Goal: Entertainment & Leisure: Browse casually

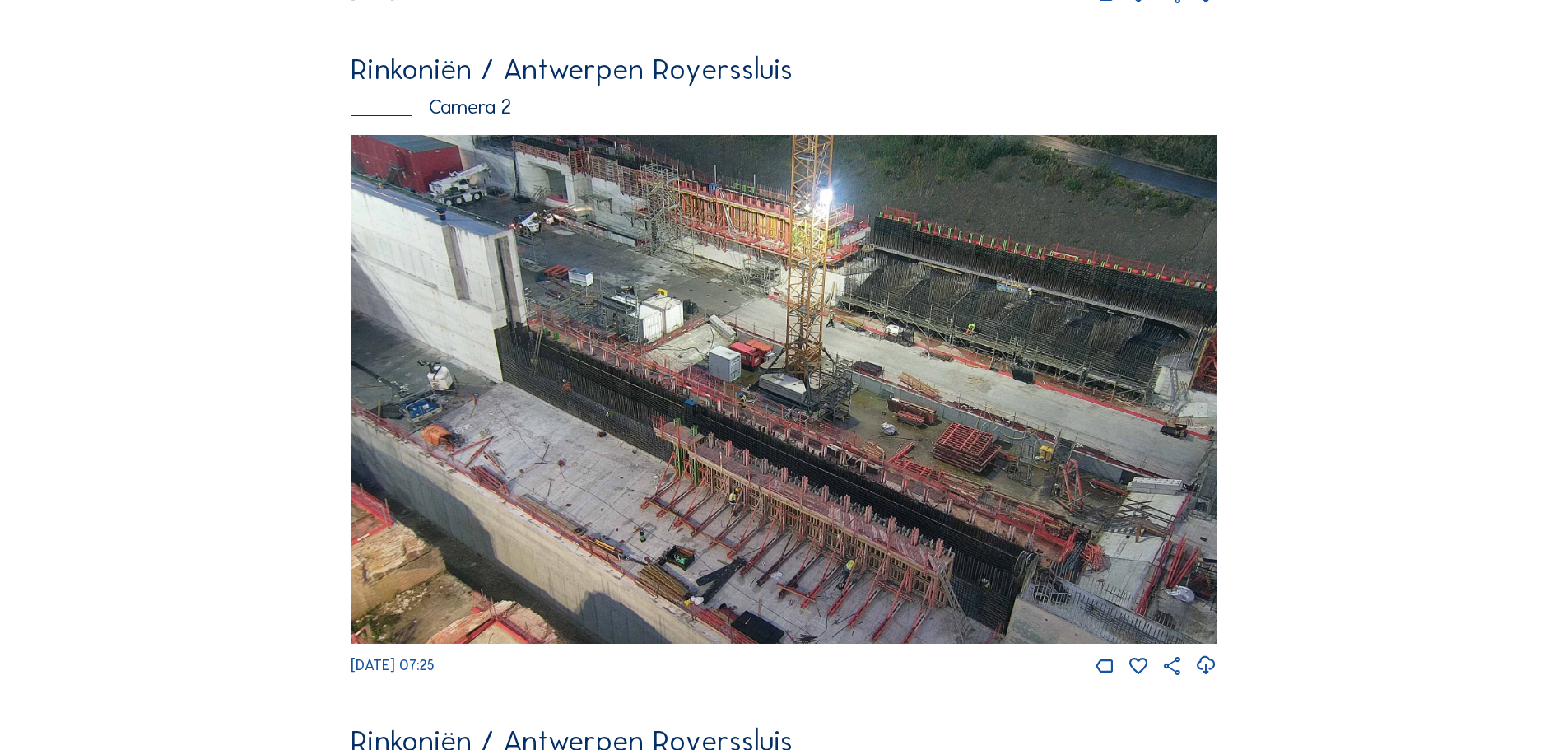
scroll to position [757, 0]
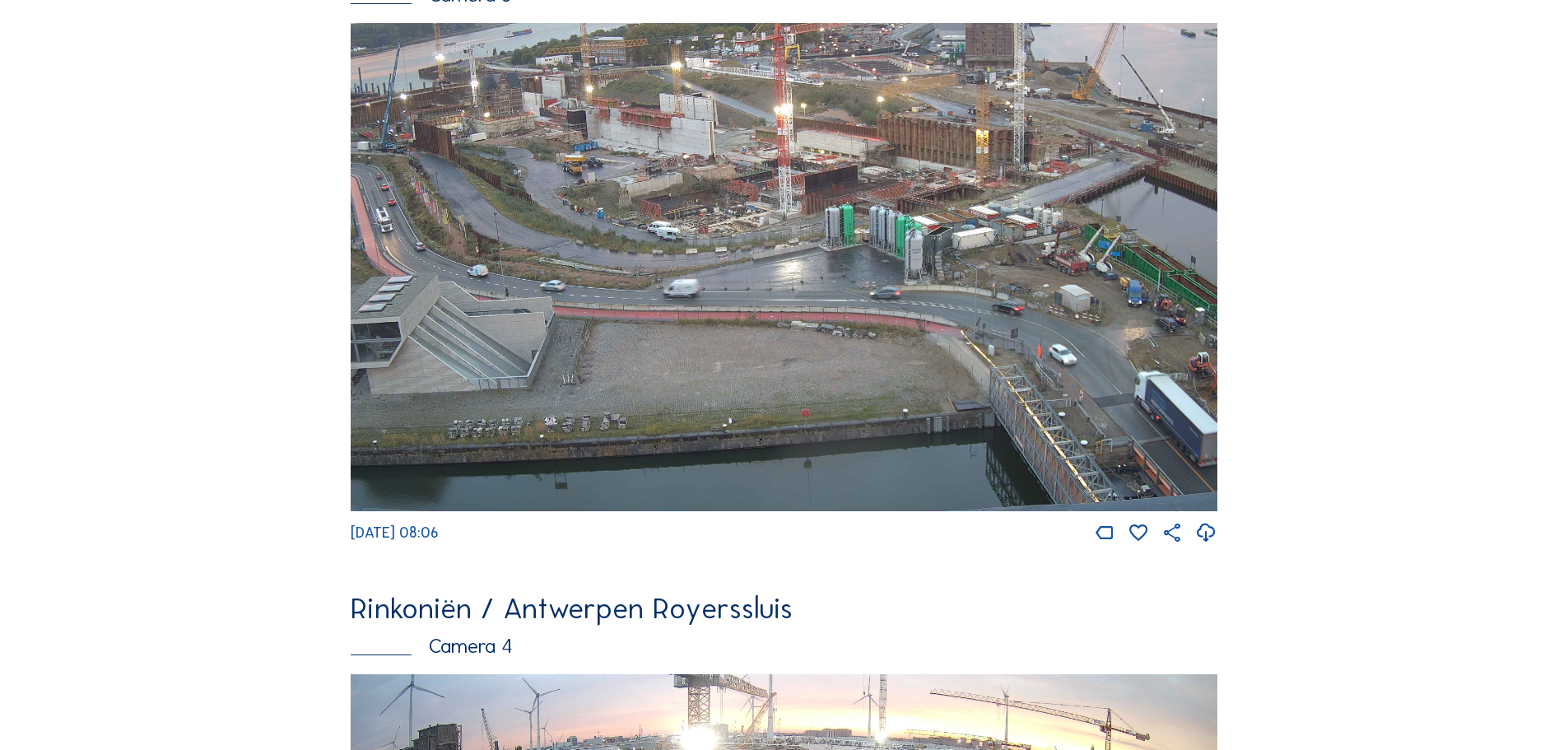
scroll to position [2140, 0]
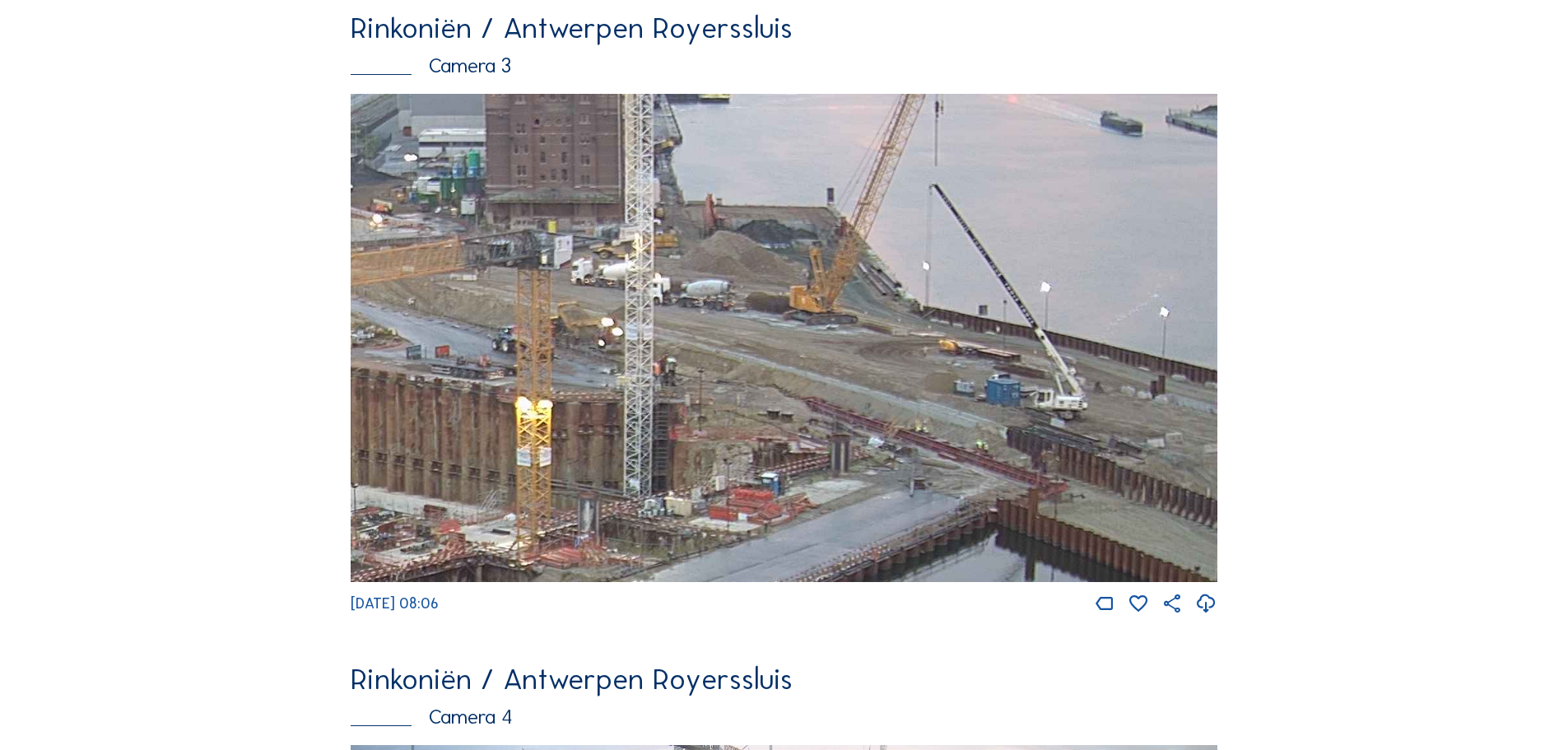
drag, startPoint x: 1010, startPoint y: 273, endPoint x: 660, endPoint y: 521, distance: 429.0
click at [660, 521] on img at bounding box center [784, 338] width 867 height 488
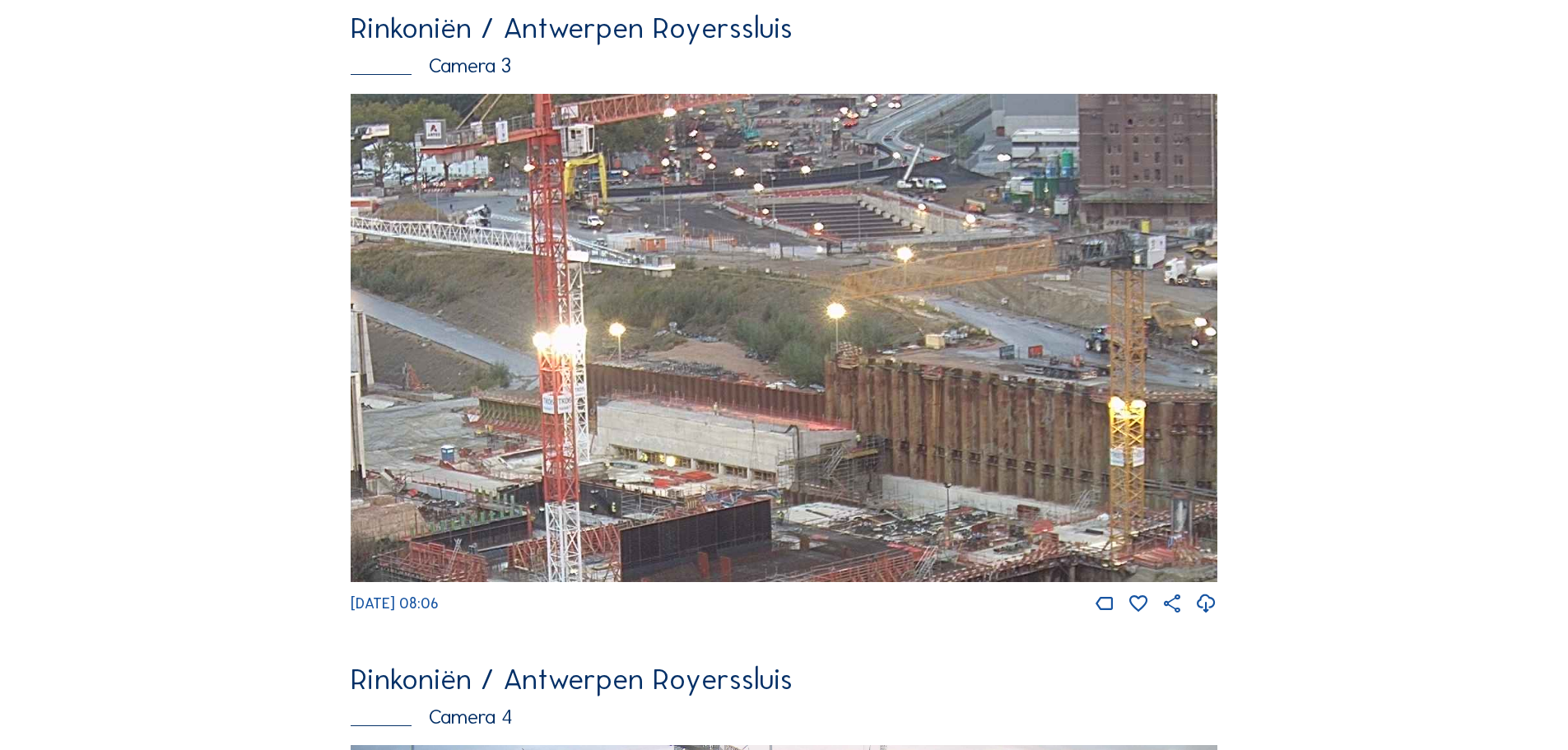
drag, startPoint x: 587, startPoint y: 334, endPoint x: 1161, endPoint y: 618, distance: 640.4
click at [1161, 616] on div "Tu 30 Sep 2025 08:06" at bounding box center [784, 355] width 867 height 522
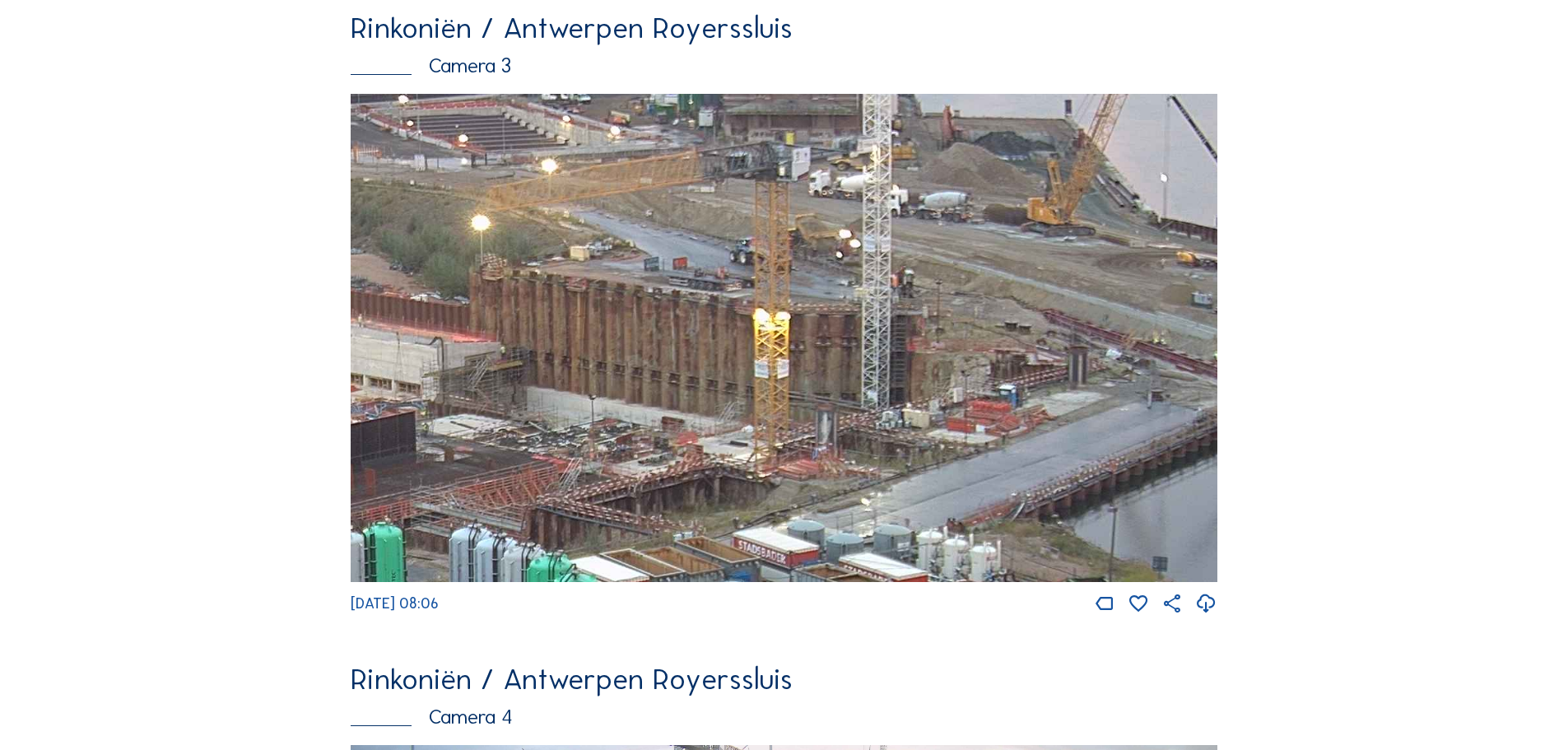
drag, startPoint x: 830, startPoint y: 264, endPoint x: -78, endPoint y: 299, distance: 908.7
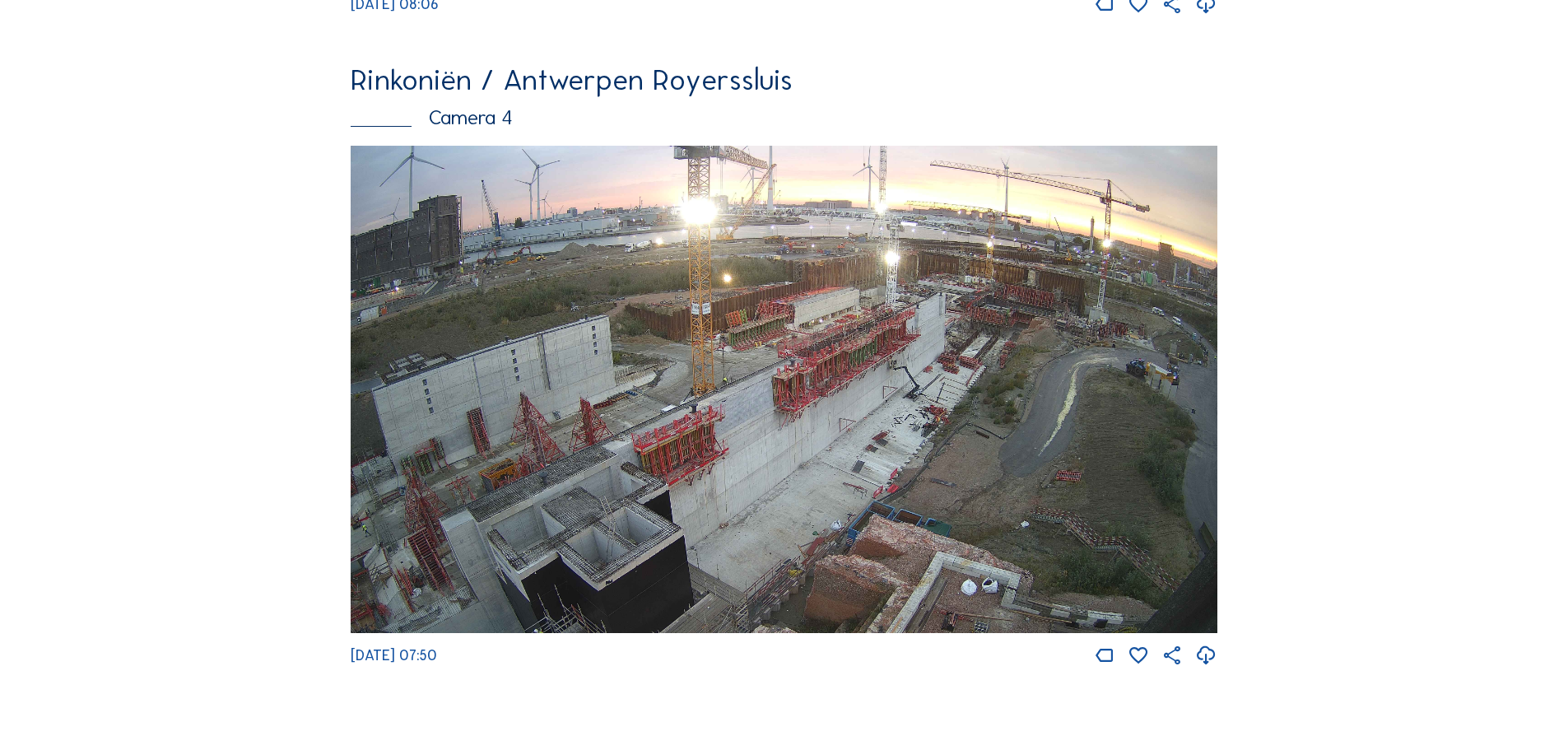
scroll to position [2799, 0]
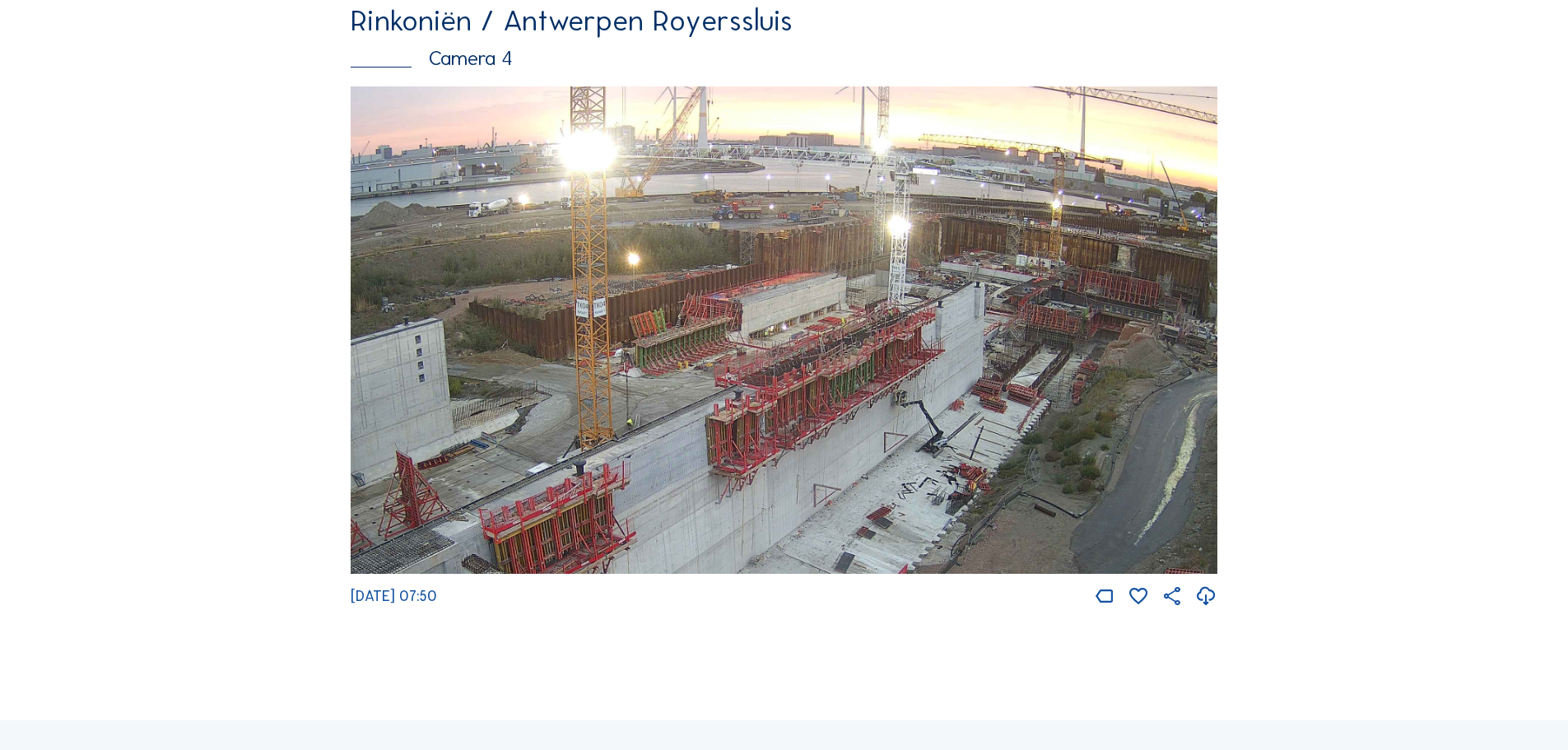
drag, startPoint x: 924, startPoint y: 293, endPoint x: 834, endPoint y: 380, distance: 125.2
click at [834, 380] on img at bounding box center [784, 330] width 867 height 488
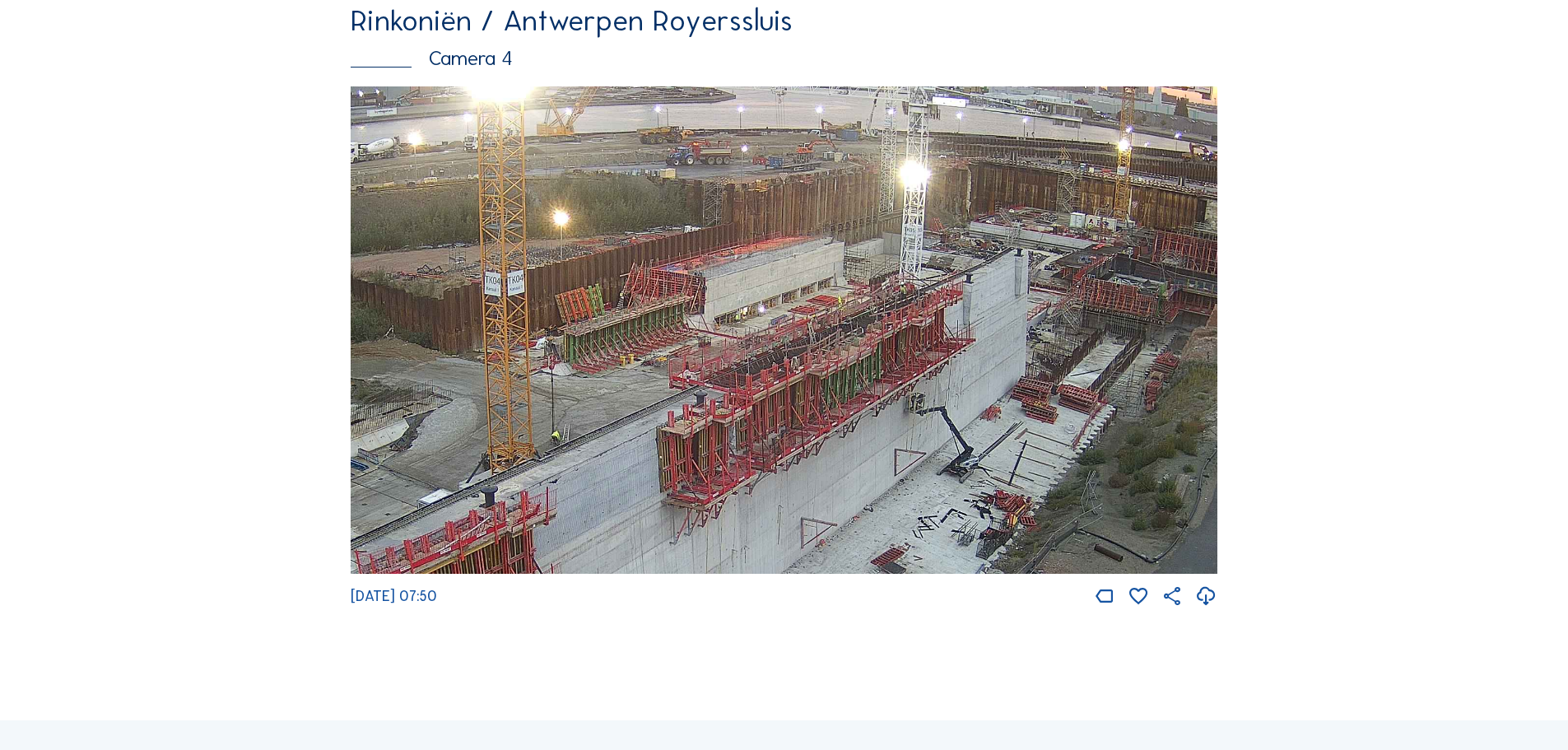
drag, startPoint x: 986, startPoint y: 401, endPoint x: 961, endPoint y: 438, distance: 44.7
click at [961, 438] on img at bounding box center [784, 330] width 867 height 488
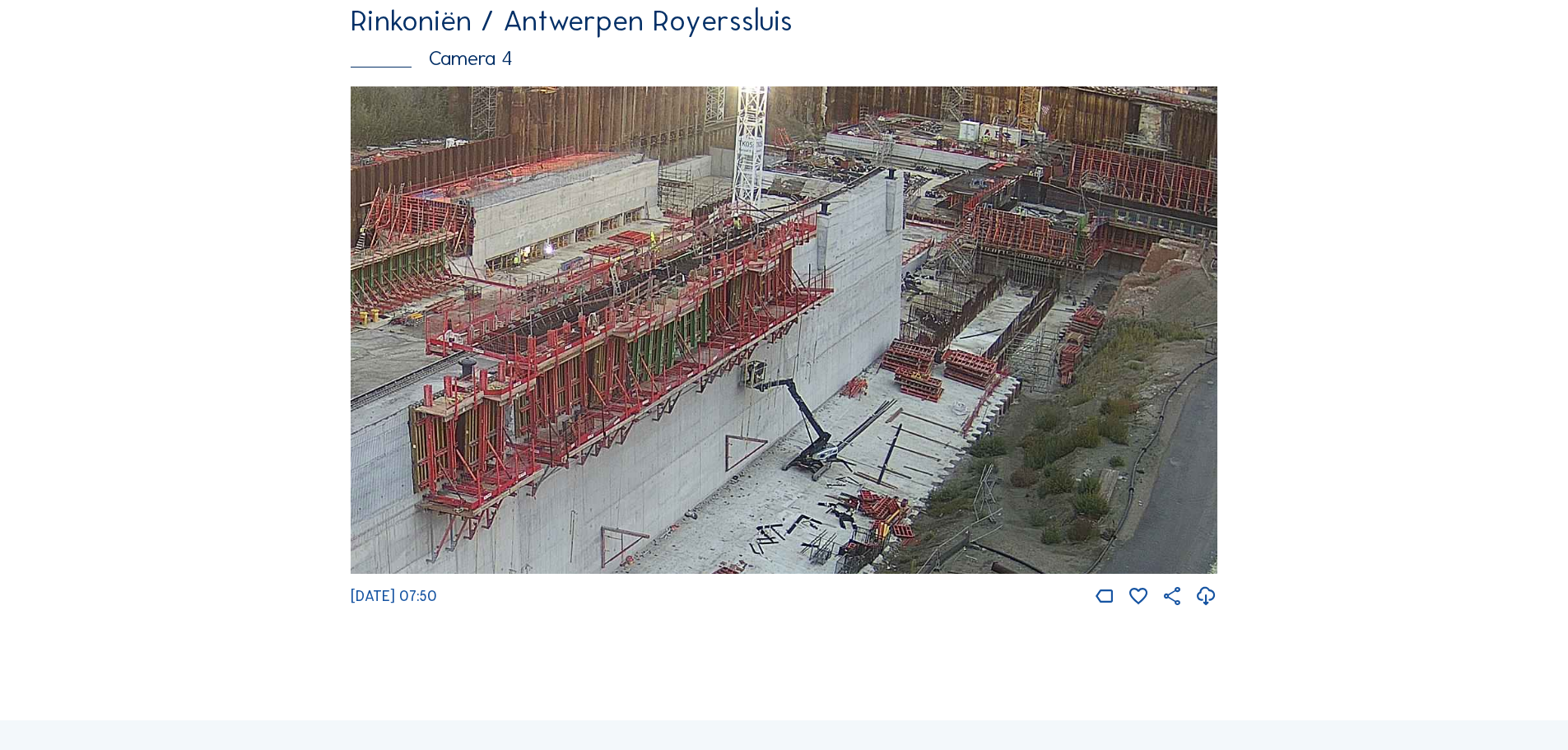
drag, startPoint x: 1085, startPoint y: 426, endPoint x: 919, endPoint y: 335, distance: 189.3
click at [919, 335] on img at bounding box center [784, 330] width 867 height 488
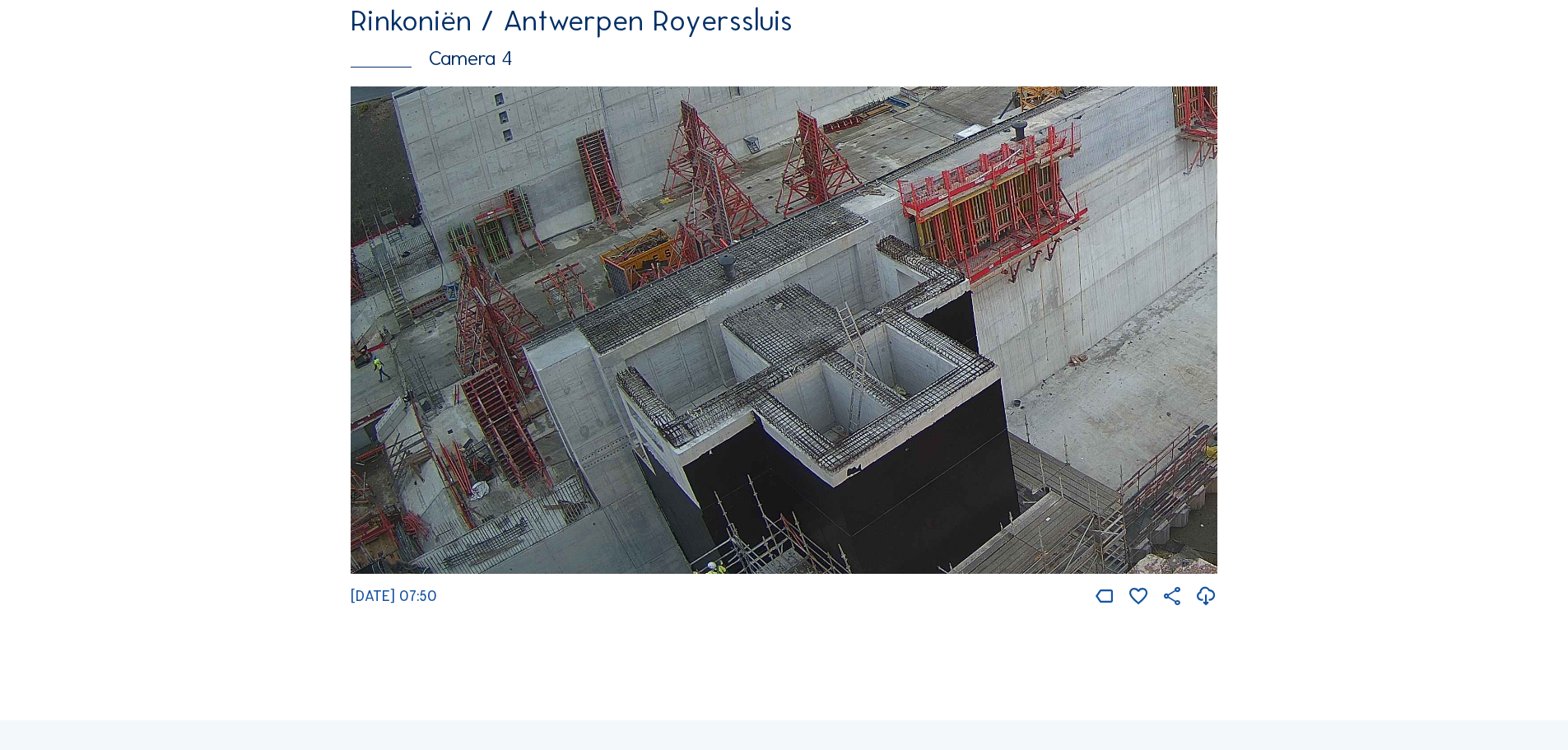
drag, startPoint x: 562, startPoint y: 521, endPoint x: 741, endPoint y: 299, distance: 285.2
click at [738, 302] on img at bounding box center [784, 330] width 867 height 488
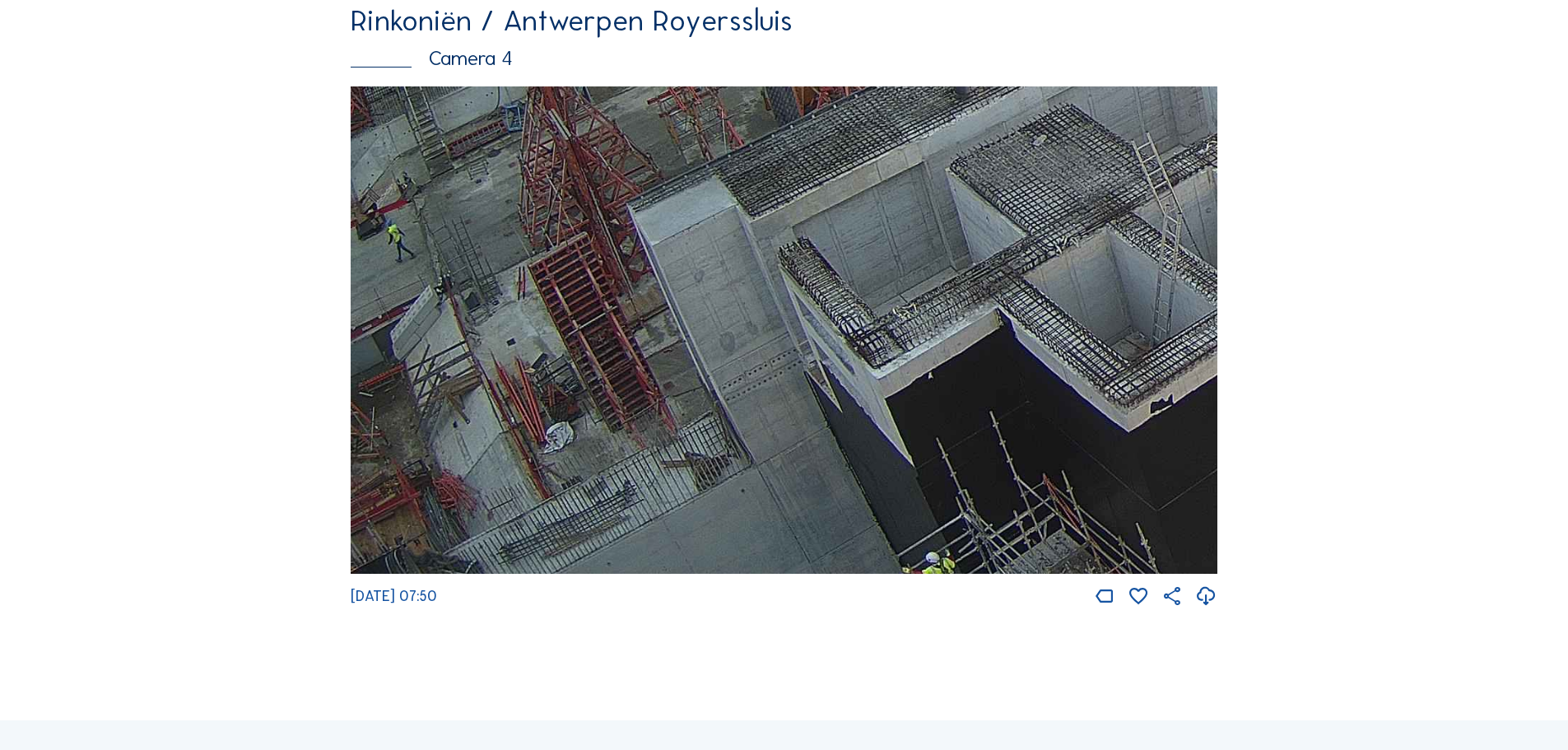
drag, startPoint x: 618, startPoint y: 504, endPoint x: 863, endPoint y: 343, distance: 293.2
click at [842, 352] on img at bounding box center [784, 330] width 867 height 488
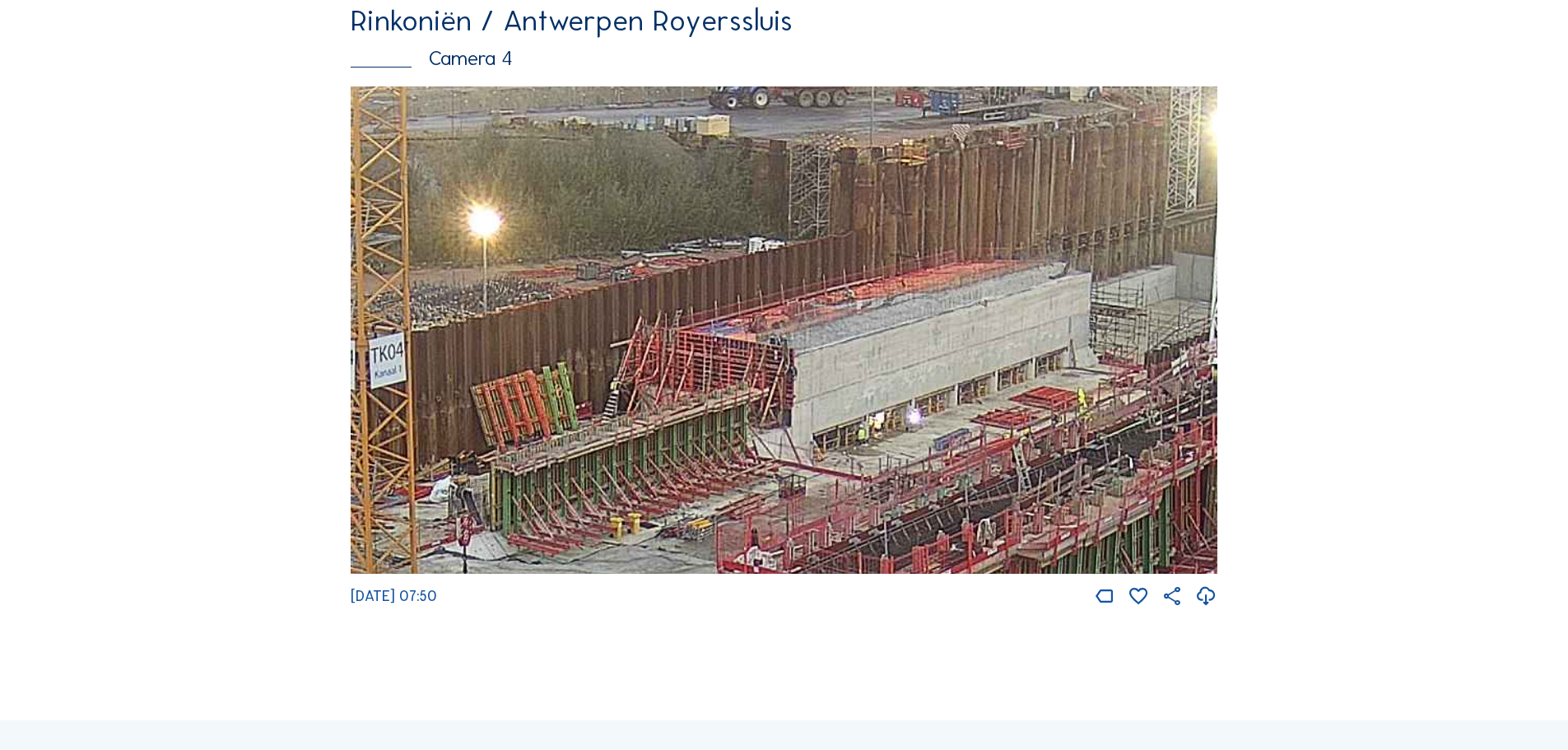
drag, startPoint x: 1157, startPoint y: 284, endPoint x: 931, endPoint y: 390, distance: 249.6
click at [931, 390] on img at bounding box center [784, 330] width 867 height 488
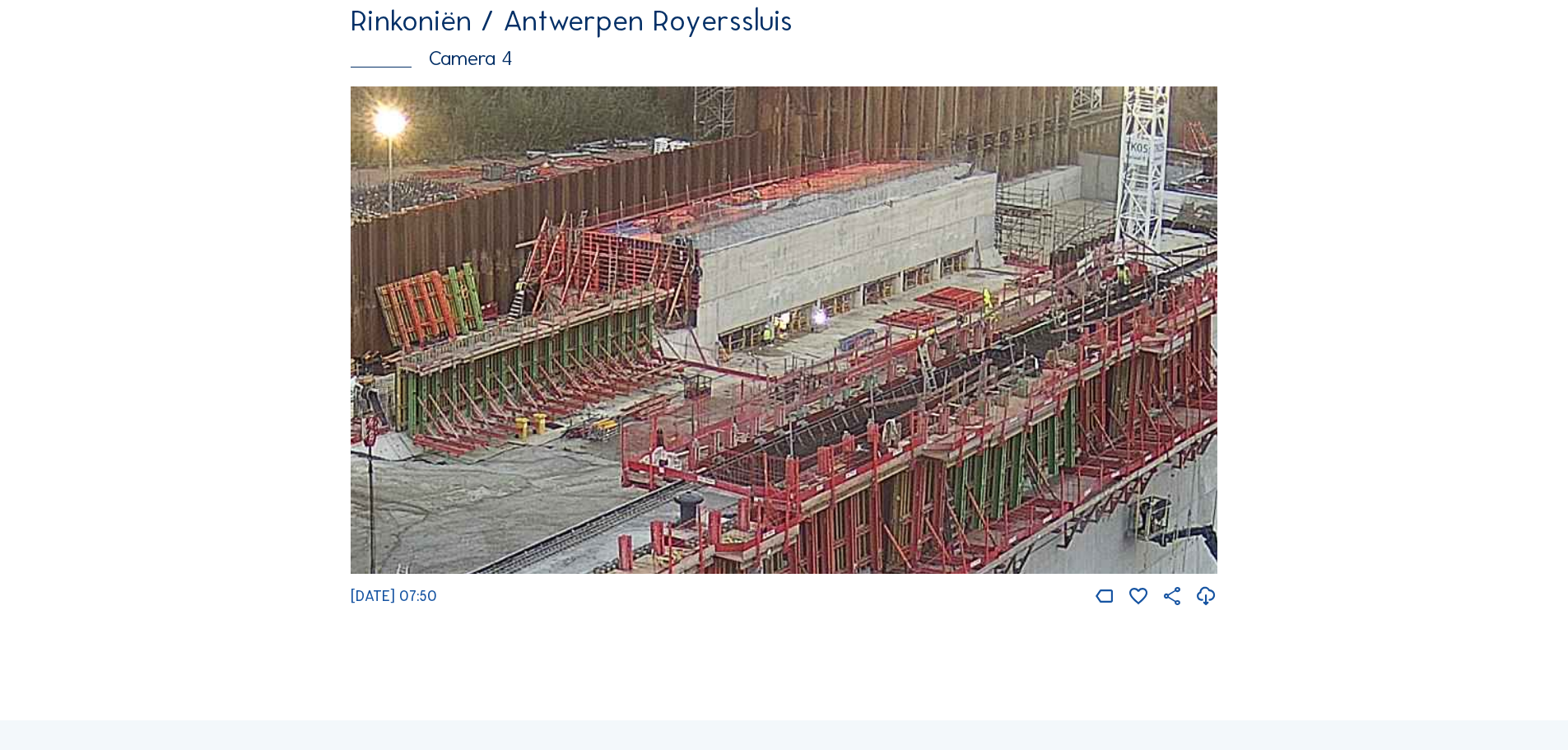
drag, startPoint x: 978, startPoint y: 378, endPoint x: 888, endPoint y: 283, distance: 130.9
click at [888, 283] on img at bounding box center [784, 330] width 867 height 488
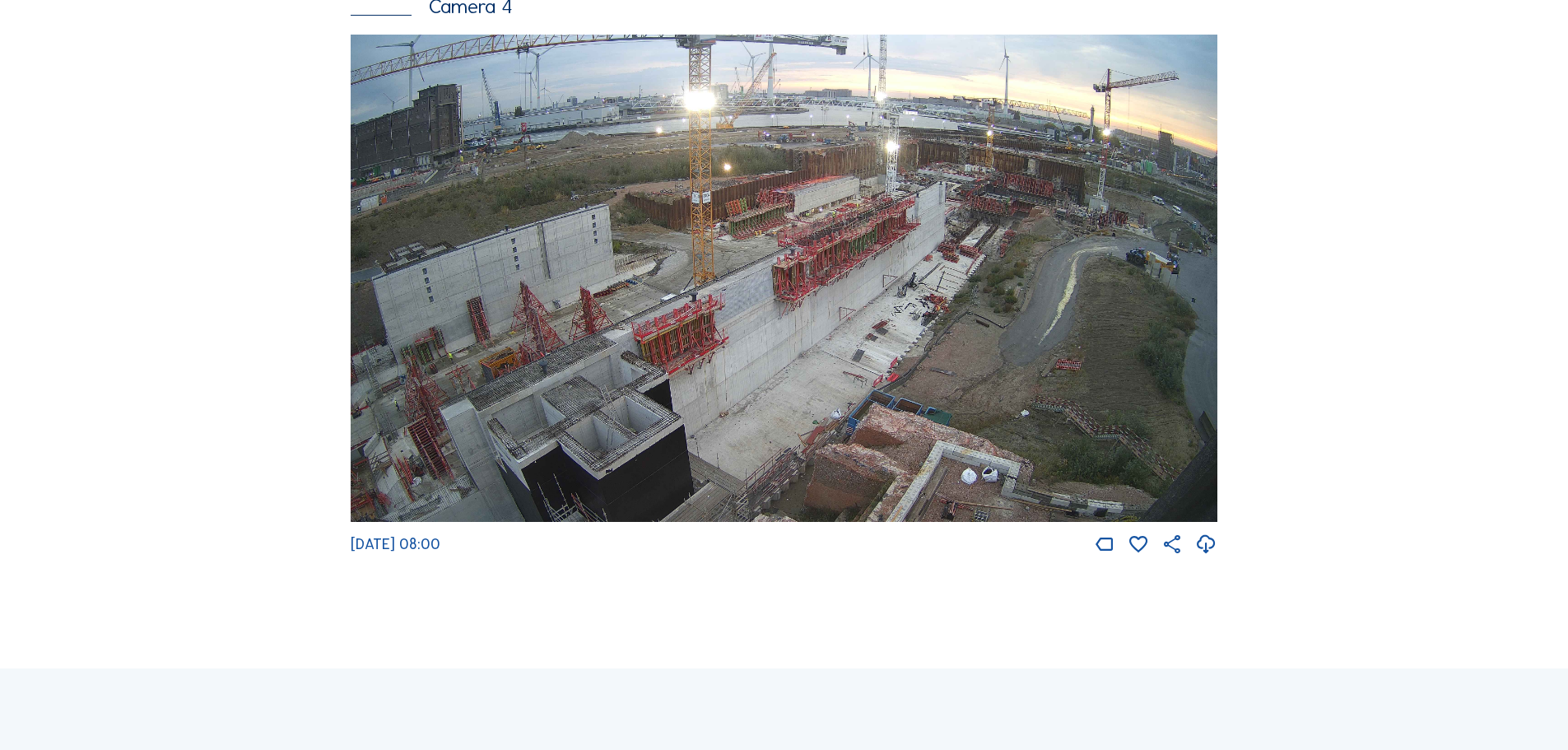
scroll to position [2798, 0]
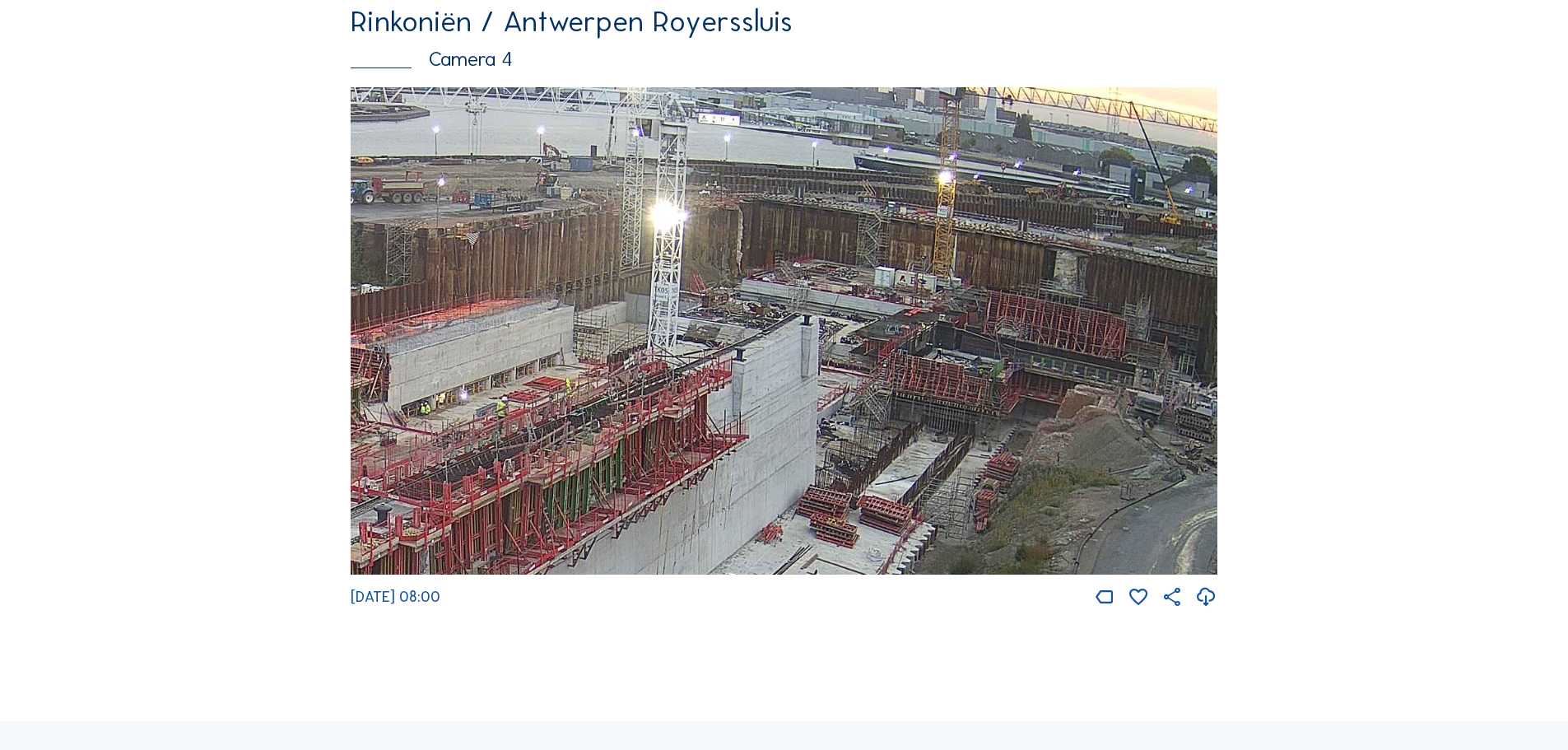
drag, startPoint x: 1007, startPoint y: 388, endPoint x: 1329, endPoint y: 590, distance: 380.1
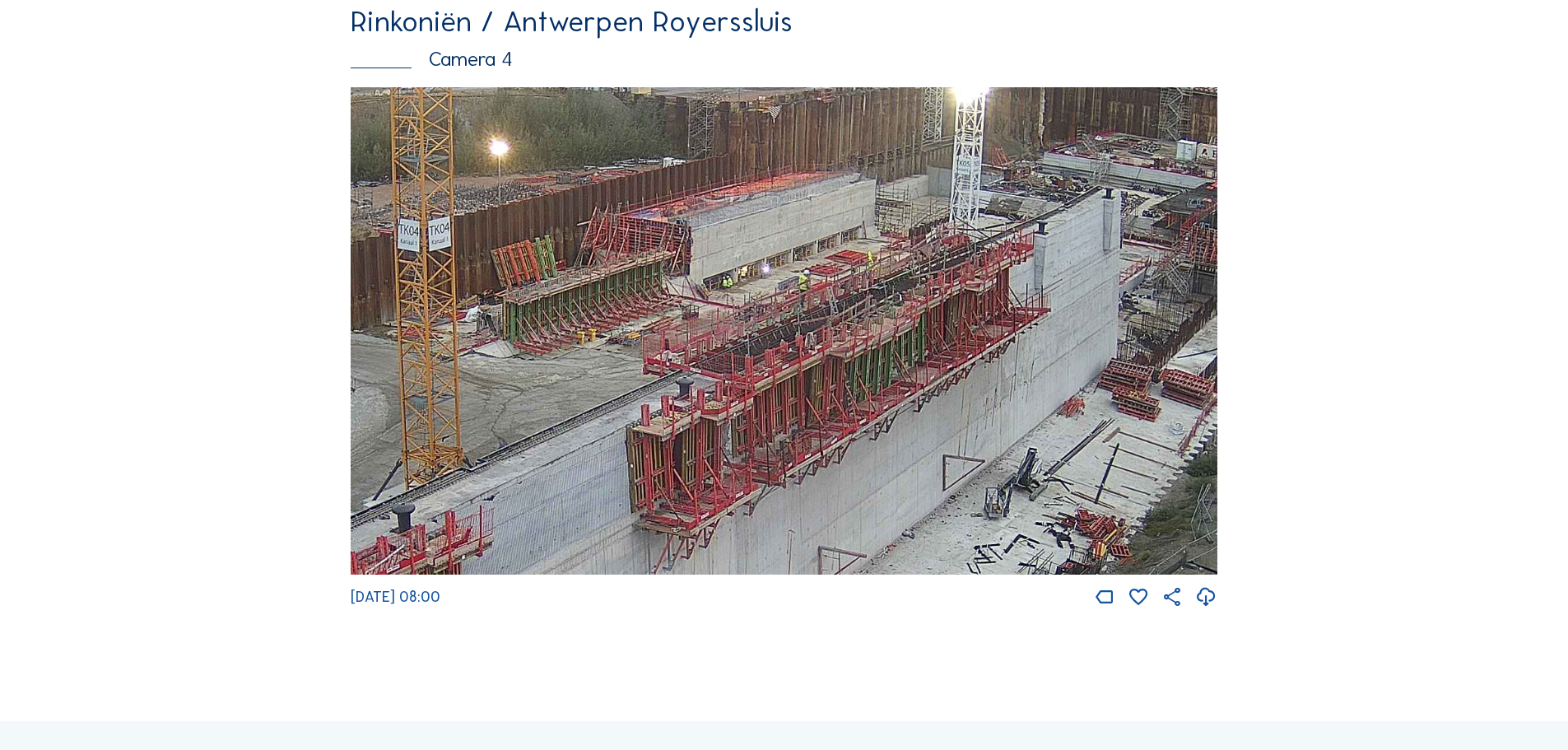
drag, startPoint x: 668, startPoint y: 482, endPoint x: 961, endPoint y: 358, distance: 318.2
click at [961, 358] on img at bounding box center [784, 331] width 867 height 488
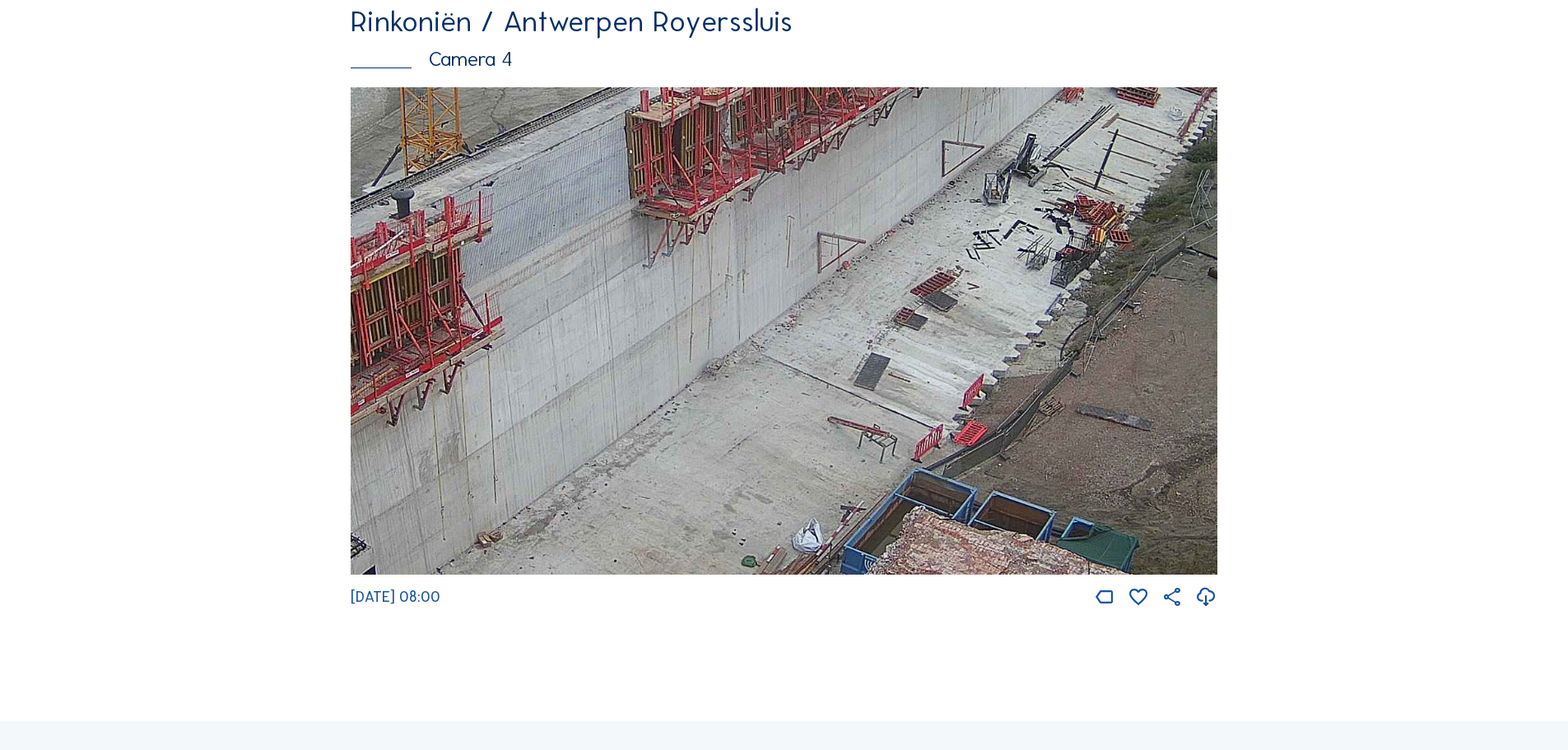
drag, startPoint x: 854, startPoint y: 466, endPoint x: 854, endPoint y: 151, distance: 315.0
click at [854, 151] on img at bounding box center [784, 331] width 867 height 488
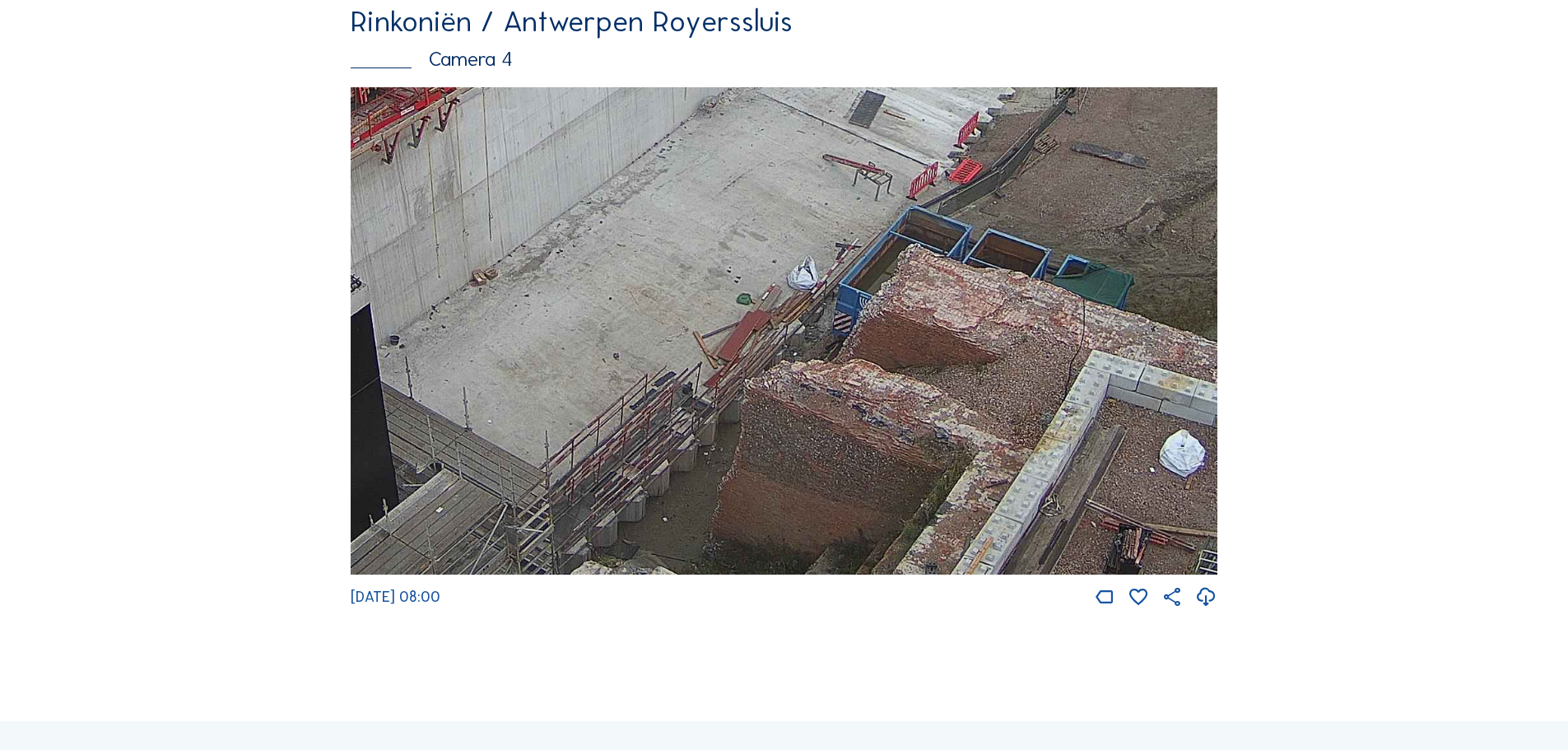
drag, startPoint x: 1131, startPoint y: 447, endPoint x: 1128, endPoint y: 182, distance: 265.0
click at [1128, 182] on img at bounding box center [784, 331] width 867 height 488
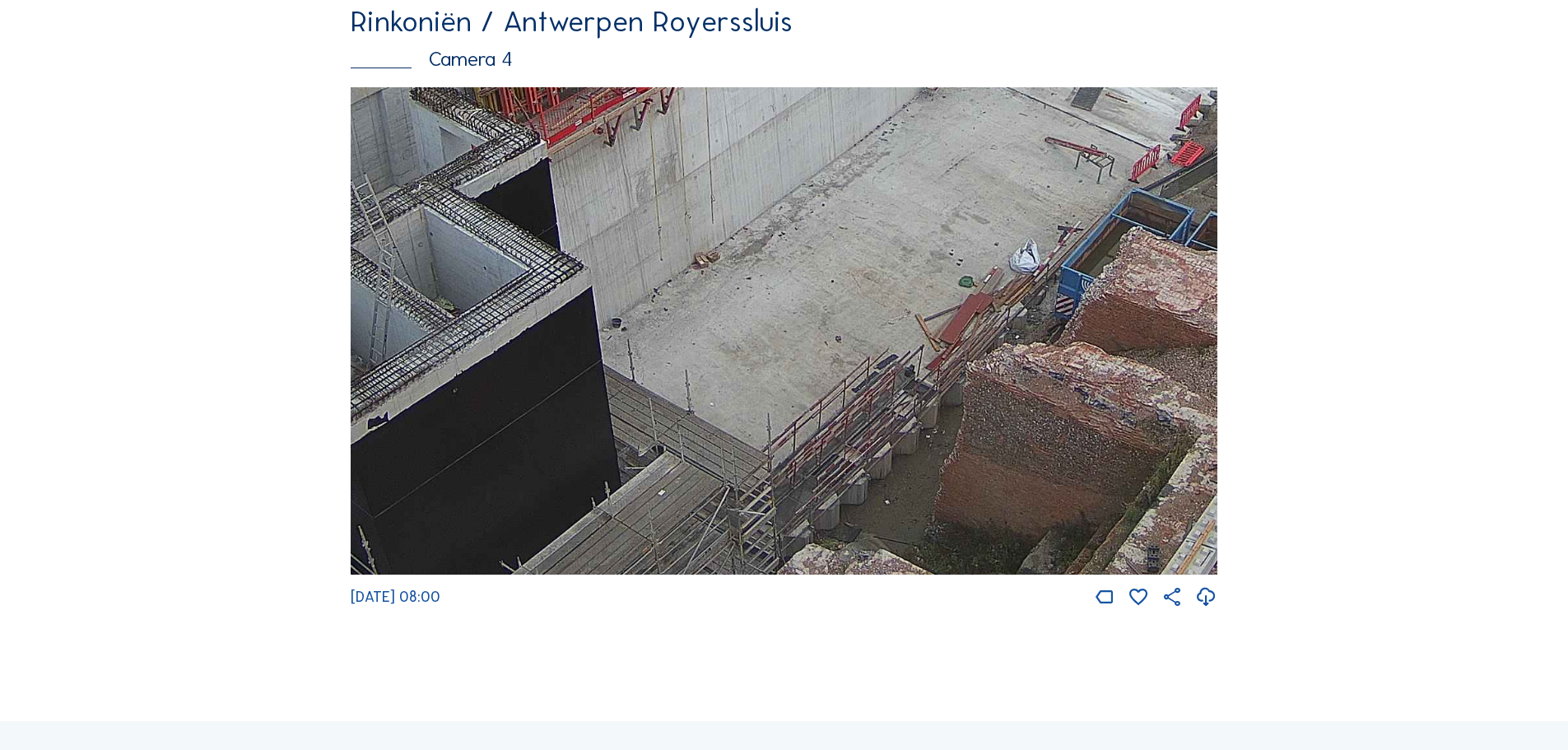
drag, startPoint x: 838, startPoint y: 378, endPoint x: 1285, endPoint y: 111, distance: 520.7
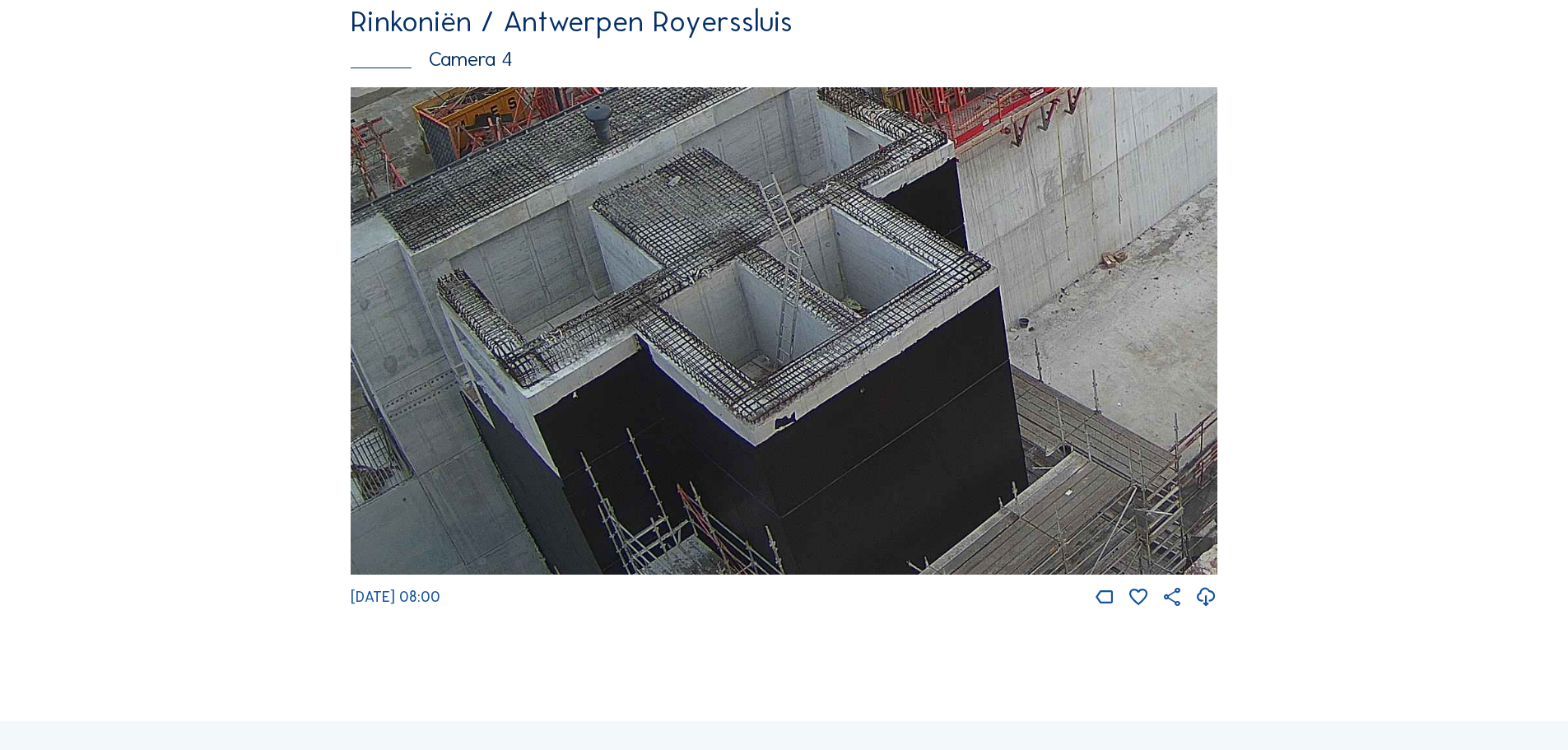
drag, startPoint x: 743, startPoint y: 425, endPoint x: 949, endPoint y: 248, distance: 271.6
click at [946, 254] on img at bounding box center [784, 331] width 867 height 488
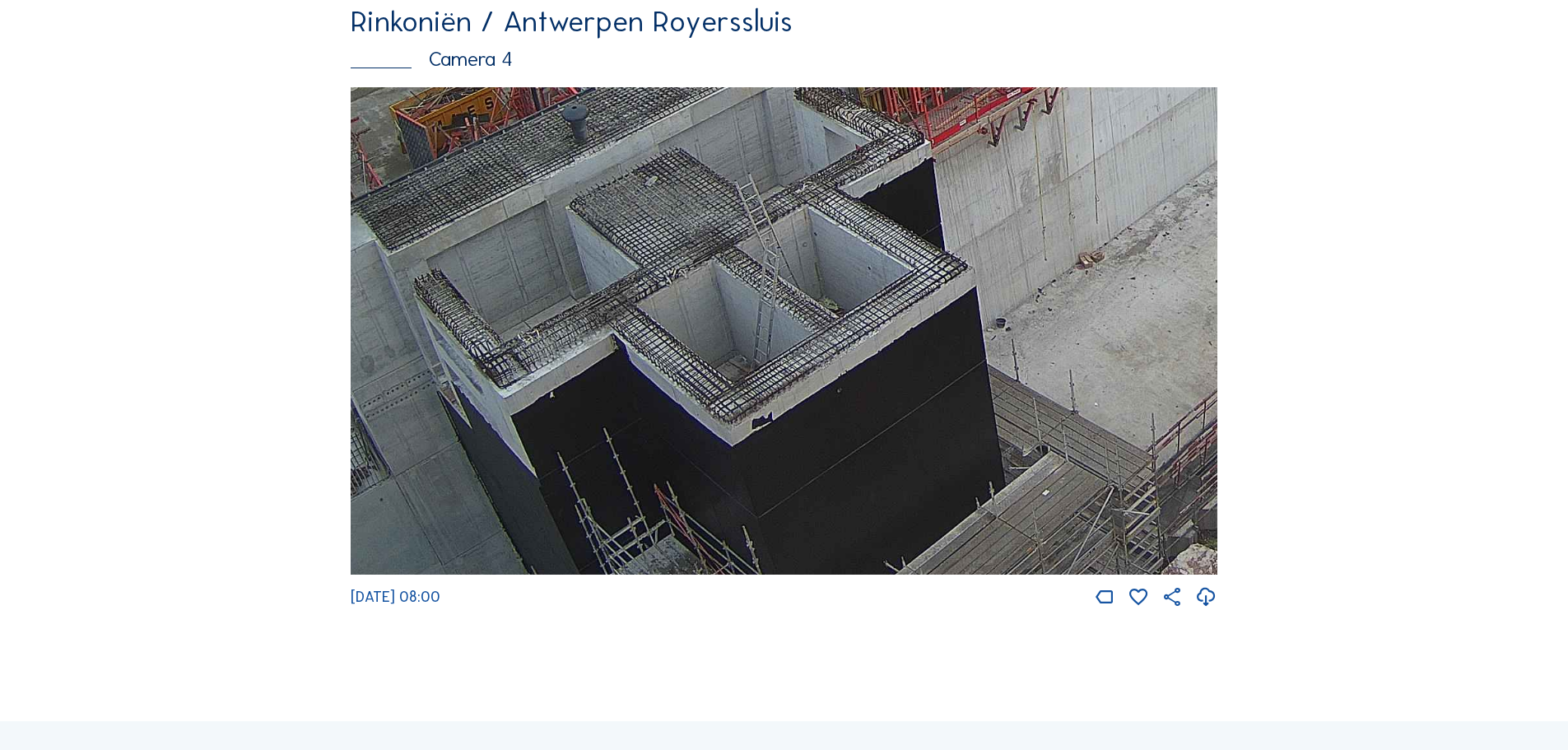
drag, startPoint x: 820, startPoint y: 428, endPoint x: 797, endPoint y: 277, distance: 152.7
click at [797, 286] on img at bounding box center [784, 331] width 867 height 488
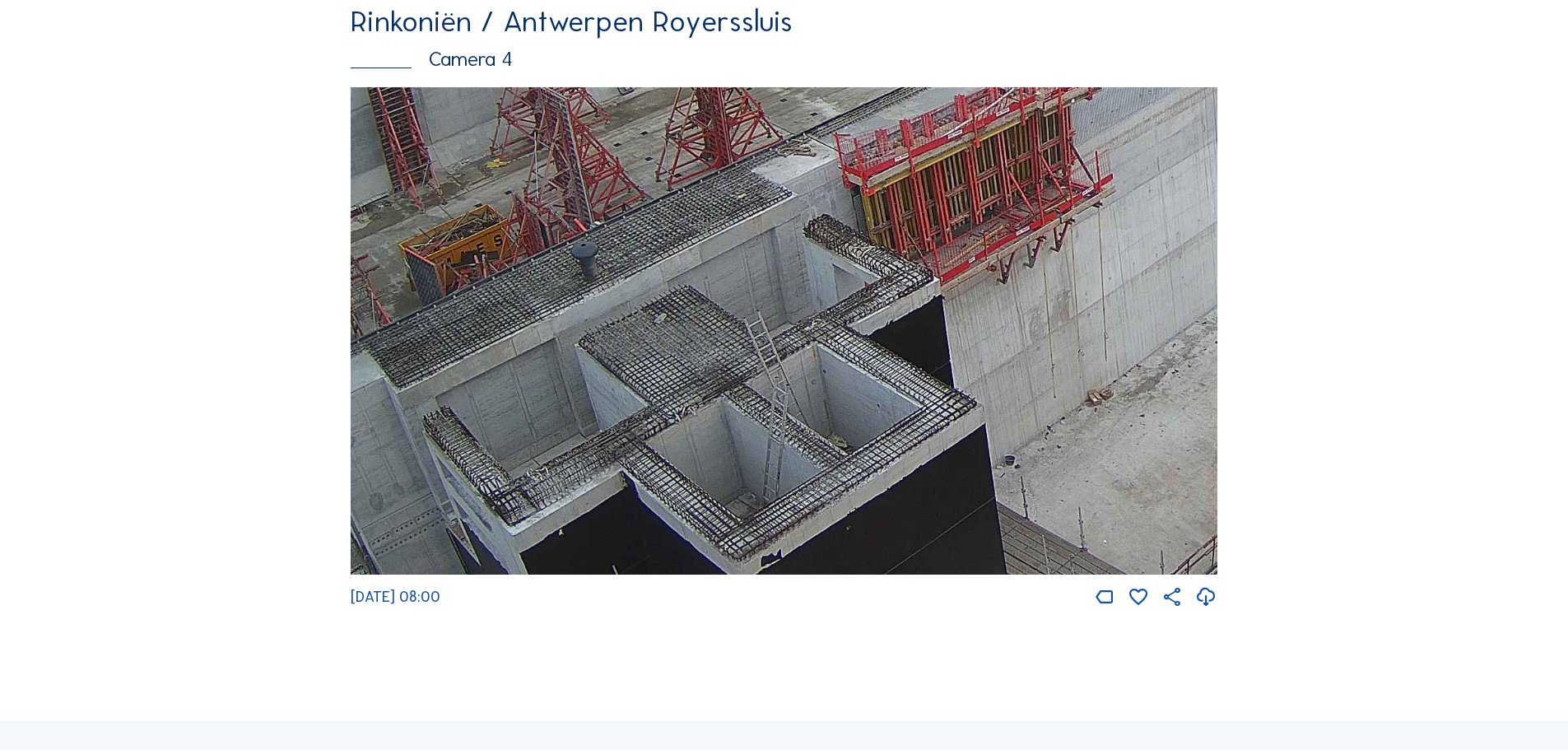
drag, startPoint x: 806, startPoint y: 257, endPoint x: 815, endPoint y: 394, distance: 137.3
click at [815, 394] on img at bounding box center [784, 331] width 867 height 488
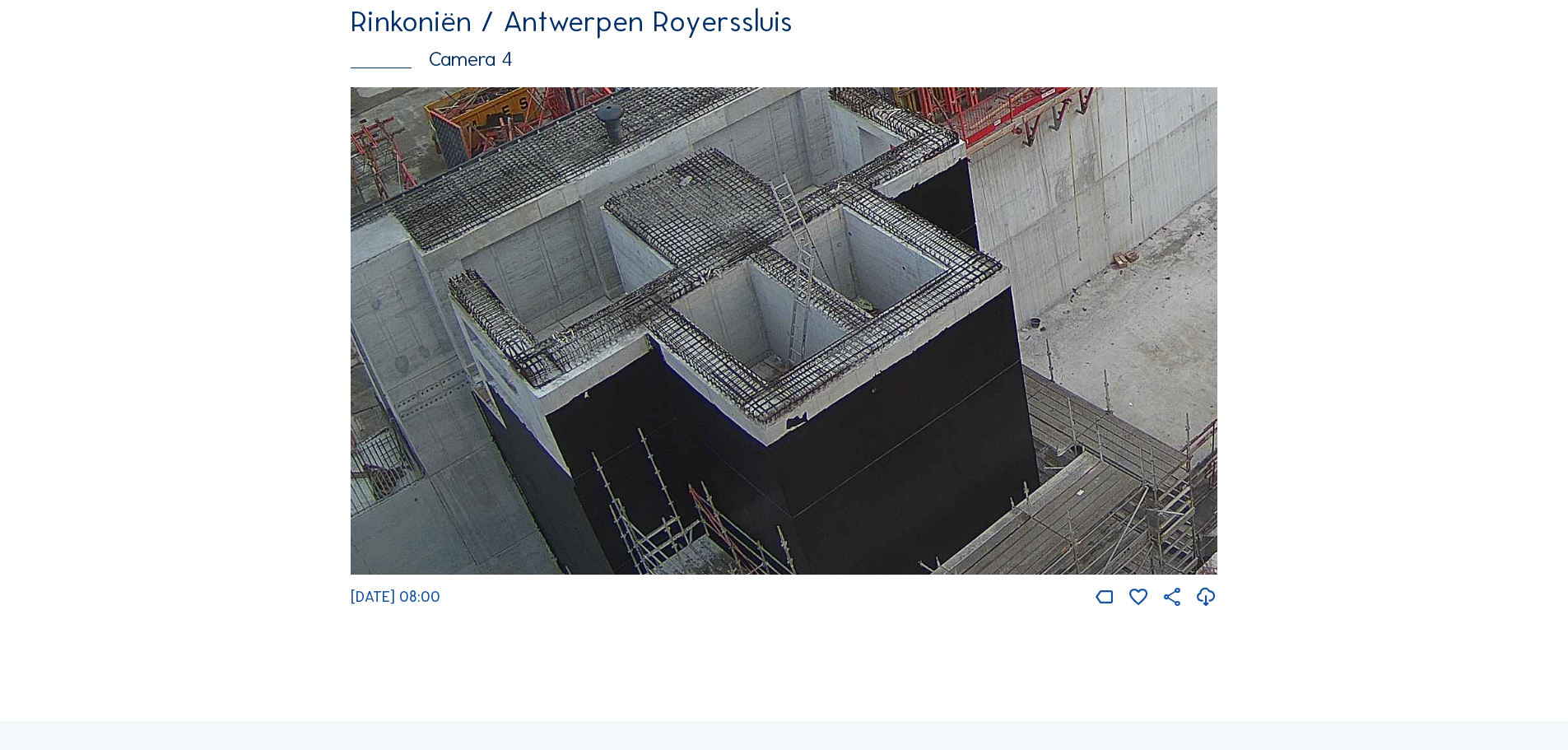
drag, startPoint x: 834, startPoint y: 400, endPoint x: 846, endPoint y: 266, distance: 134.5
click at [846, 266] on img at bounding box center [784, 331] width 867 height 488
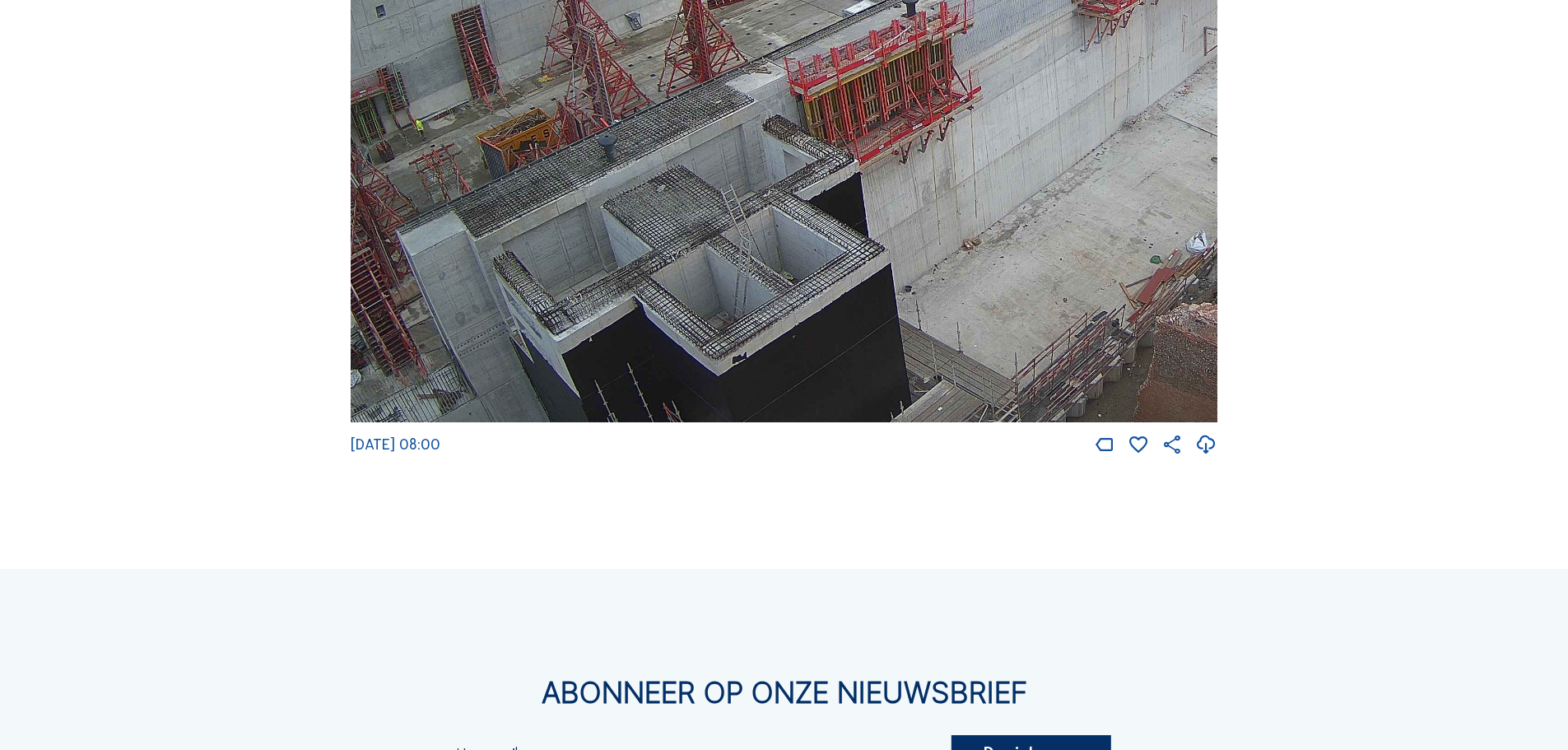
scroll to position [2633, 0]
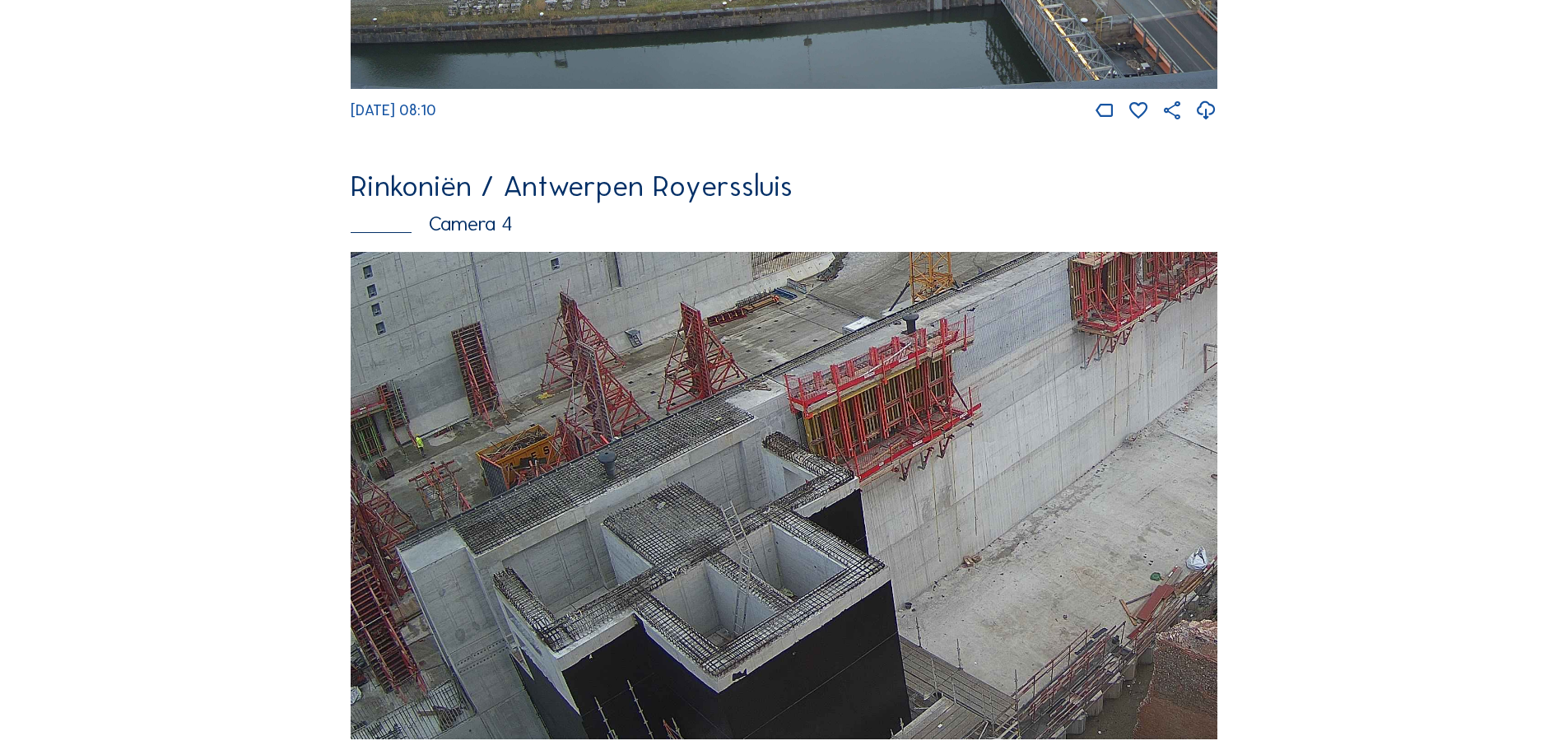
drag, startPoint x: 618, startPoint y: 537, endPoint x: 1002, endPoint y: 255, distance: 476.4
click at [967, 286] on img at bounding box center [784, 496] width 867 height 488
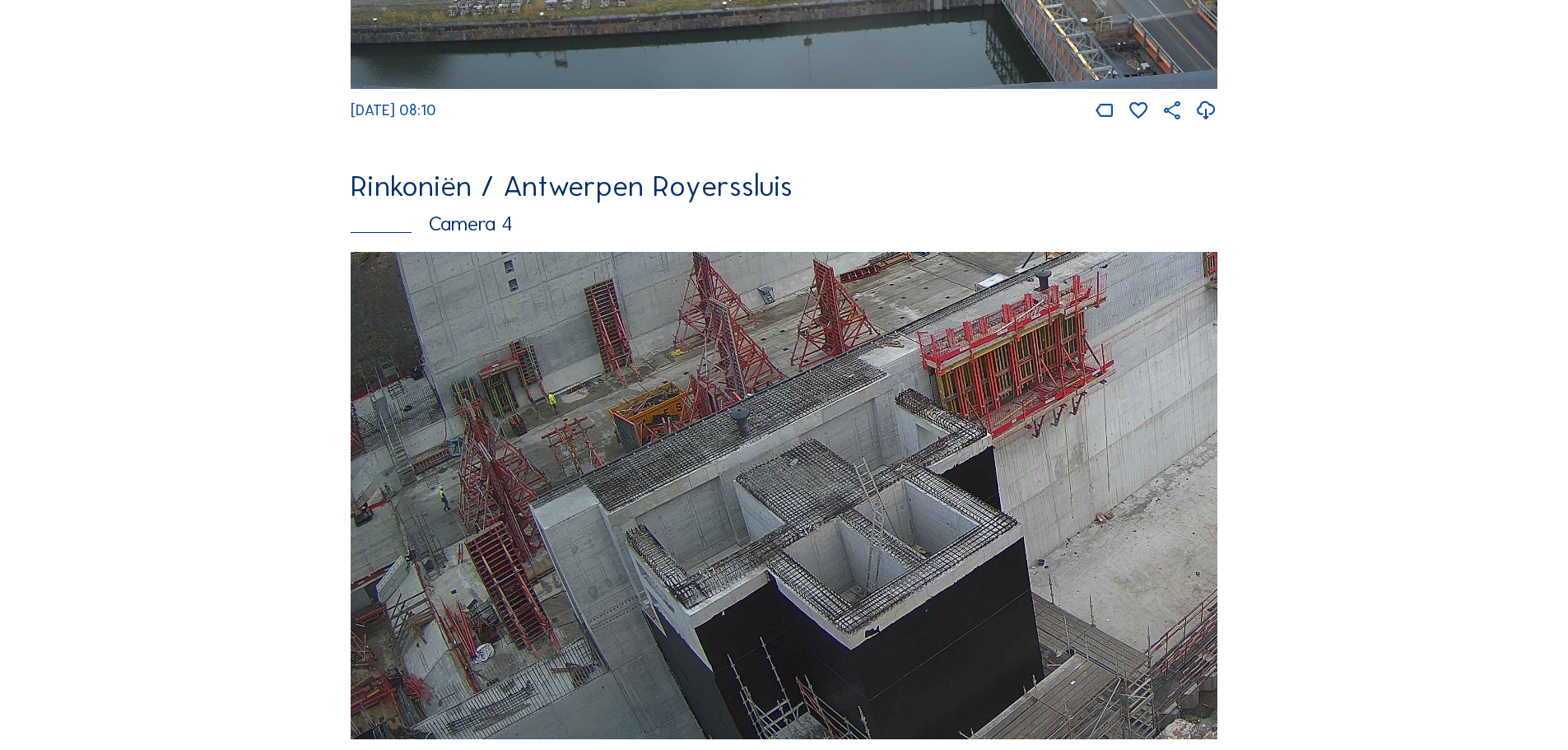
drag, startPoint x: 460, startPoint y: 659, endPoint x: 797, endPoint y: 418, distance: 414.3
click at [726, 447] on img at bounding box center [784, 496] width 867 height 488
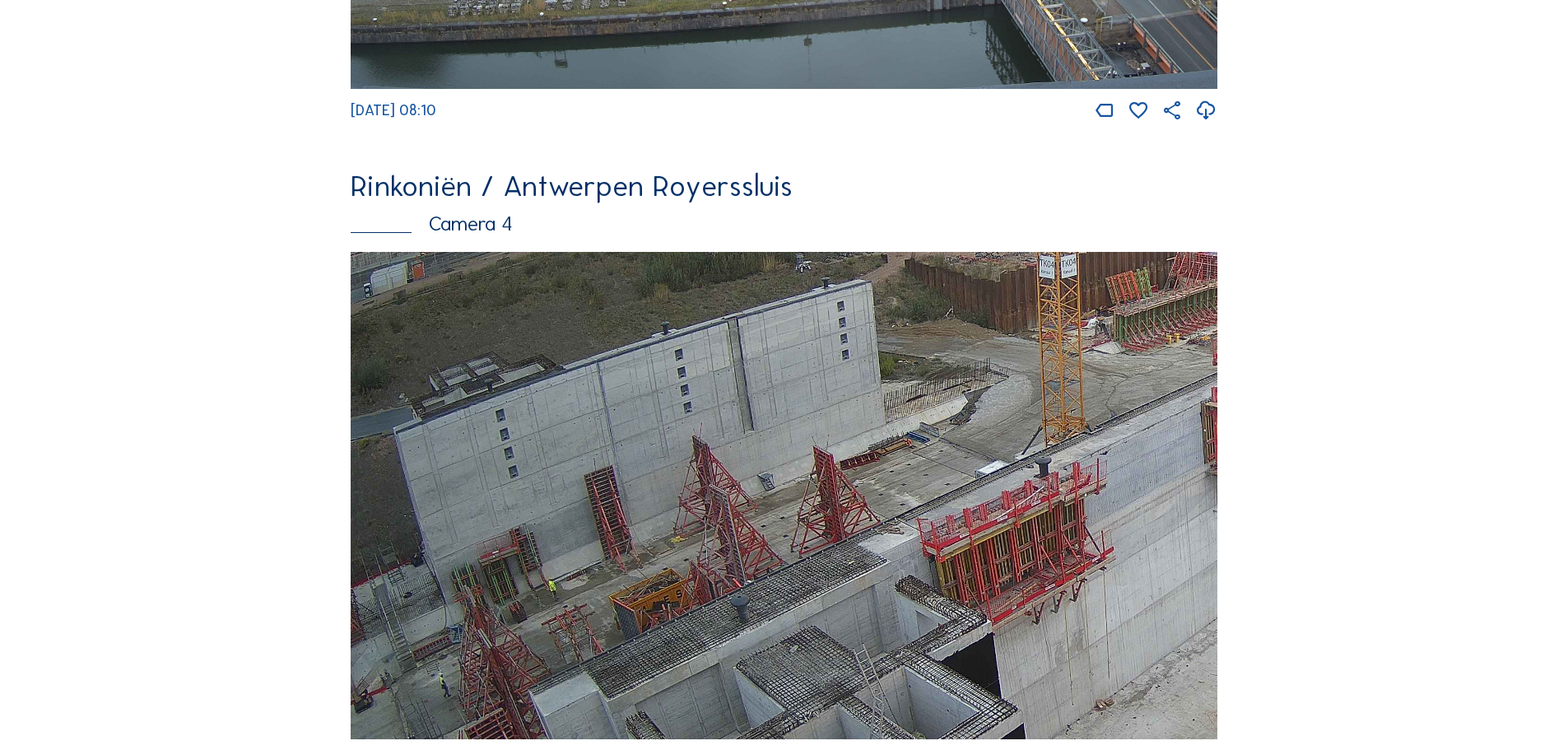
drag, startPoint x: 594, startPoint y: 419, endPoint x: 759, endPoint y: 589, distance: 236.9
click at [759, 589] on img at bounding box center [784, 496] width 867 height 488
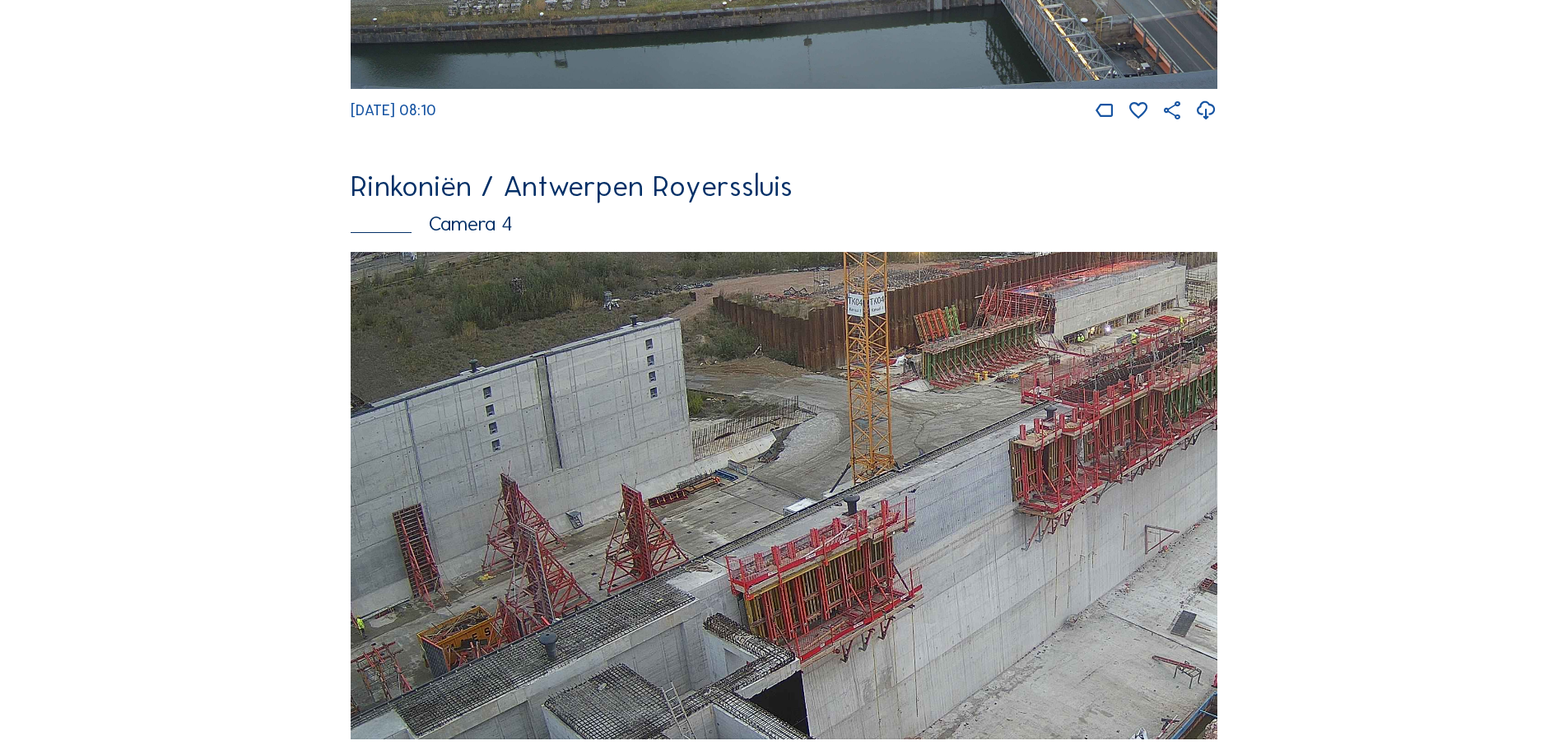
drag, startPoint x: 1051, startPoint y: 394, endPoint x: 859, endPoint y: 432, distance: 195.7
click at [859, 432] on img at bounding box center [784, 496] width 867 height 488
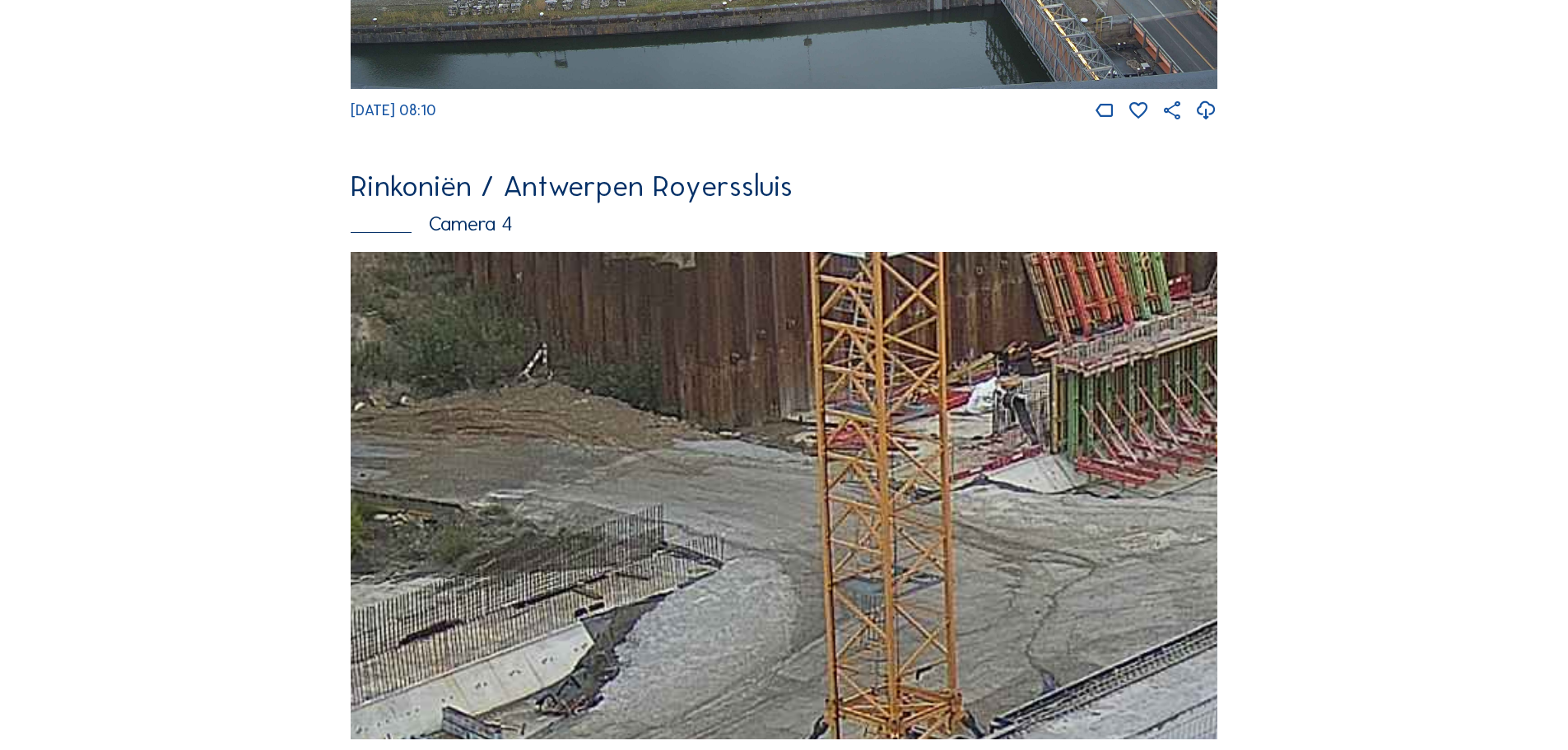
drag, startPoint x: 897, startPoint y: 498, endPoint x: 870, endPoint y: 547, distance: 55.9
click at [870, 547] on img at bounding box center [784, 496] width 867 height 488
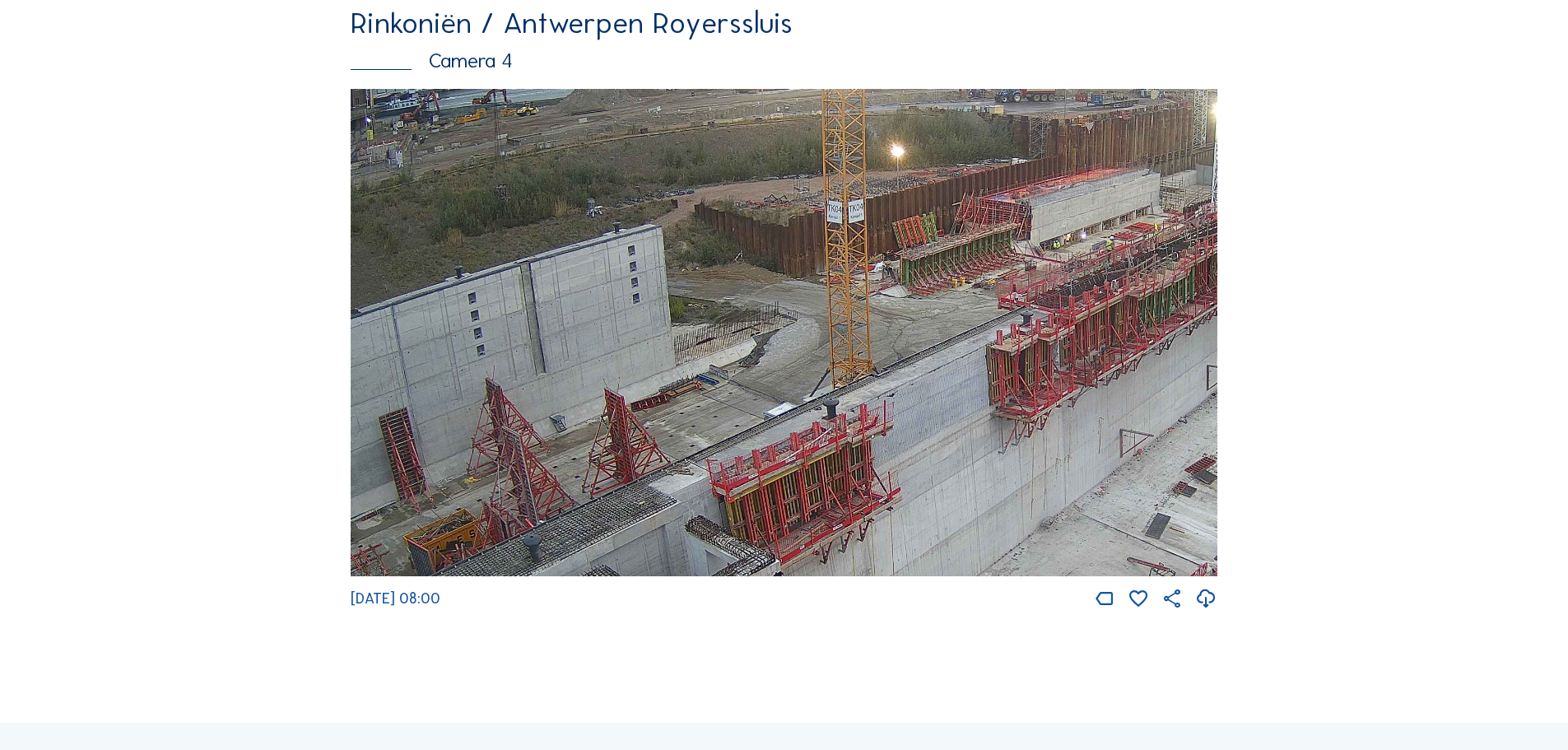
scroll to position [2798, 0]
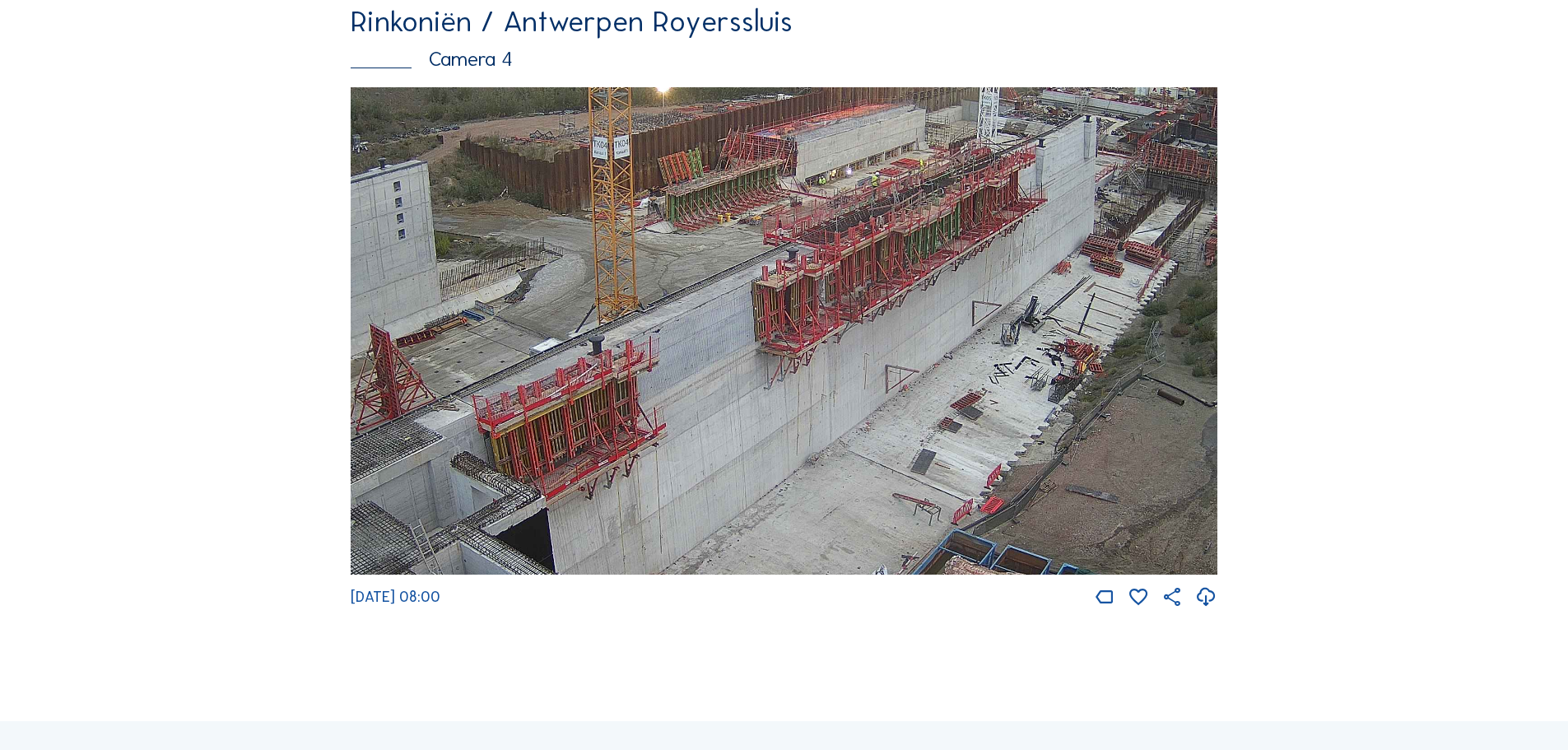
drag, startPoint x: 961, startPoint y: 448, endPoint x: 133, endPoint y: 315, distance: 838.6
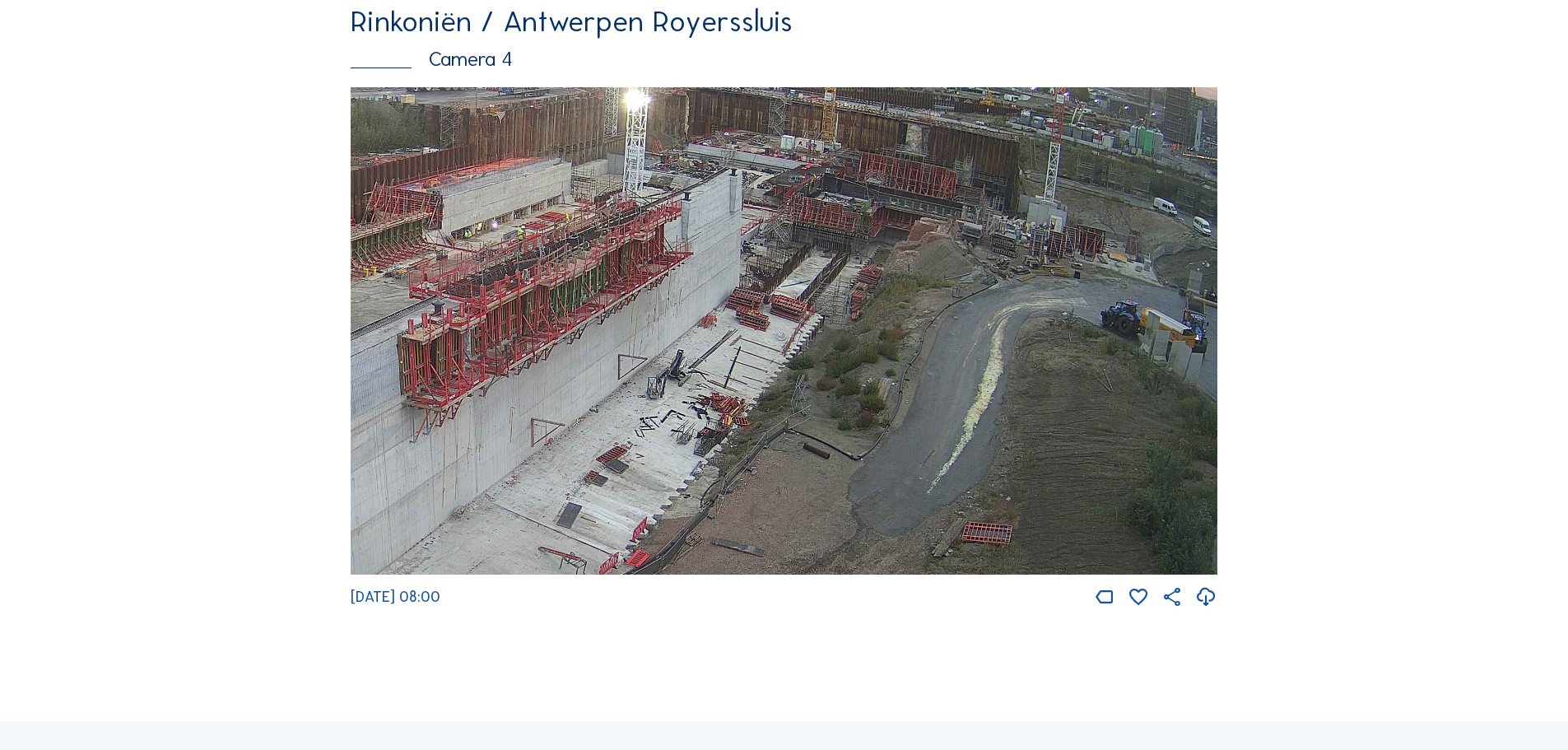
drag, startPoint x: 946, startPoint y: 356, endPoint x: 1002, endPoint y: 439, distance: 100.1
click at [1002, 439] on img at bounding box center [784, 331] width 867 height 488
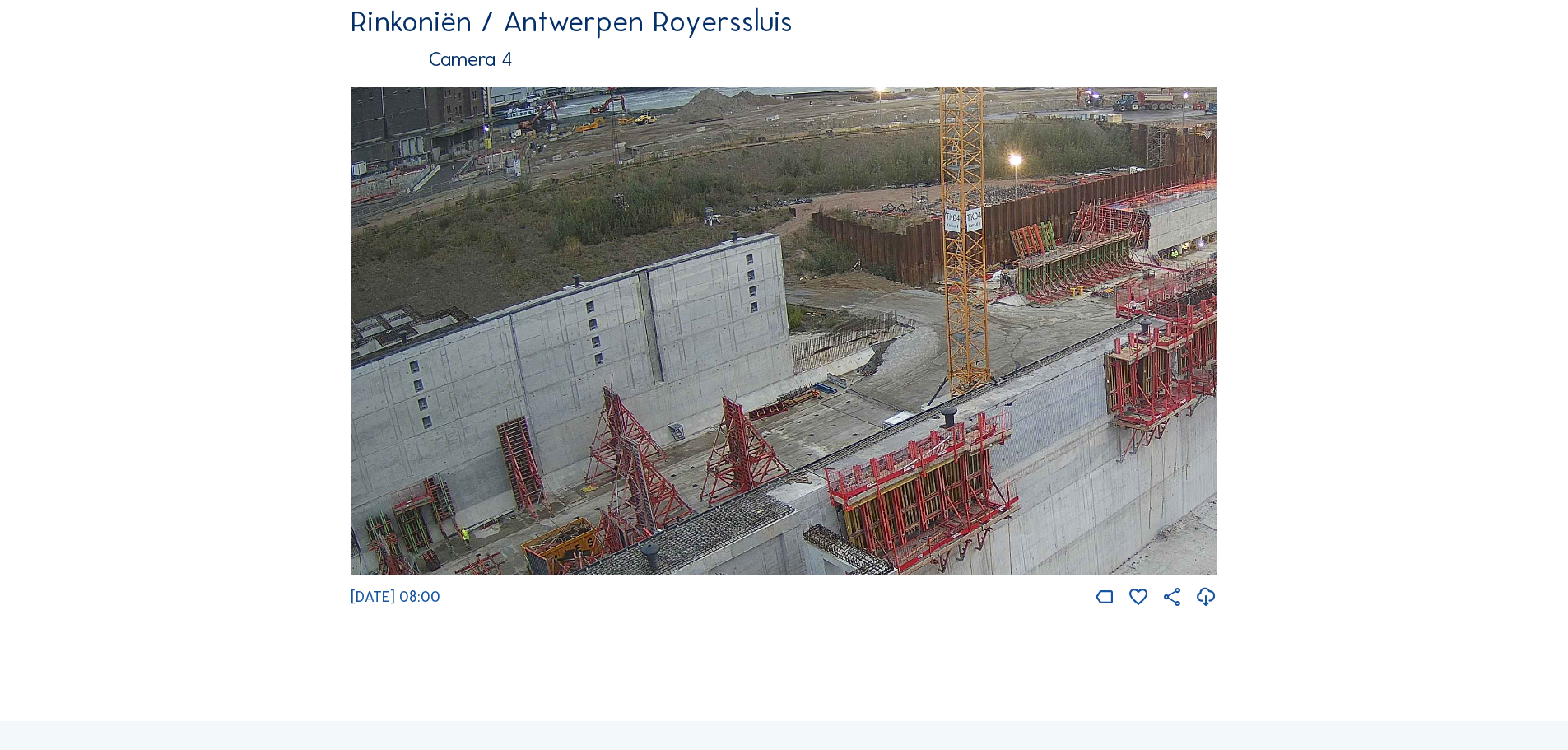
drag, startPoint x: 590, startPoint y: 332, endPoint x: 1281, endPoint y: 440, distance: 699.4
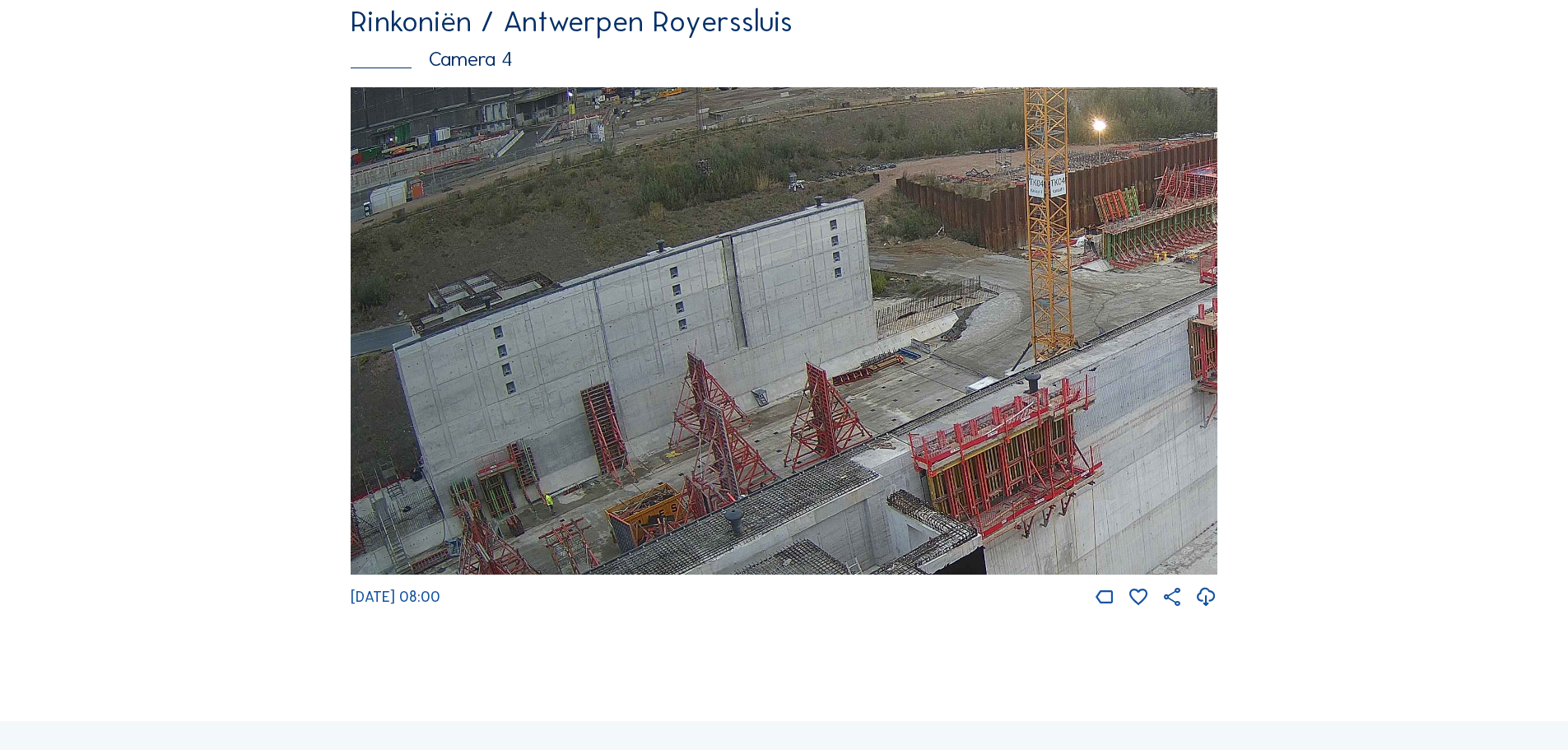
drag, startPoint x: 956, startPoint y: 364, endPoint x: 1203, endPoint y: 372, distance: 247.1
click at [1203, 372] on img at bounding box center [784, 331] width 867 height 488
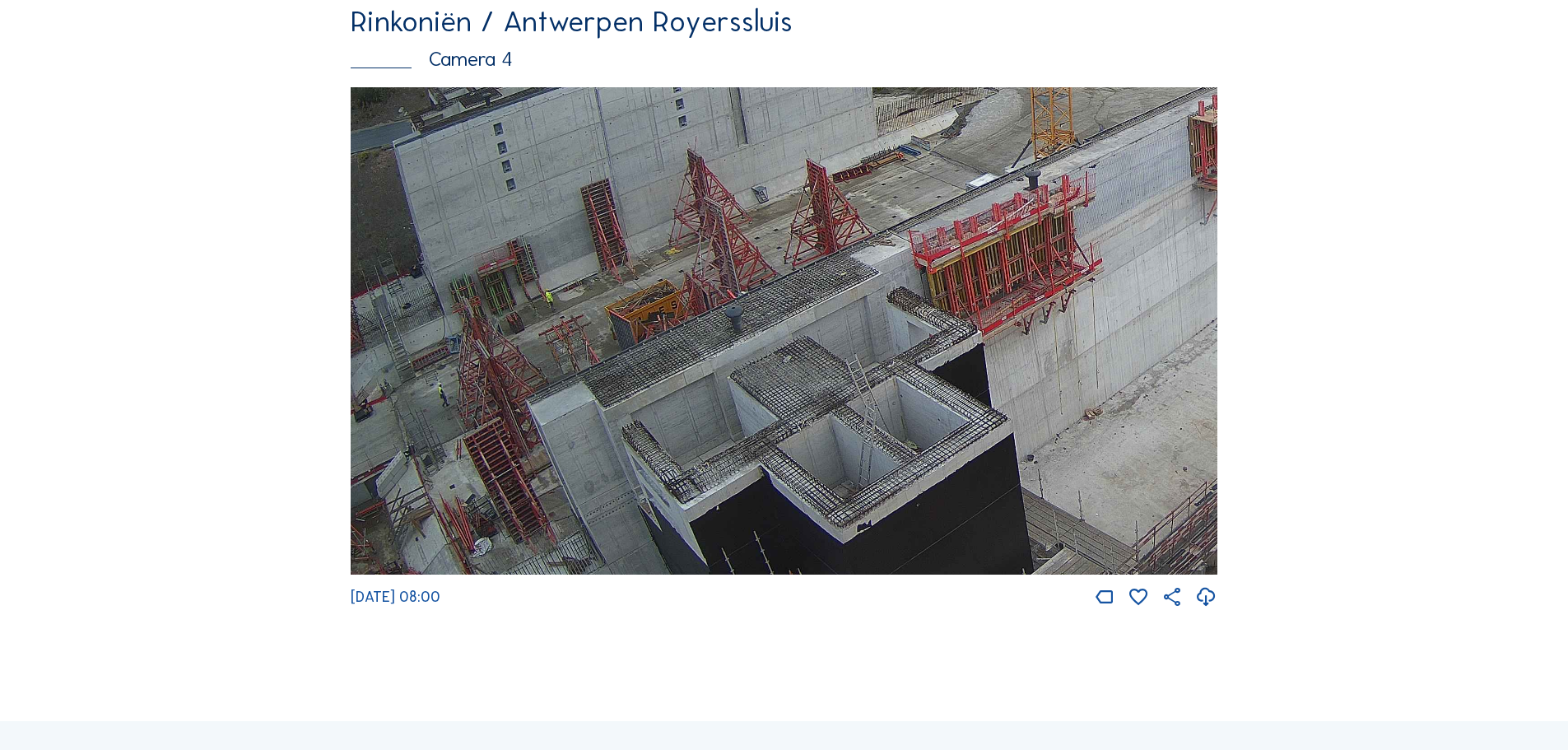
drag, startPoint x: 771, startPoint y: 471, endPoint x: 871, endPoint y: 236, distance: 255.4
click at [870, 237] on img at bounding box center [784, 331] width 867 height 488
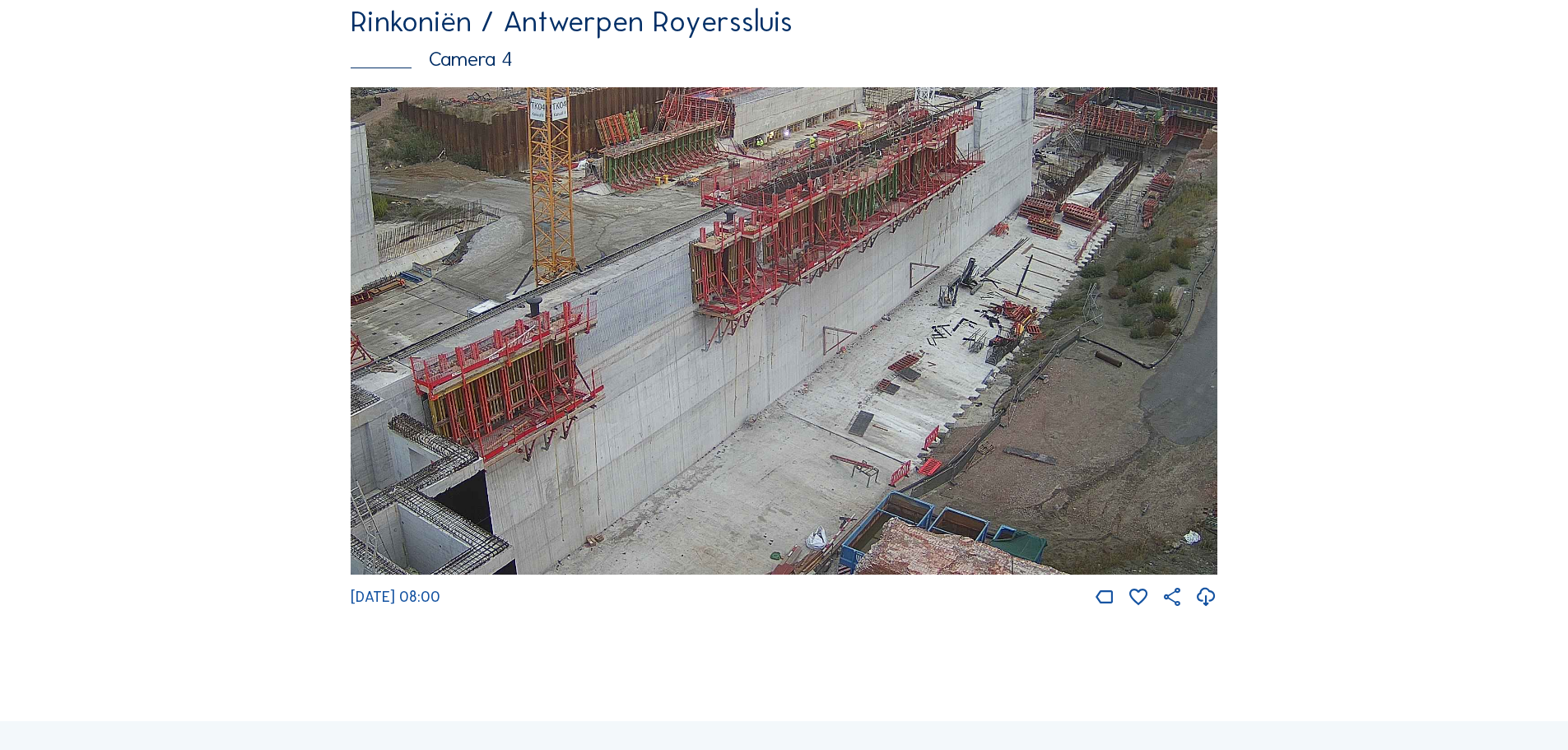
drag, startPoint x: 557, startPoint y: 497, endPoint x: 422, endPoint y: 552, distance: 145.8
click at [422, 552] on img at bounding box center [784, 331] width 867 height 488
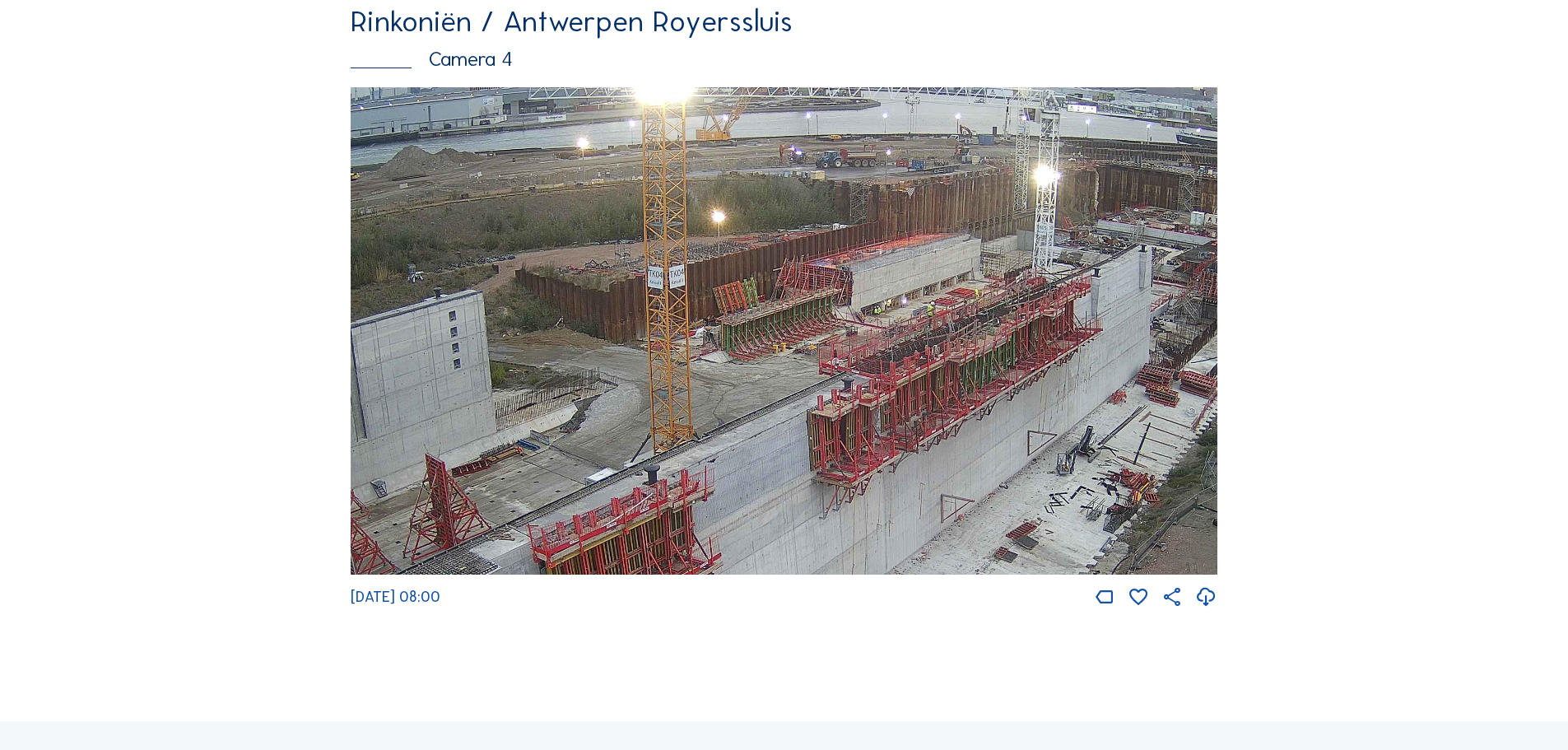
drag, startPoint x: 621, startPoint y: 297, endPoint x: 875, endPoint y: 408, distance: 277.2
click at [875, 408] on img at bounding box center [784, 331] width 867 height 488
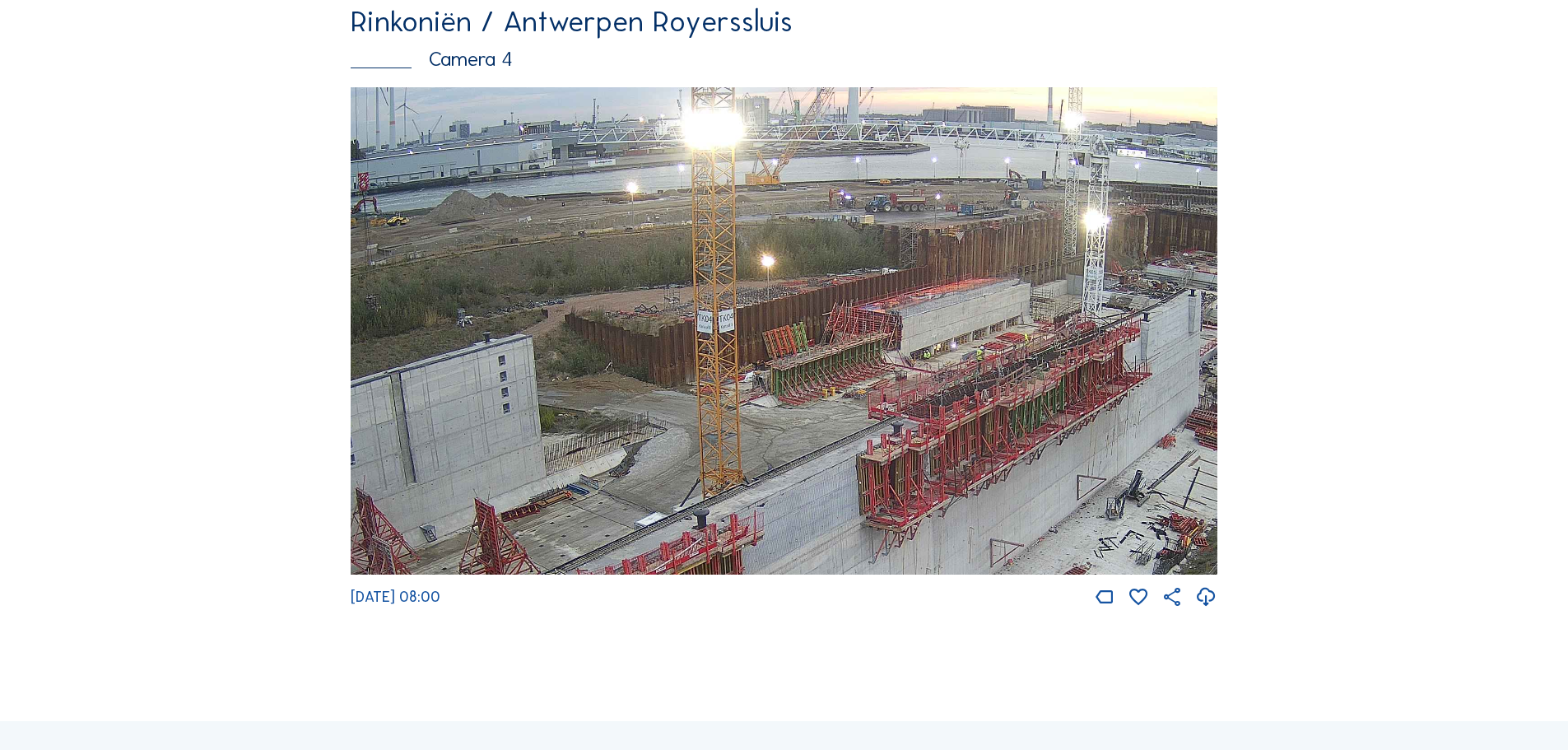
drag, startPoint x: 650, startPoint y: 264, endPoint x: 756, endPoint y: 350, distance: 136.5
click at [756, 350] on img at bounding box center [784, 331] width 867 height 488
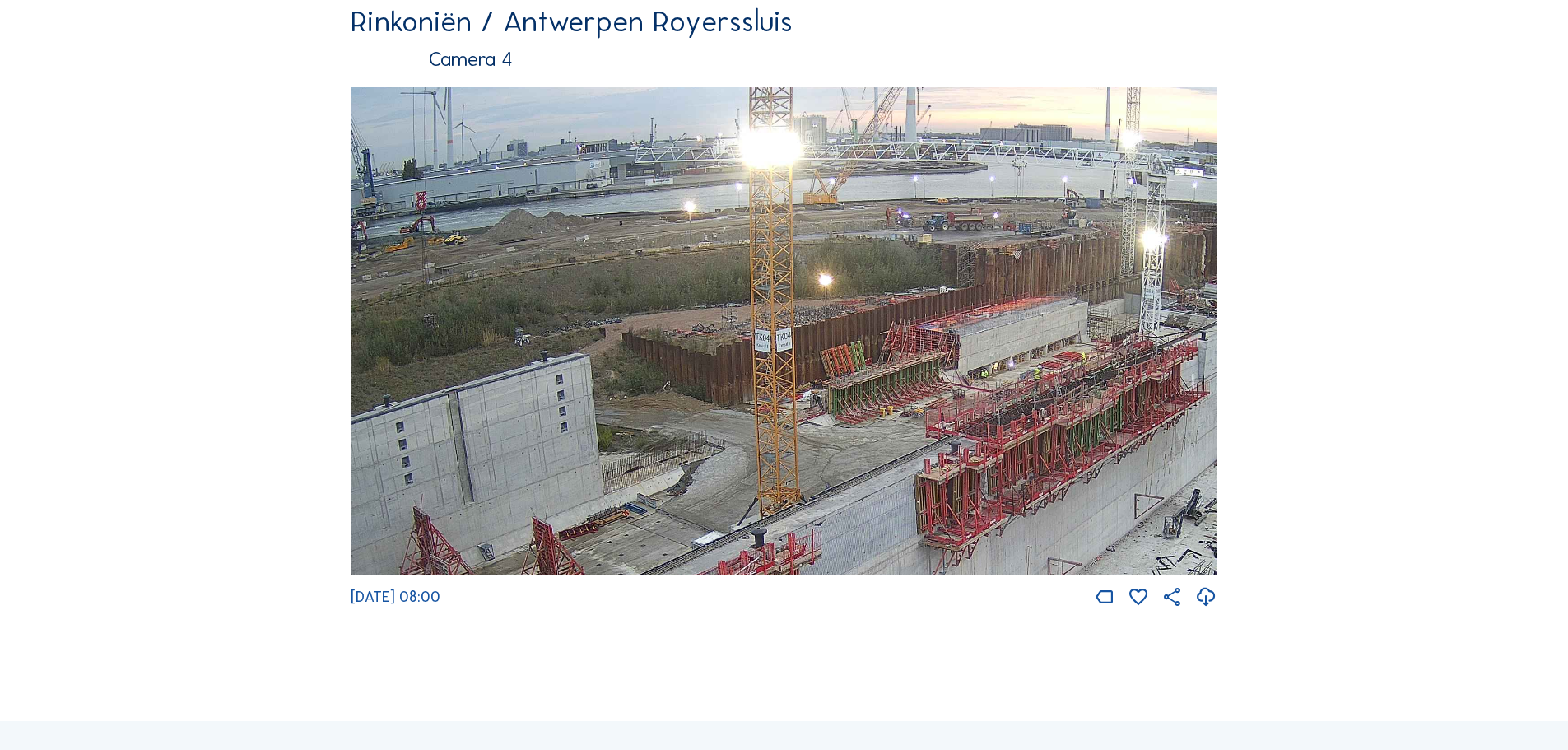
drag, startPoint x: 772, startPoint y: 482, endPoint x: 773, endPoint y: 460, distance: 22.0
click at [773, 460] on img at bounding box center [784, 331] width 867 height 488
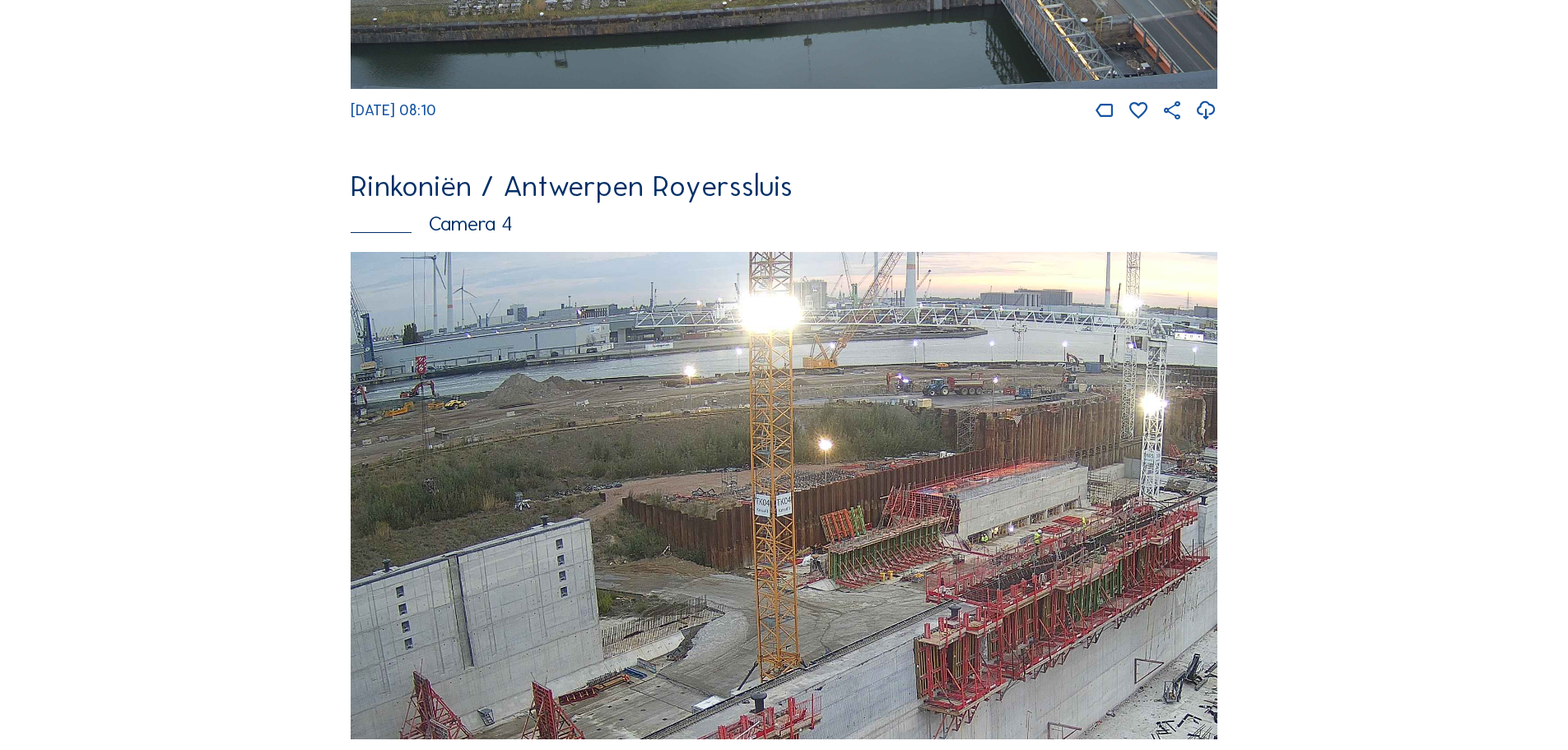
scroll to position [2963, 0]
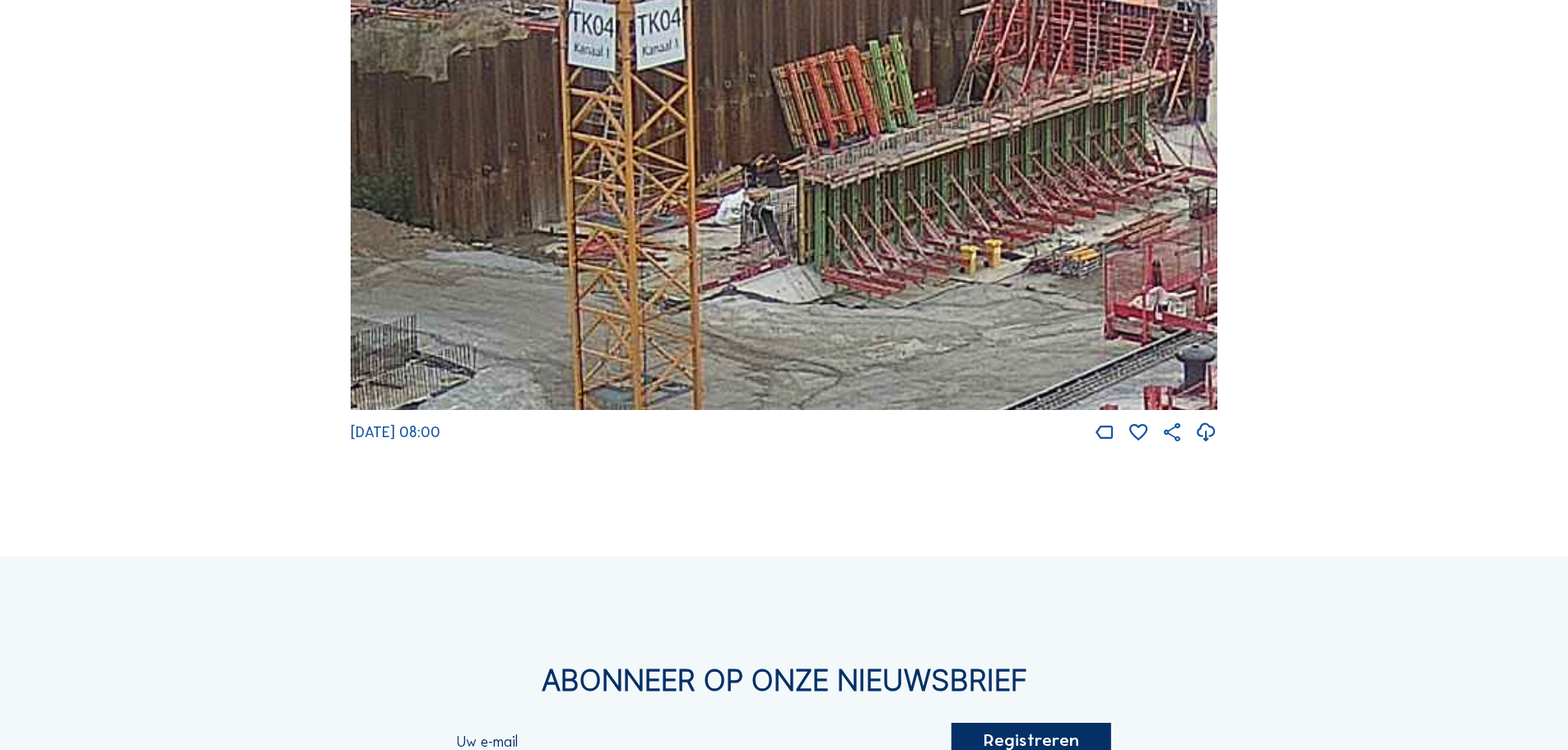
drag, startPoint x: 863, startPoint y: 302, endPoint x: 842, endPoint y: 330, distance: 35.0
click at [842, 330] on img at bounding box center [784, 167] width 867 height 488
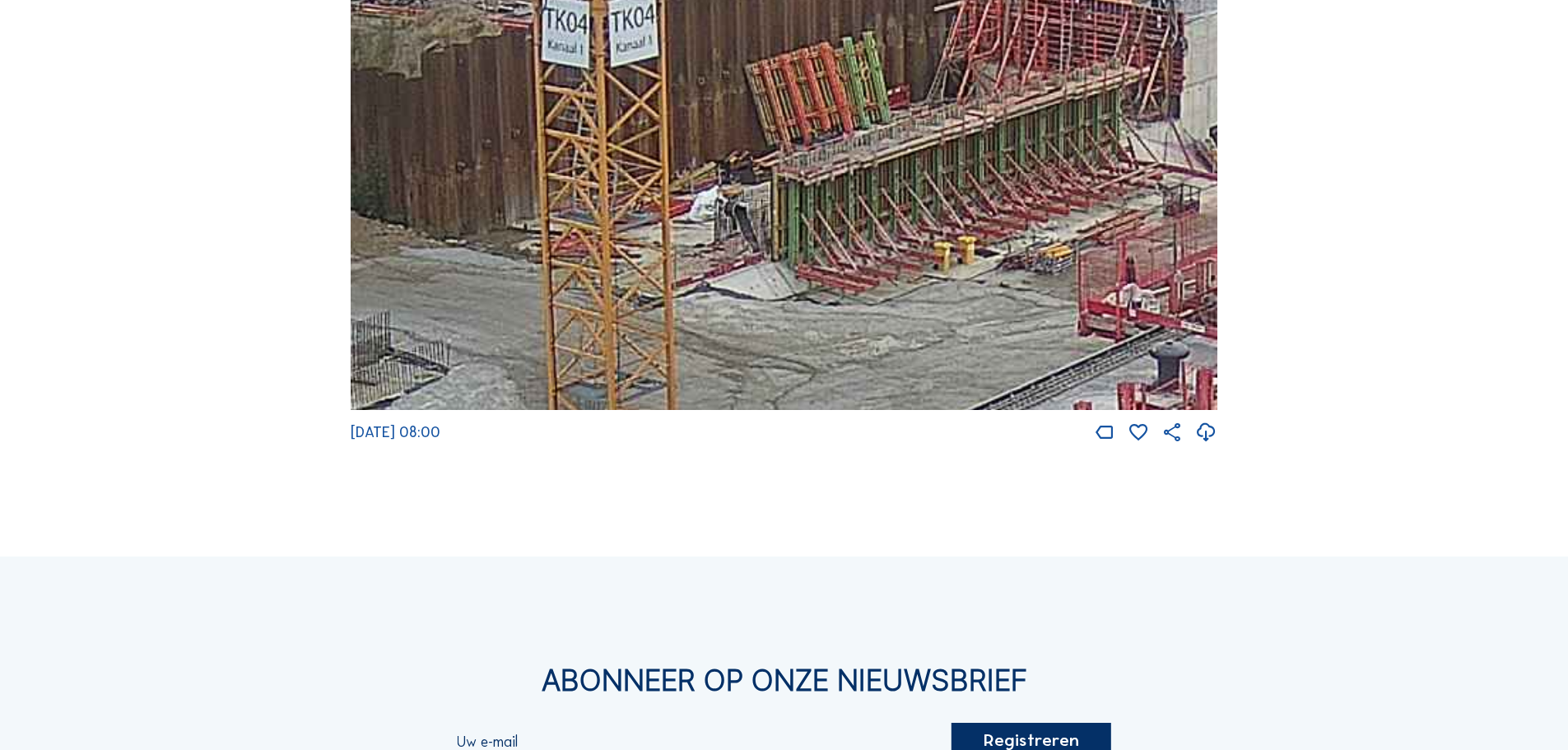
drag, startPoint x: 1000, startPoint y: 270, endPoint x: 978, endPoint y: 260, distance: 24.2
click at [978, 260] on img at bounding box center [784, 167] width 867 height 488
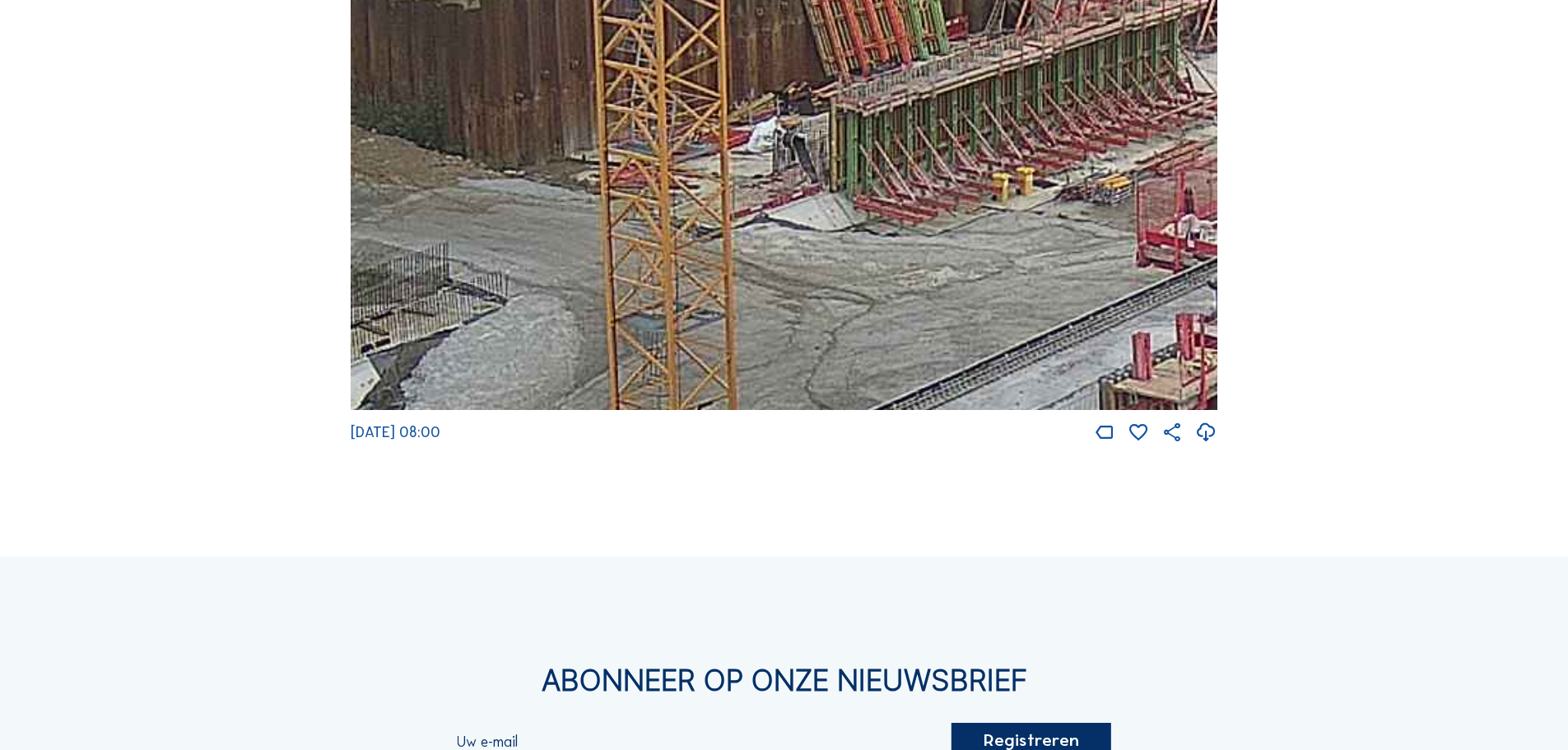
drag, startPoint x: 581, startPoint y: 330, endPoint x: 597, endPoint y: 275, distance: 57.3
click at [597, 275] on img at bounding box center [784, 167] width 867 height 488
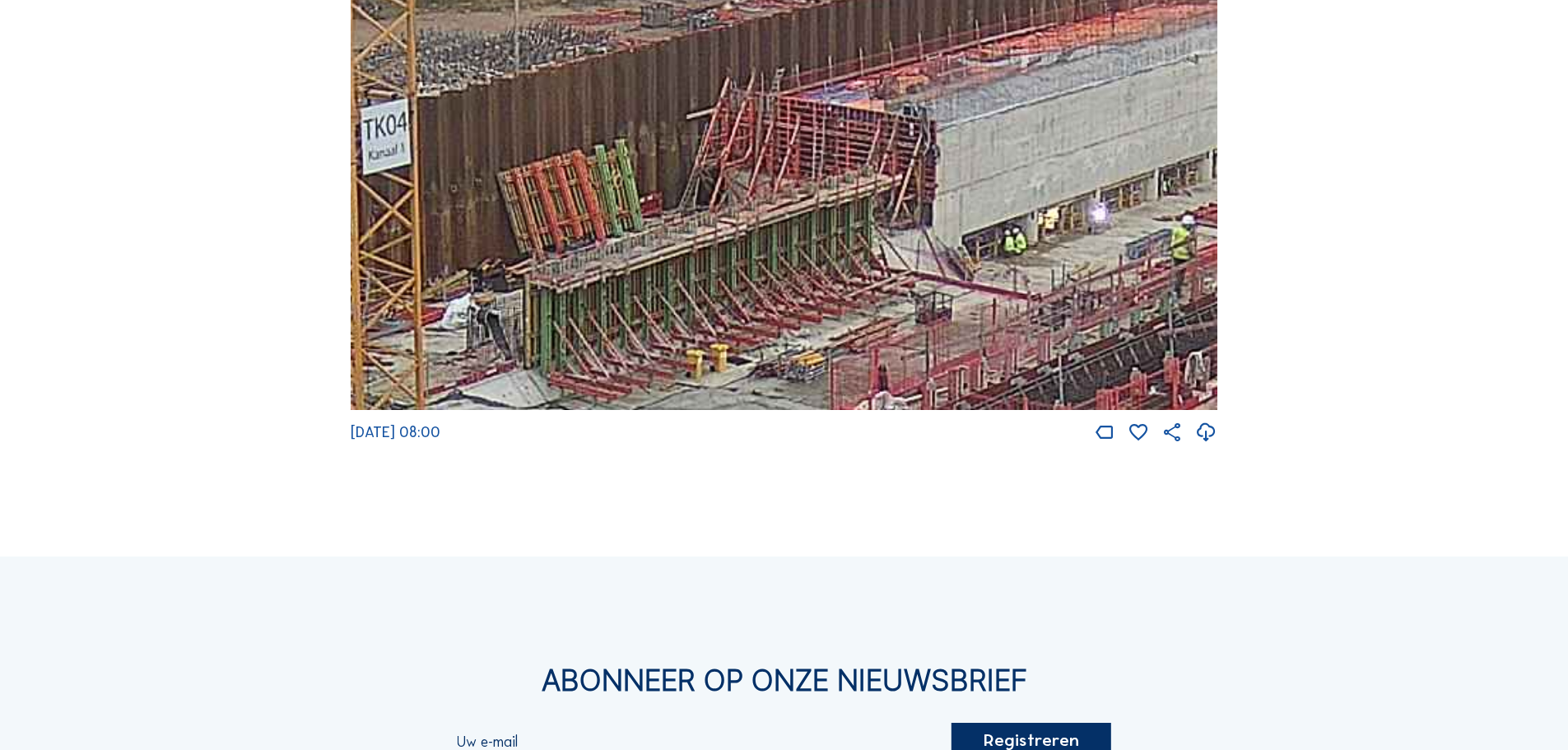
drag, startPoint x: 1137, startPoint y: 182, endPoint x: 855, endPoint y: 339, distance: 322.8
click at [855, 339] on img at bounding box center [784, 167] width 867 height 488
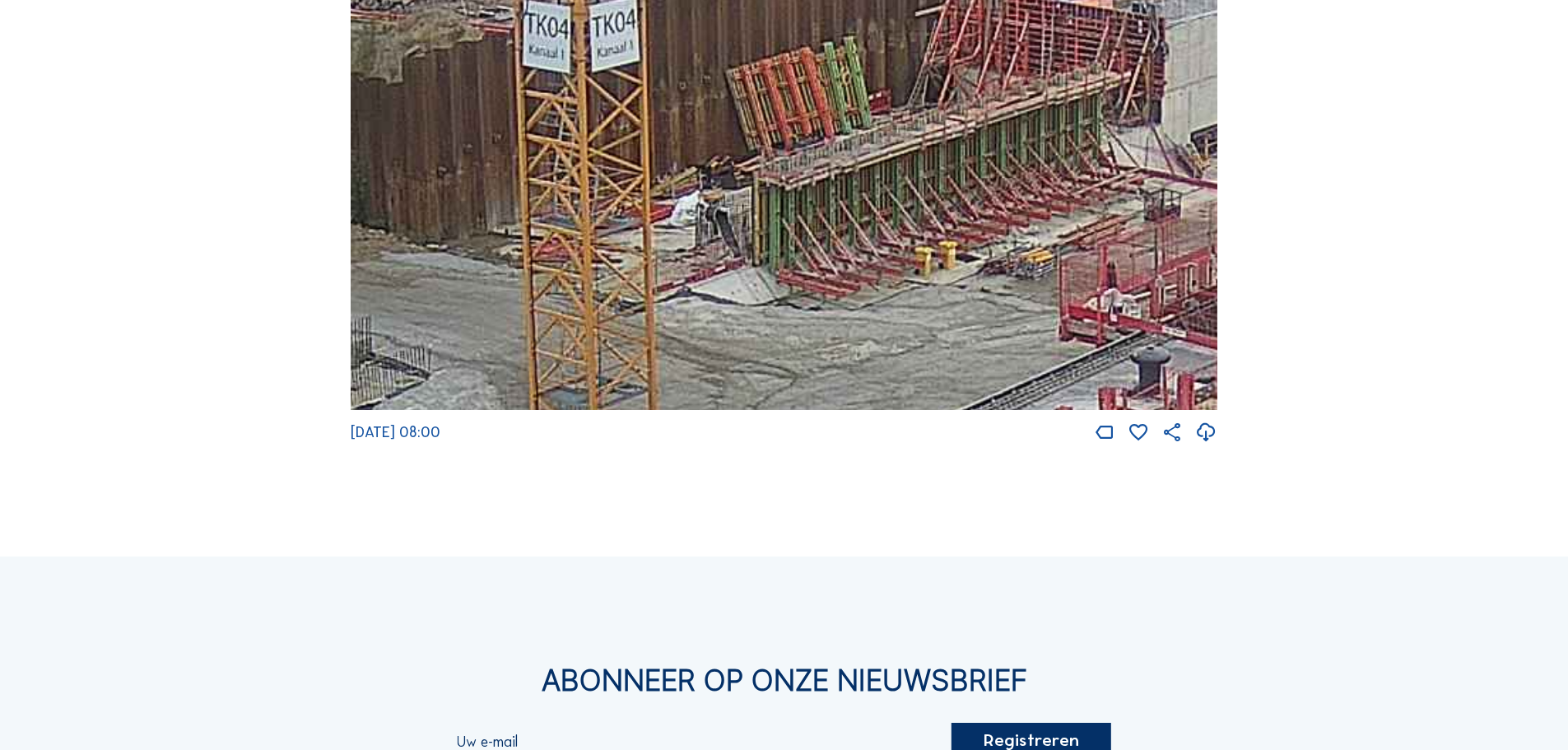
drag, startPoint x: 671, startPoint y: 287, endPoint x: 803, endPoint y: 242, distance: 139.5
click at [803, 242] on img at bounding box center [784, 167] width 867 height 488
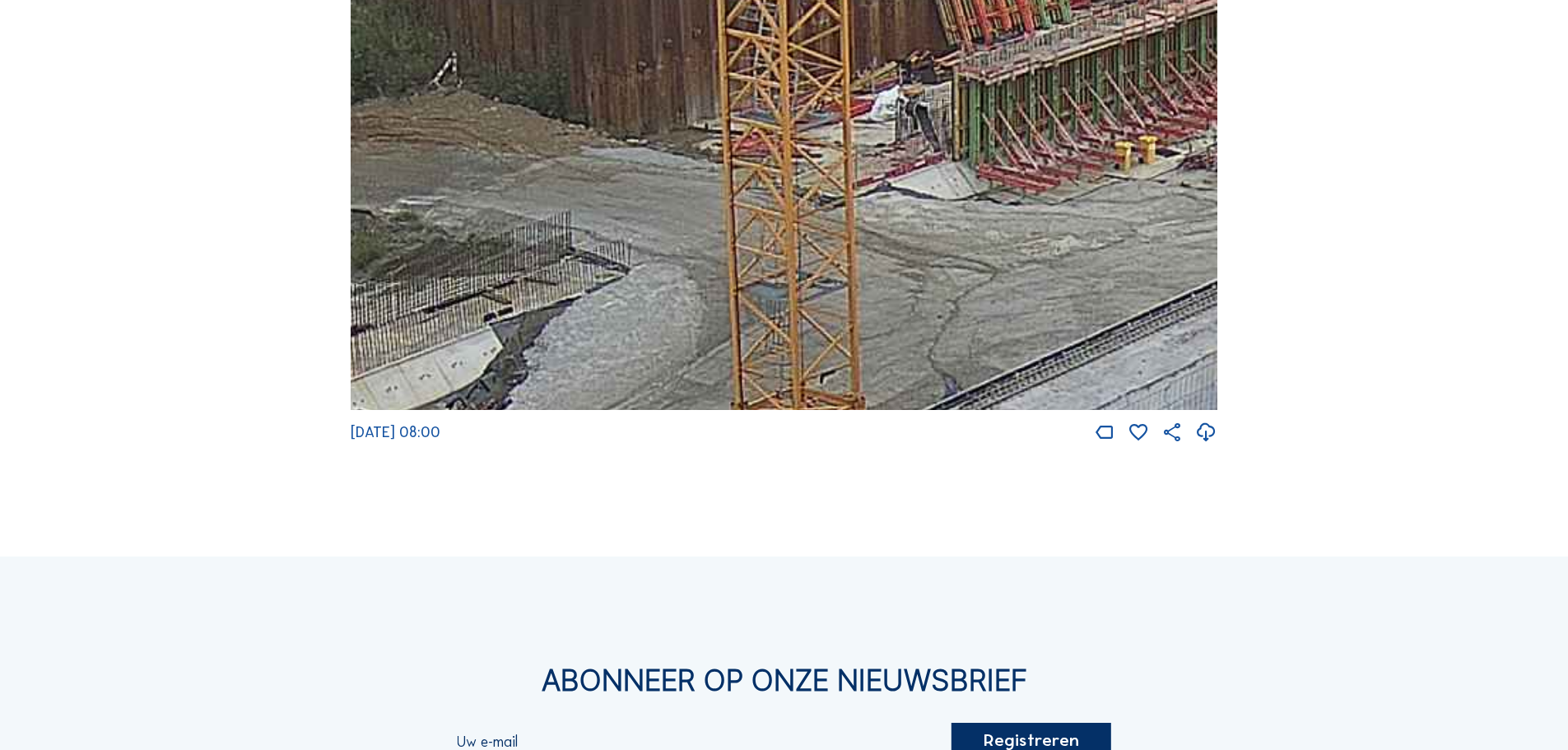
drag, startPoint x: 636, startPoint y: 290, endPoint x: 836, endPoint y: 185, distance: 225.9
click at [836, 185] on img at bounding box center [784, 167] width 867 height 488
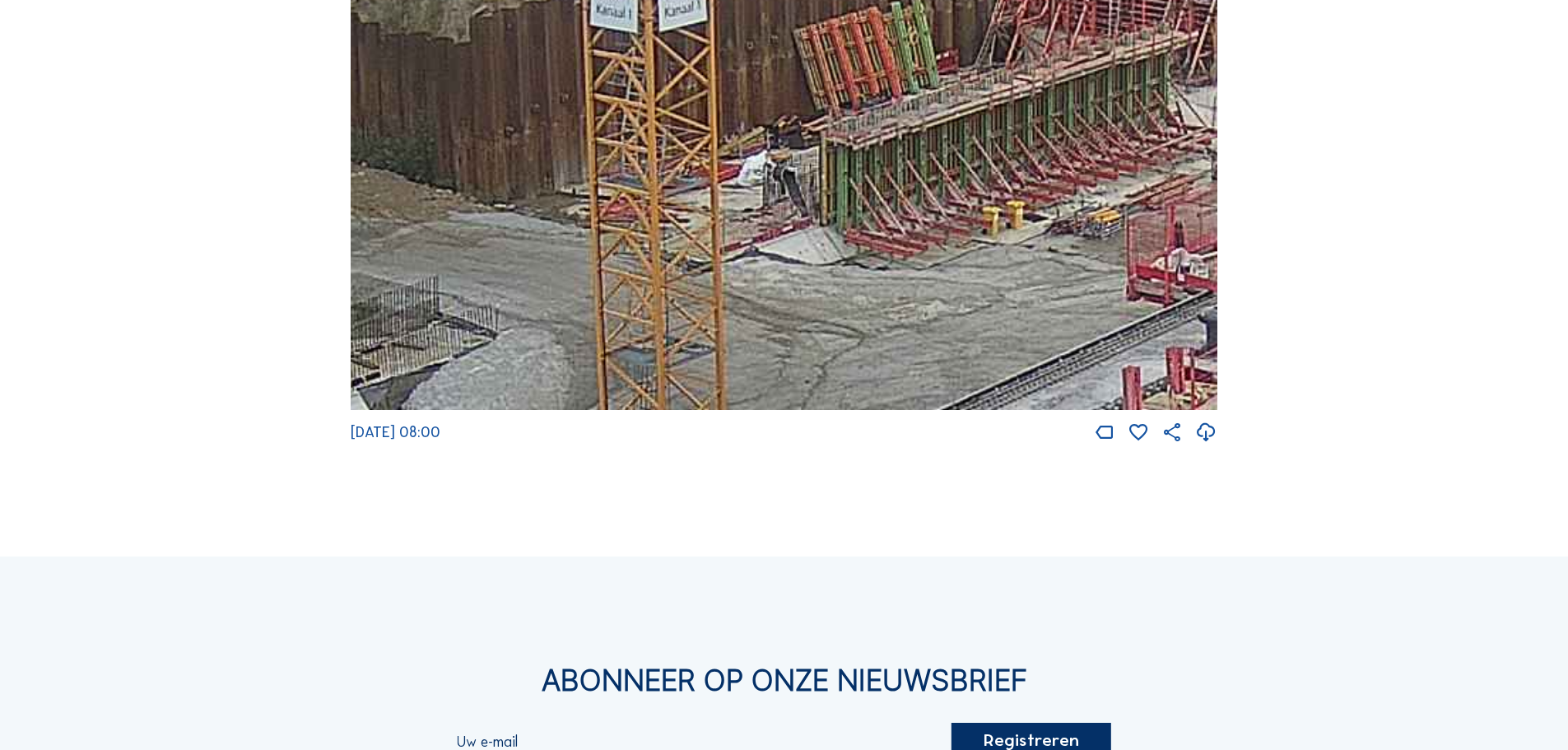
drag, startPoint x: 931, startPoint y: 284, endPoint x: 835, endPoint y: 325, distance: 104.4
click at [835, 325] on img at bounding box center [784, 167] width 867 height 488
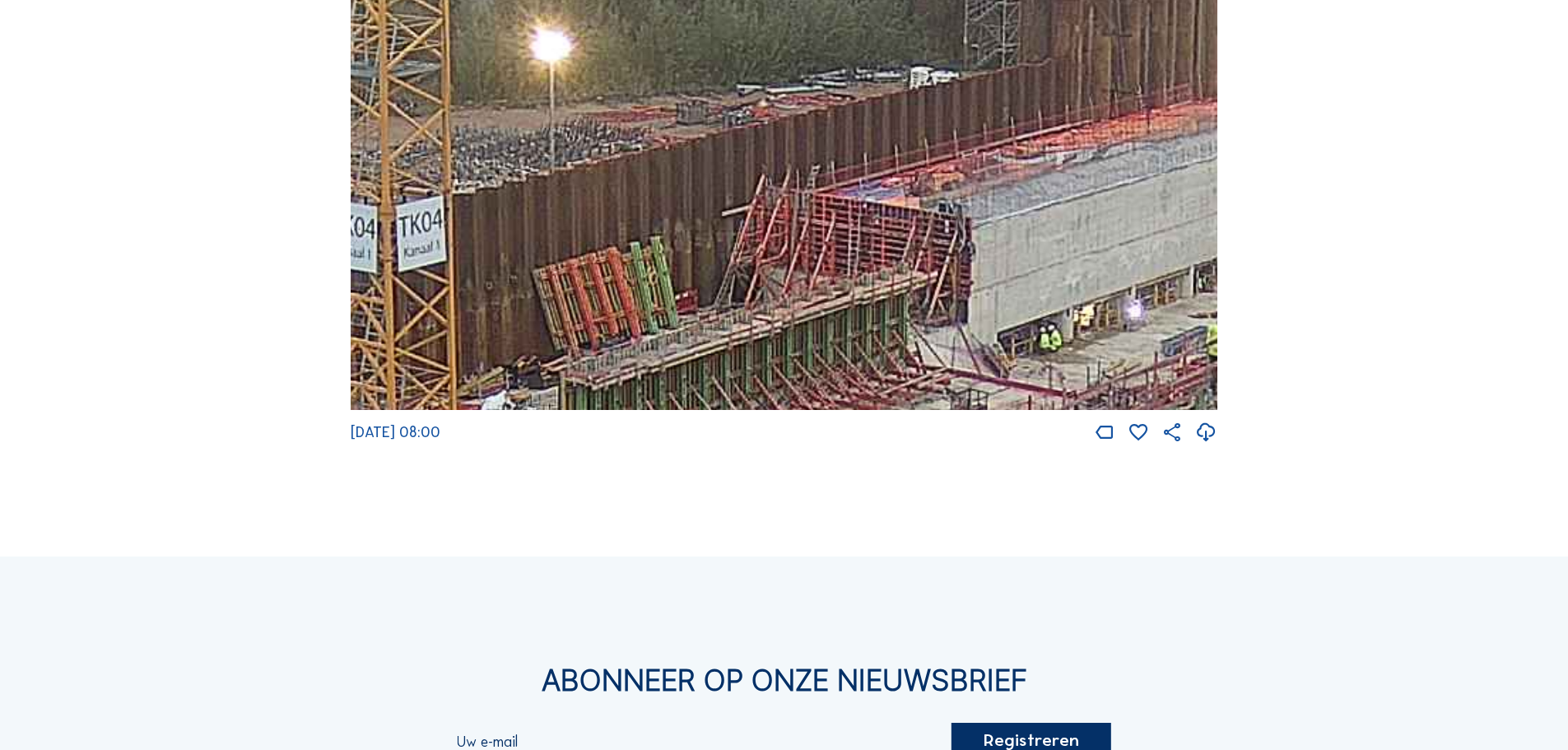
drag, startPoint x: 909, startPoint y: 389, endPoint x: 793, endPoint y: 410, distance: 117.9
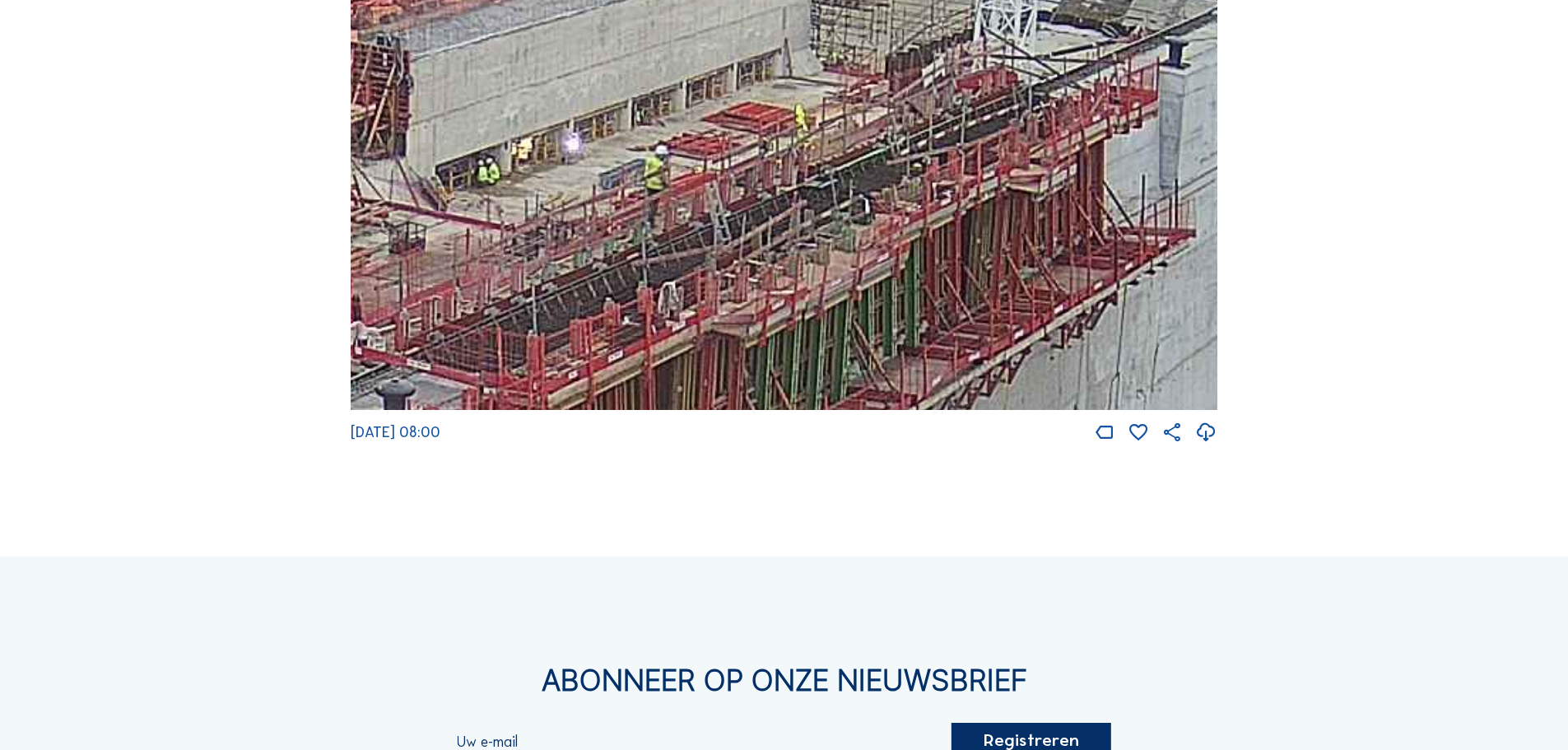
drag, startPoint x: 1105, startPoint y: 252, endPoint x: 566, endPoint y: 68, distance: 569.5
click at [566, 68] on img at bounding box center [784, 167] width 867 height 488
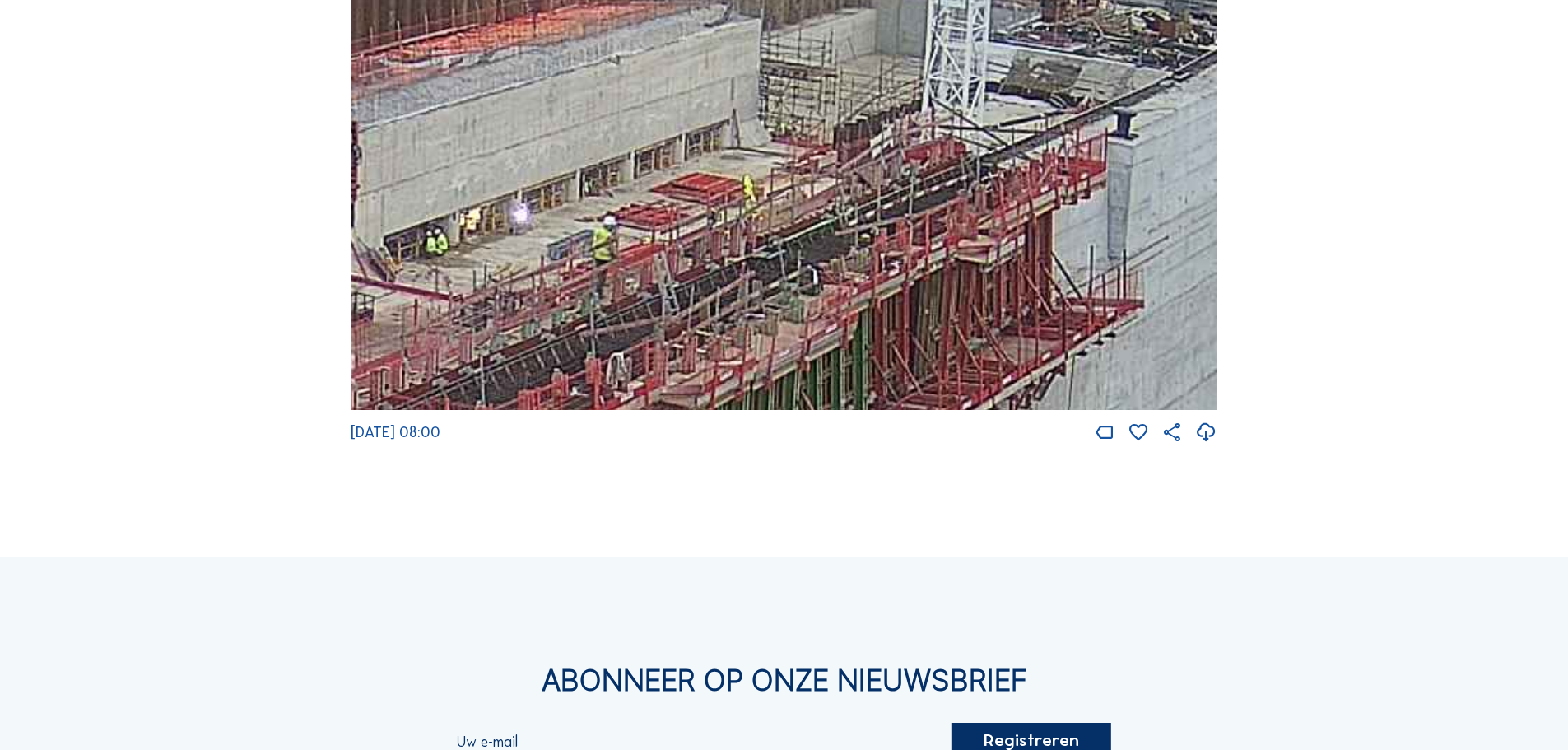
click at [850, 188] on img at bounding box center [784, 167] width 867 height 488
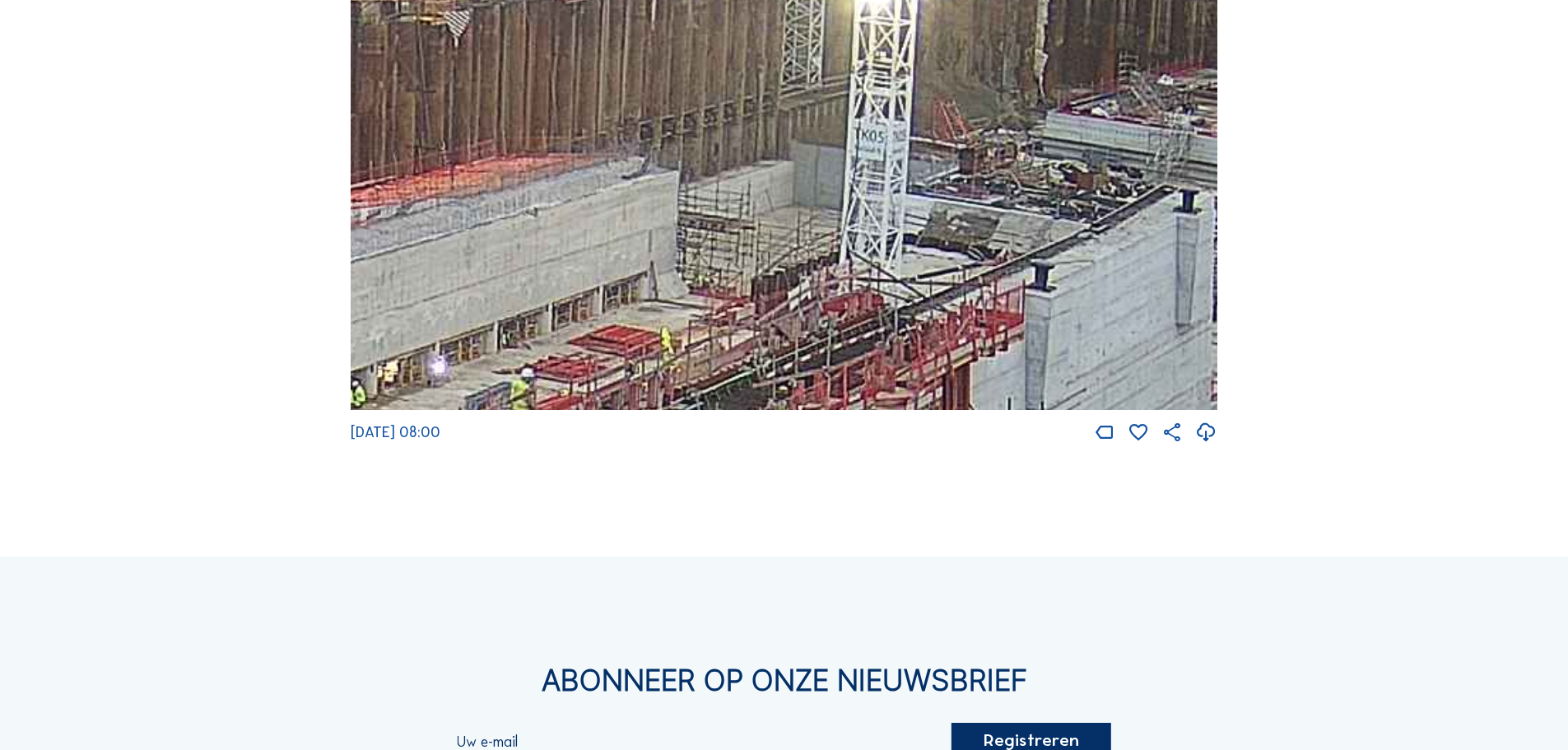
click at [869, 280] on img at bounding box center [784, 167] width 867 height 488
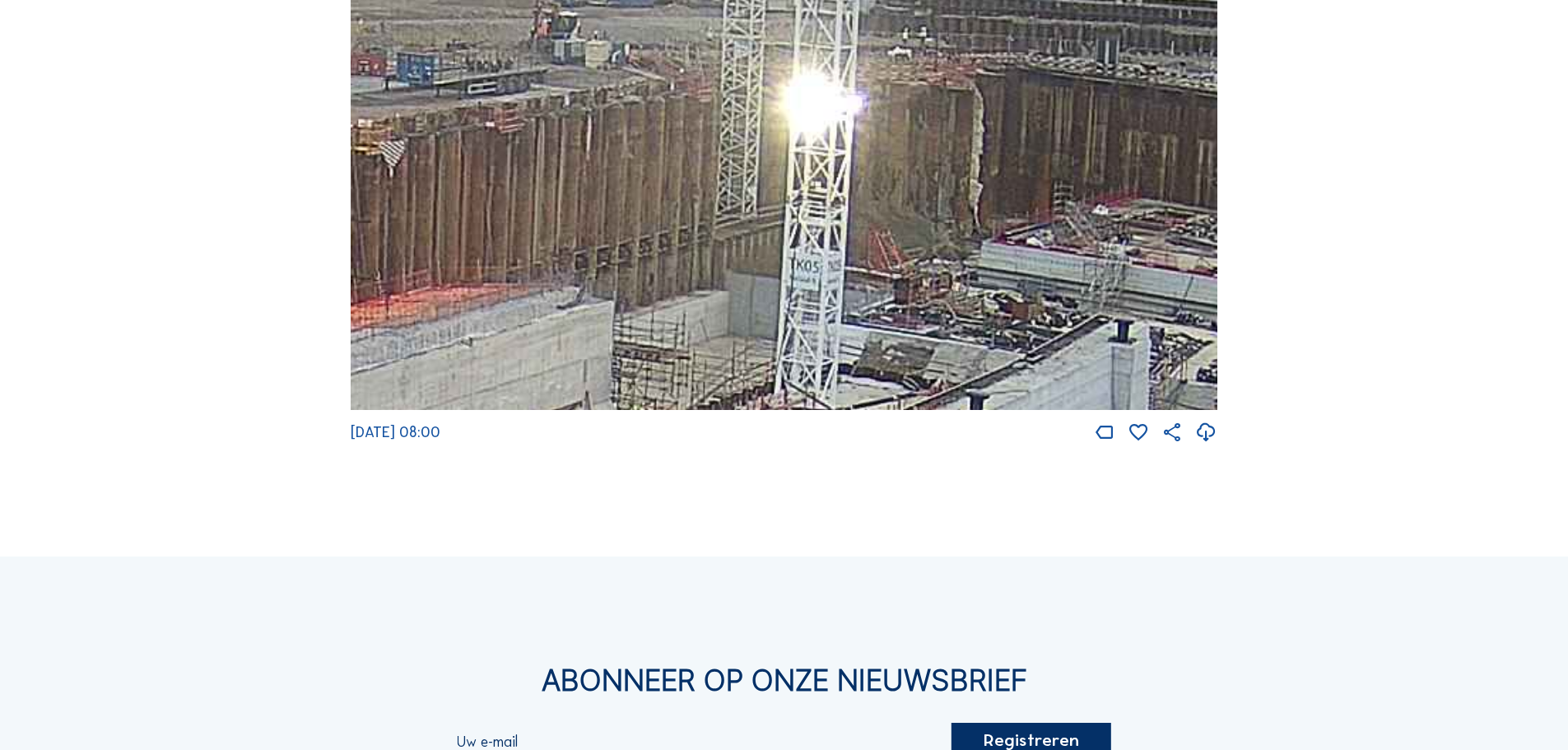
drag, startPoint x: 945, startPoint y: 308, endPoint x: 990, endPoint y: 279, distance: 53.5
click at [946, 308] on img at bounding box center [784, 167] width 867 height 488
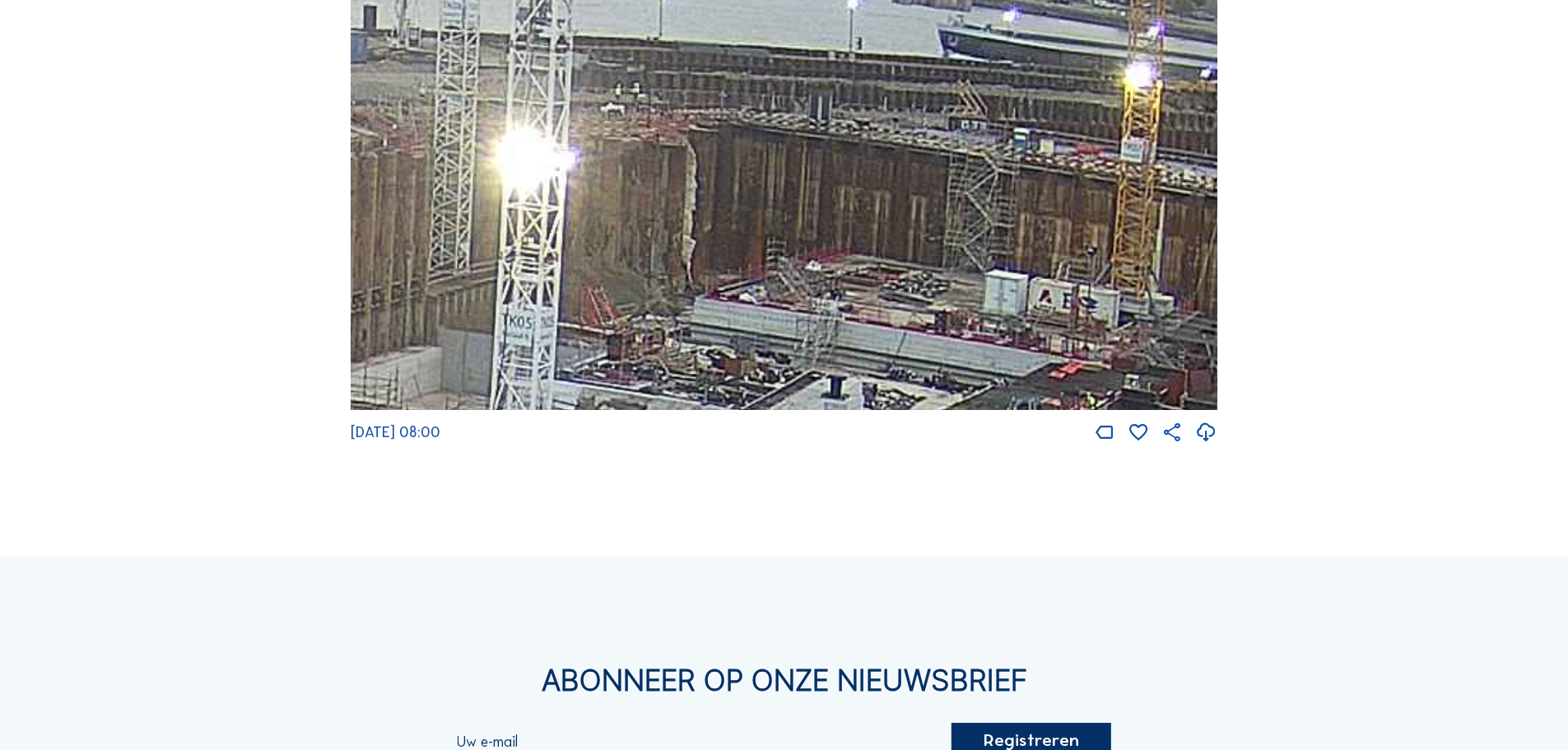
drag, startPoint x: 1084, startPoint y: 238, endPoint x: 1179, endPoint y: 337, distance: 137.2
click at [794, 295] on img at bounding box center [784, 167] width 867 height 488
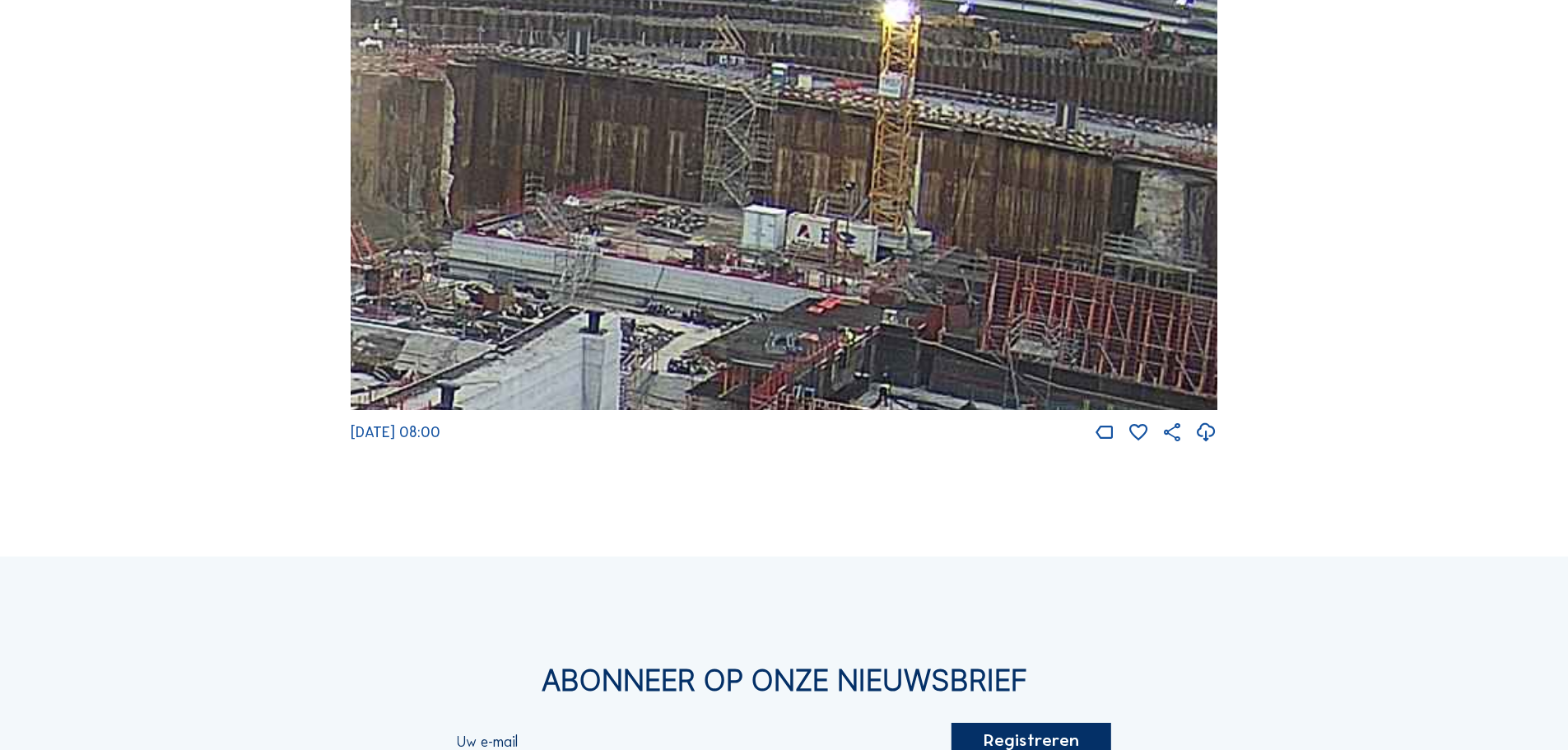
drag, startPoint x: 1106, startPoint y: 269, endPoint x: 877, endPoint y: 189, distance: 242.6
click at [869, 195] on img at bounding box center [784, 167] width 867 height 488
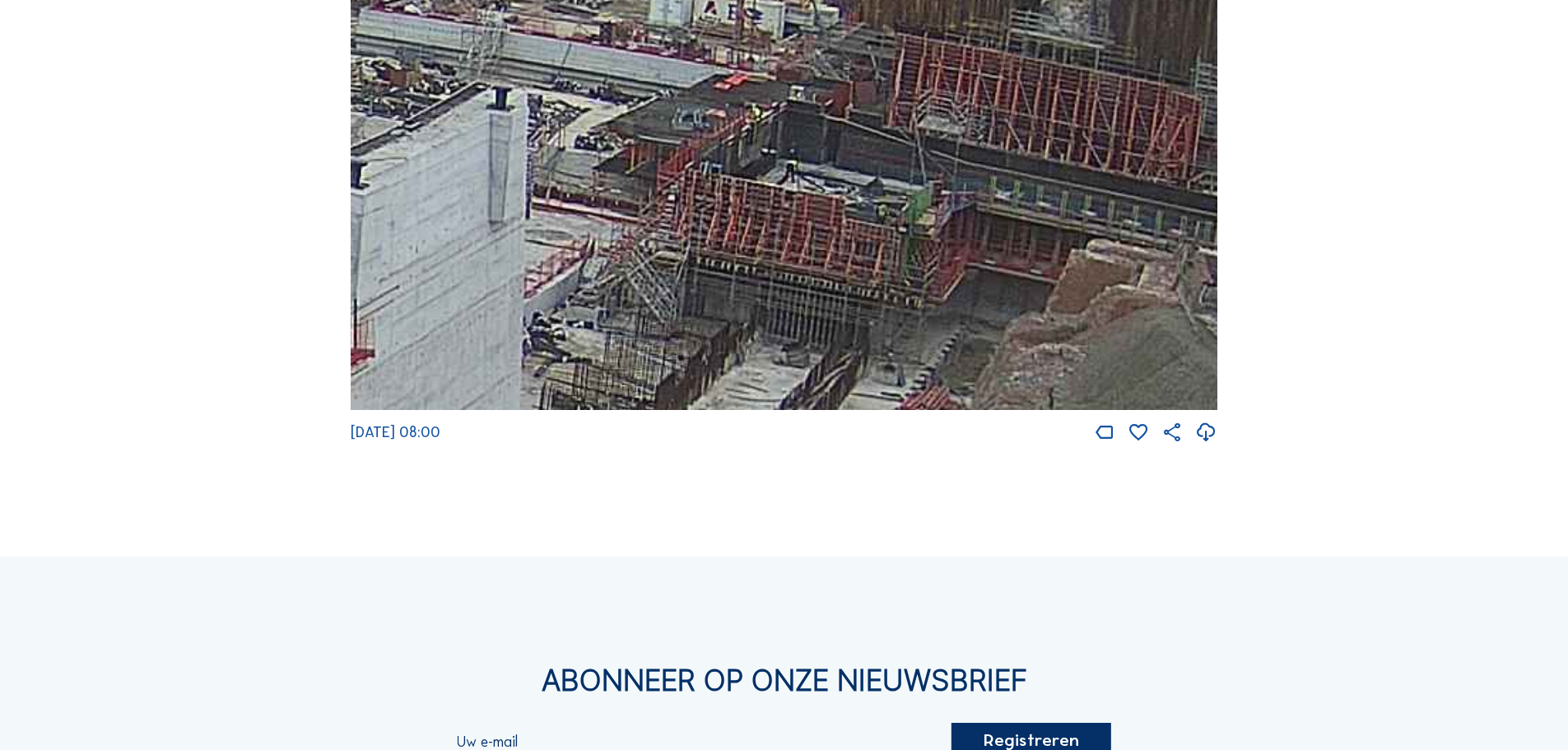
drag, startPoint x: 1013, startPoint y: 333, endPoint x: 916, endPoint y: 118, distance: 235.9
click at [916, 118] on img at bounding box center [784, 167] width 867 height 488
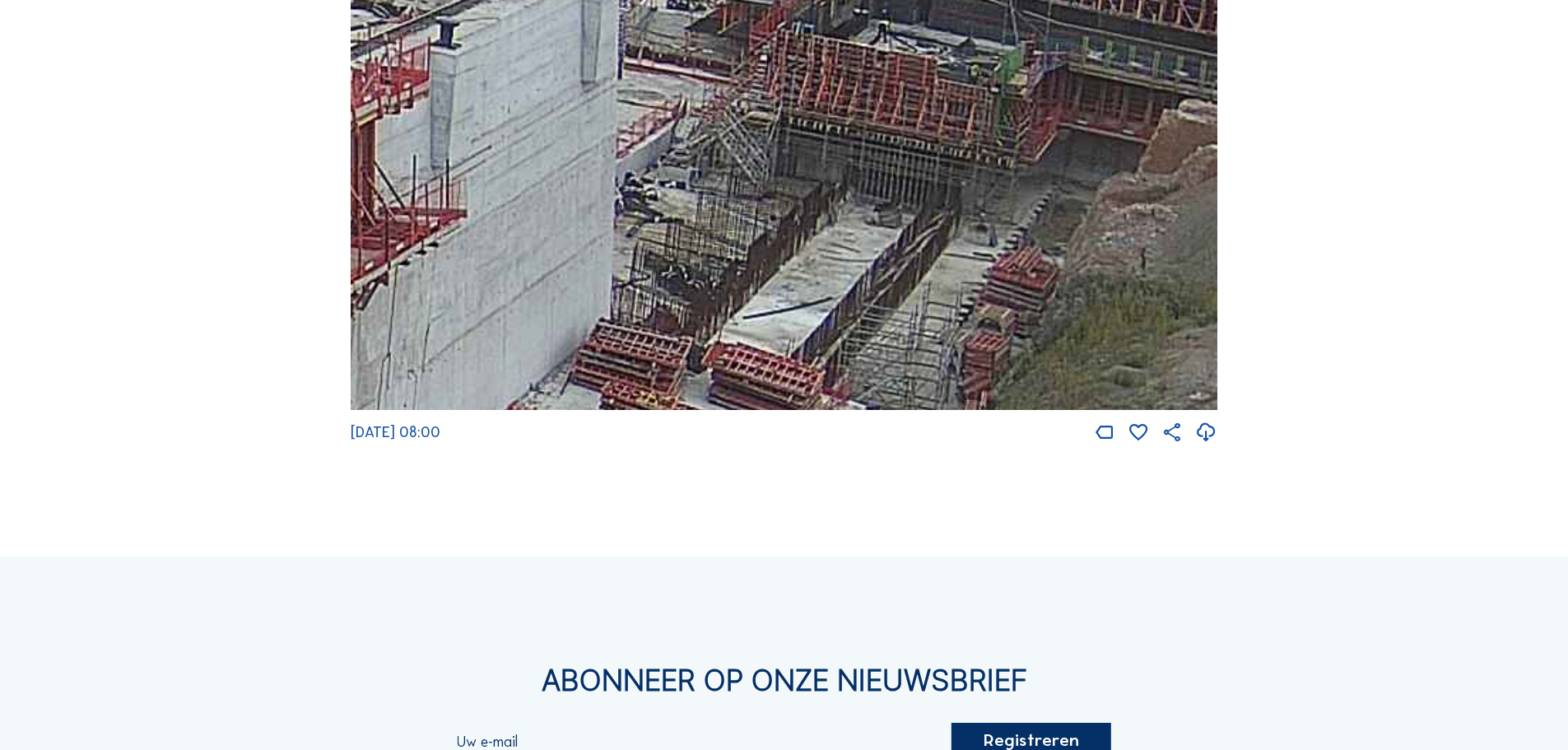
drag, startPoint x: 770, startPoint y: 305, endPoint x: 904, endPoint y: 106, distance: 239.9
click at [904, 106] on img at bounding box center [784, 167] width 867 height 488
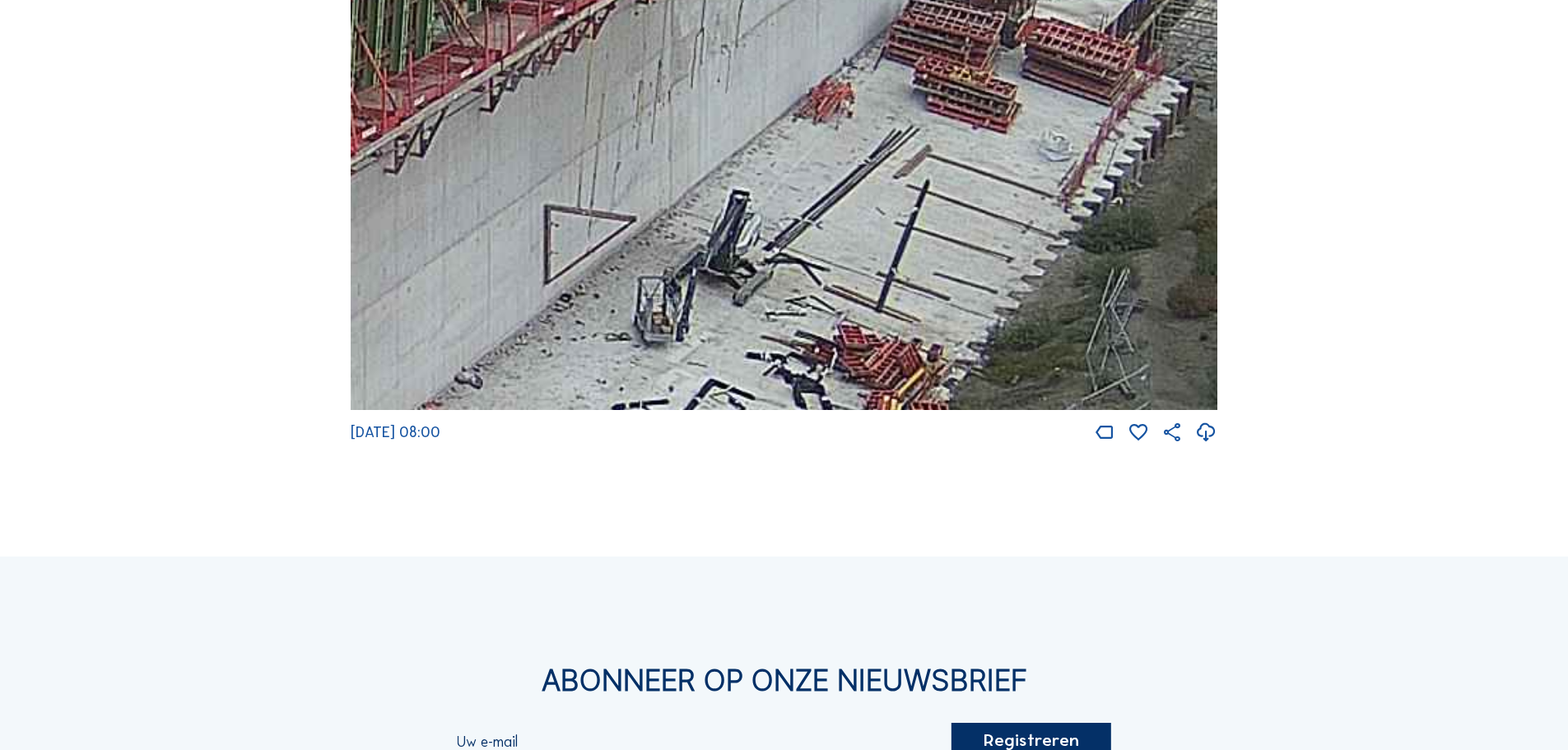
drag, startPoint x: 682, startPoint y: 319, endPoint x: 953, endPoint y: 54, distance: 379.0
click at [953, 54] on img at bounding box center [784, 167] width 867 height 488
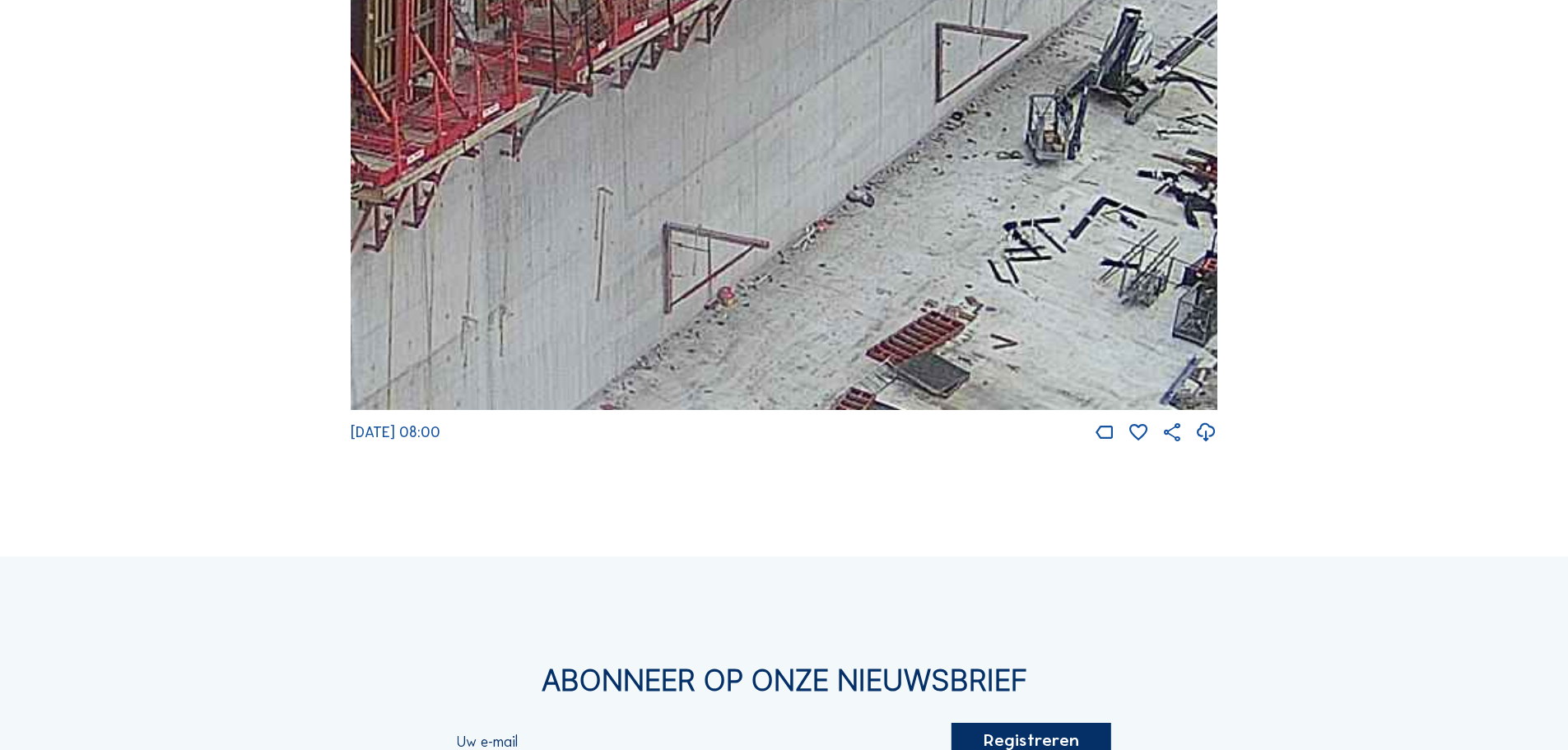
drag, startPoint x: 670, startPoint y: 247, endPoint x: 1062, endPoint y: 64, distance: 432.6
click at [1062, 64] on img at bounding box center [784, 167] width 867 height 488
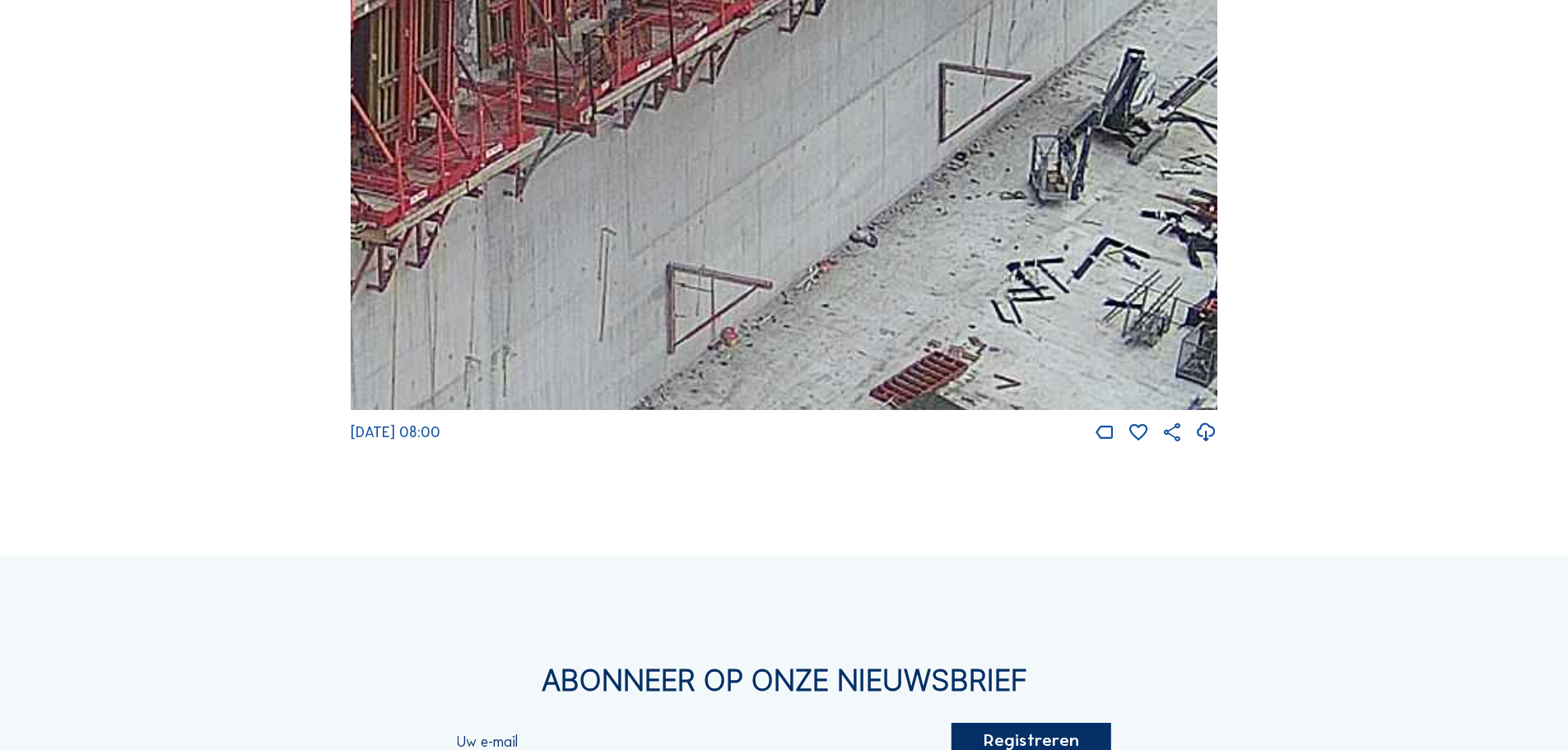
drag, startPoint x: 1043, startPoint y: 102, endPoint x: 1047, endPoint y: 175, distance: 73.1
click at [1047, 175] on img at bounding box center [784, 167] width 867 height 488
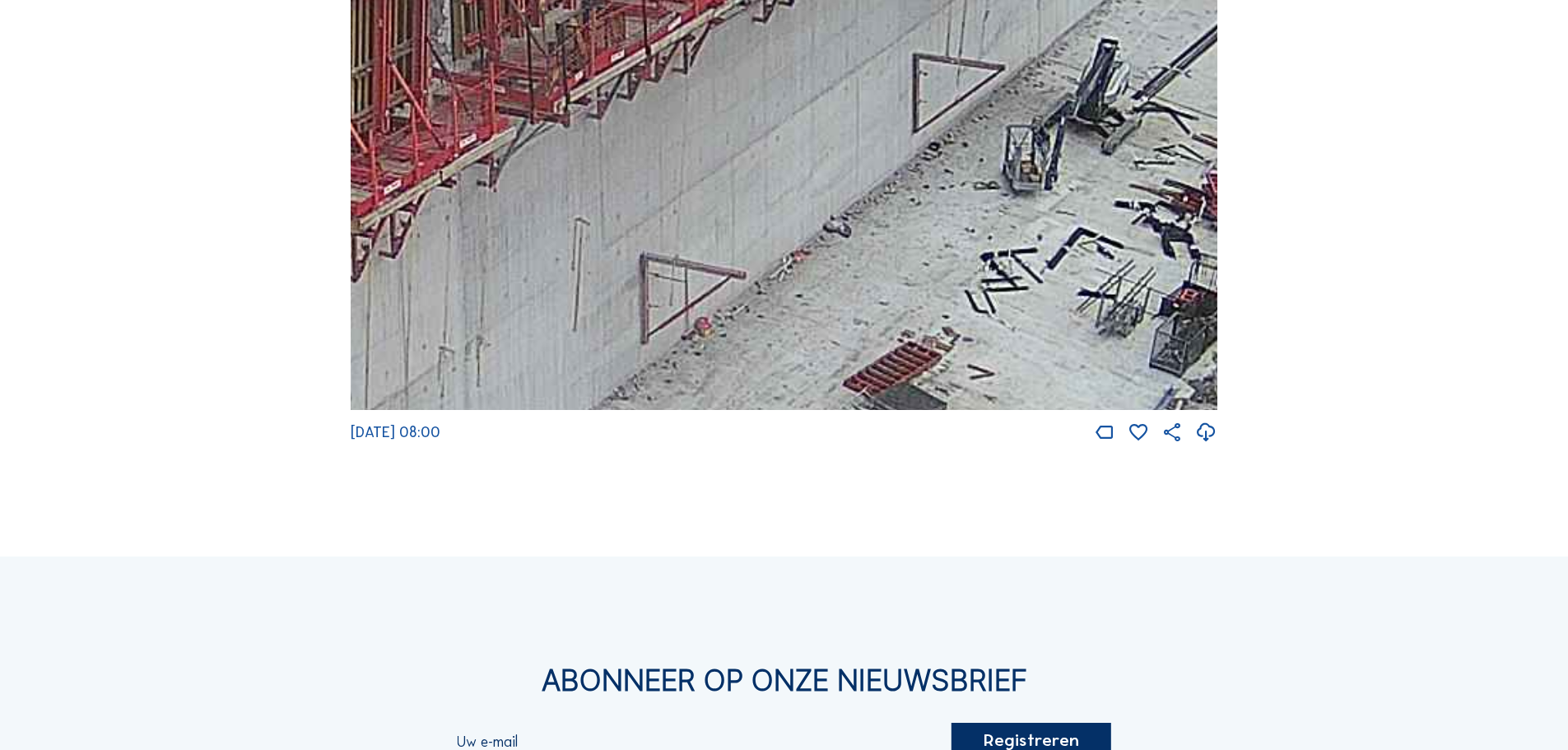
drag, startPoint x: 746, startPoint y: 298, endPoint x: 664, endPoint y: 346, distance: 95.0
click at [664, 346] on img at bounding box center [784, 167] width 867 height 488
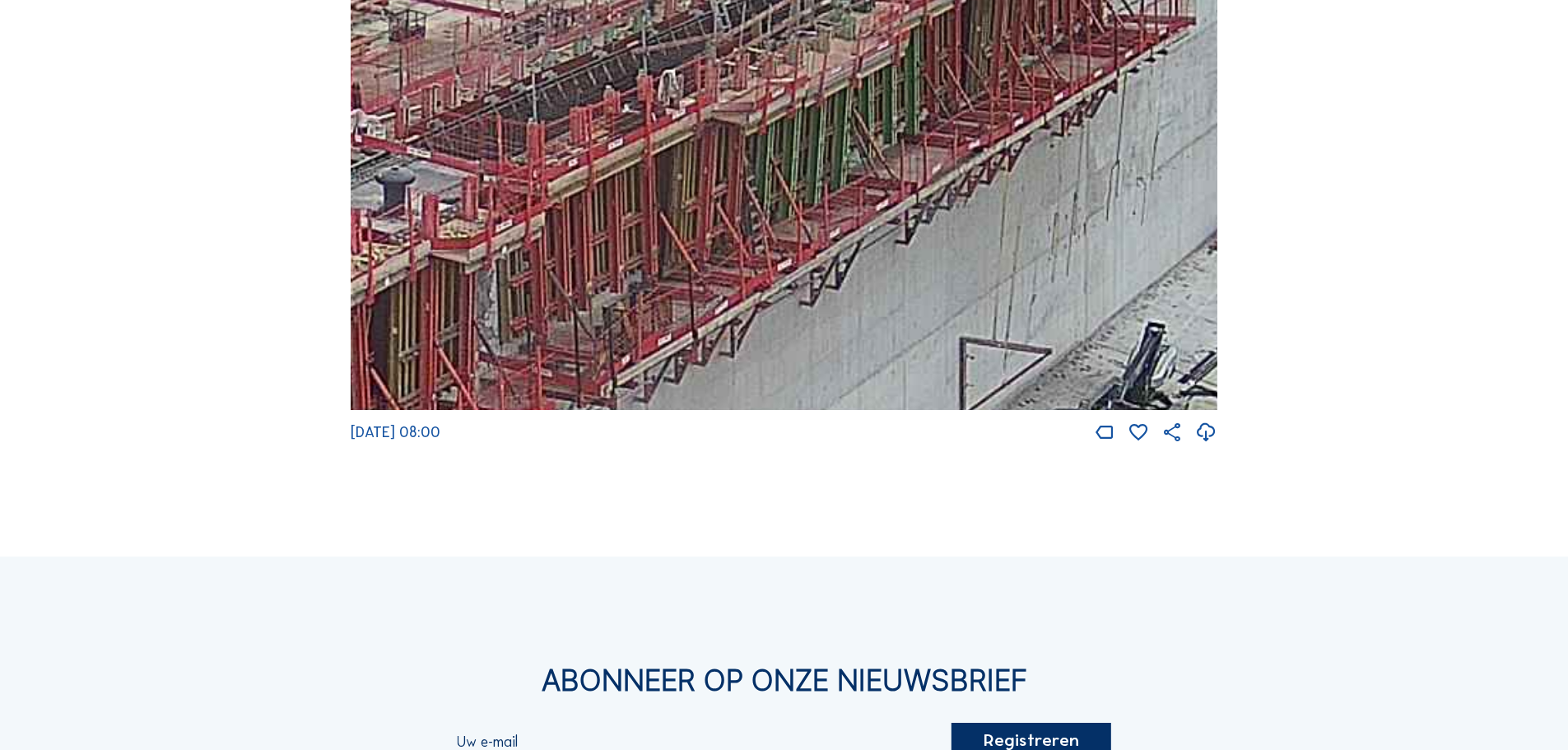
drag, startPoint x: 712, startPoint y: 223, endPoint x: 746, endPoint y: 469, distance: 248.3
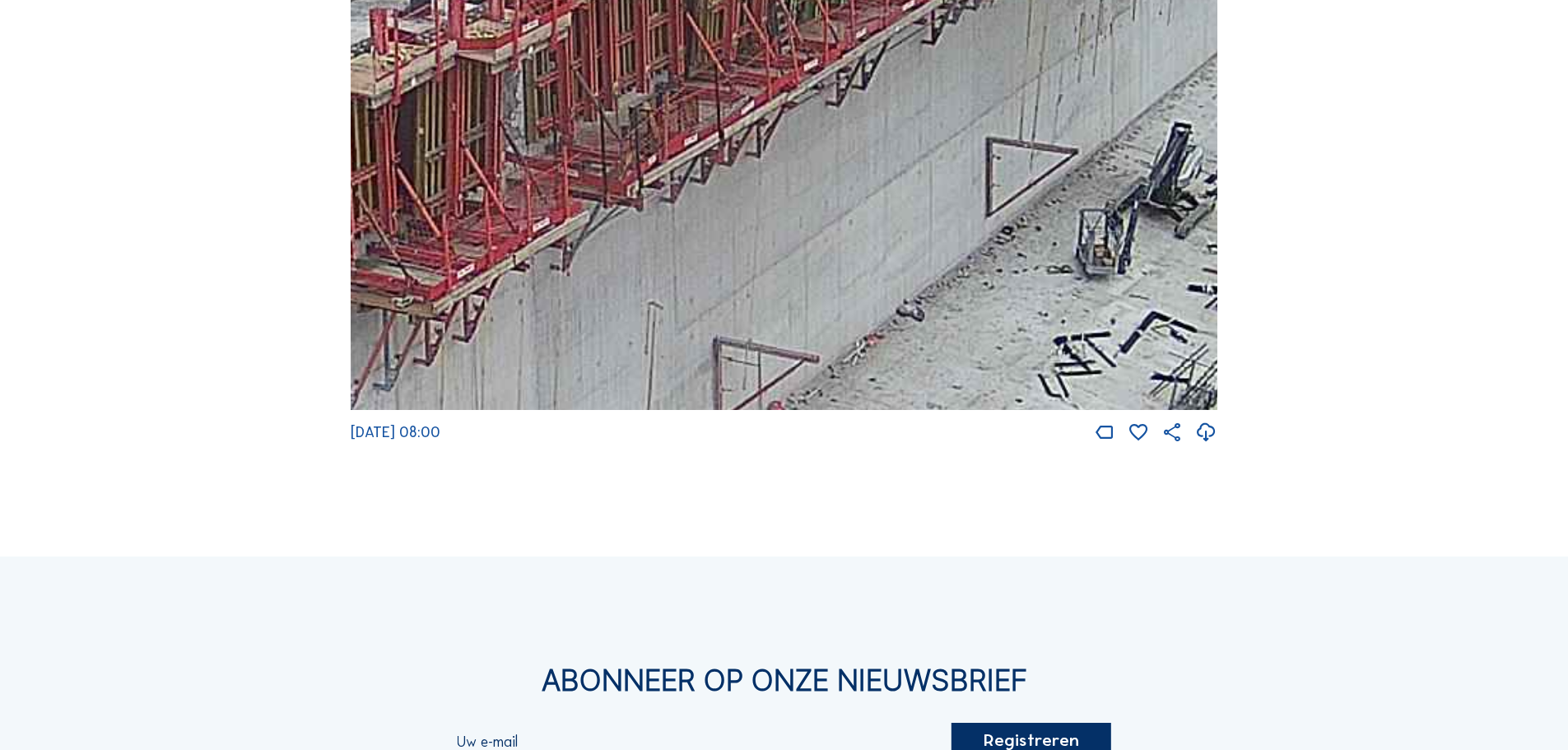
drag, startPoint x: 1025, startPoint y: 200, endPoint x: 1027, endPoint y: 152, distance: 48.0
click at [1027, 152] on img at bounding box center [784, 167] width 867 height 488
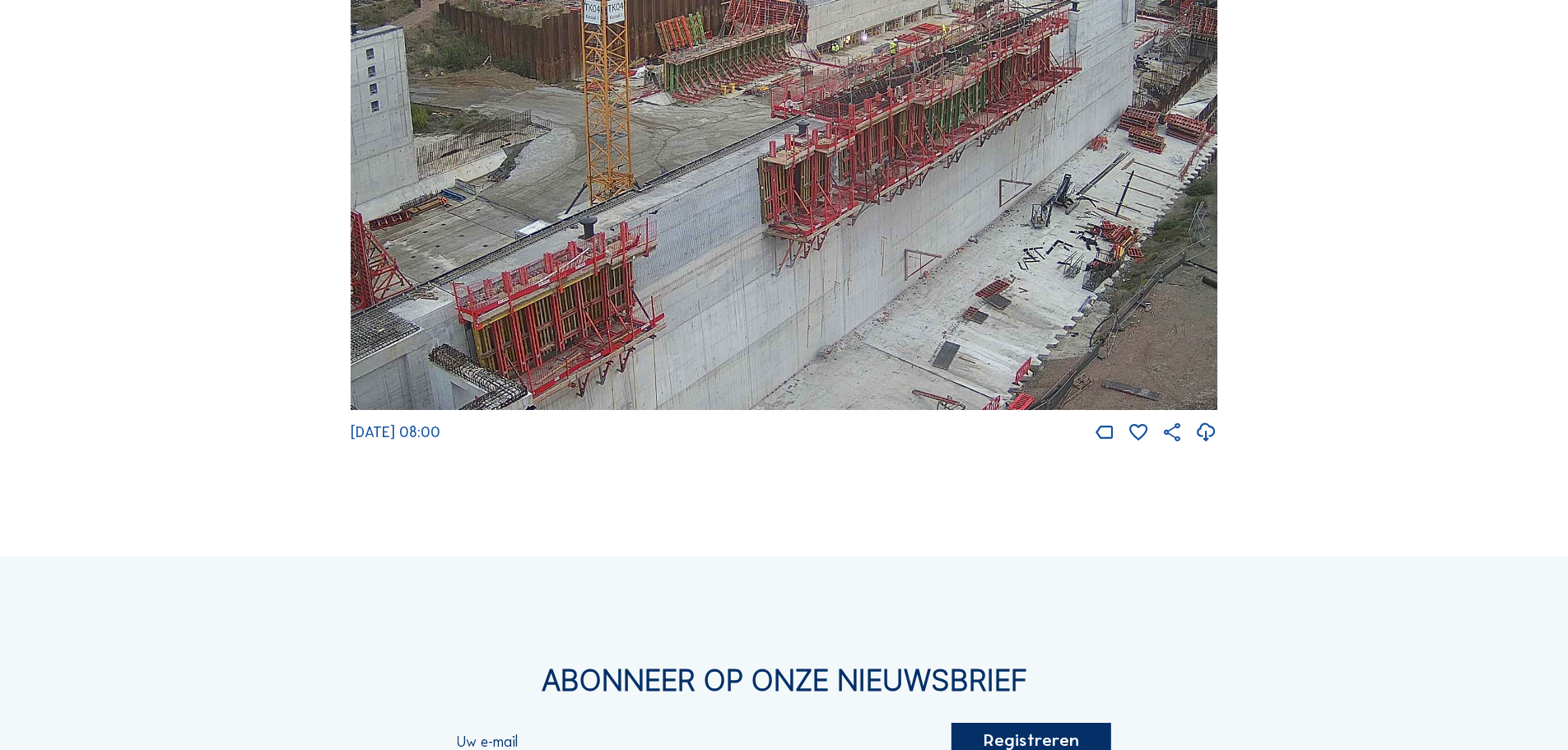
drag, startPoint x: 1011, startPoint y: 134, endPoint x: 1003, endPoint y: 167, distance: 34.0
click at [1003, 167] on img at bounding box center [784, 167] width 867 height 488
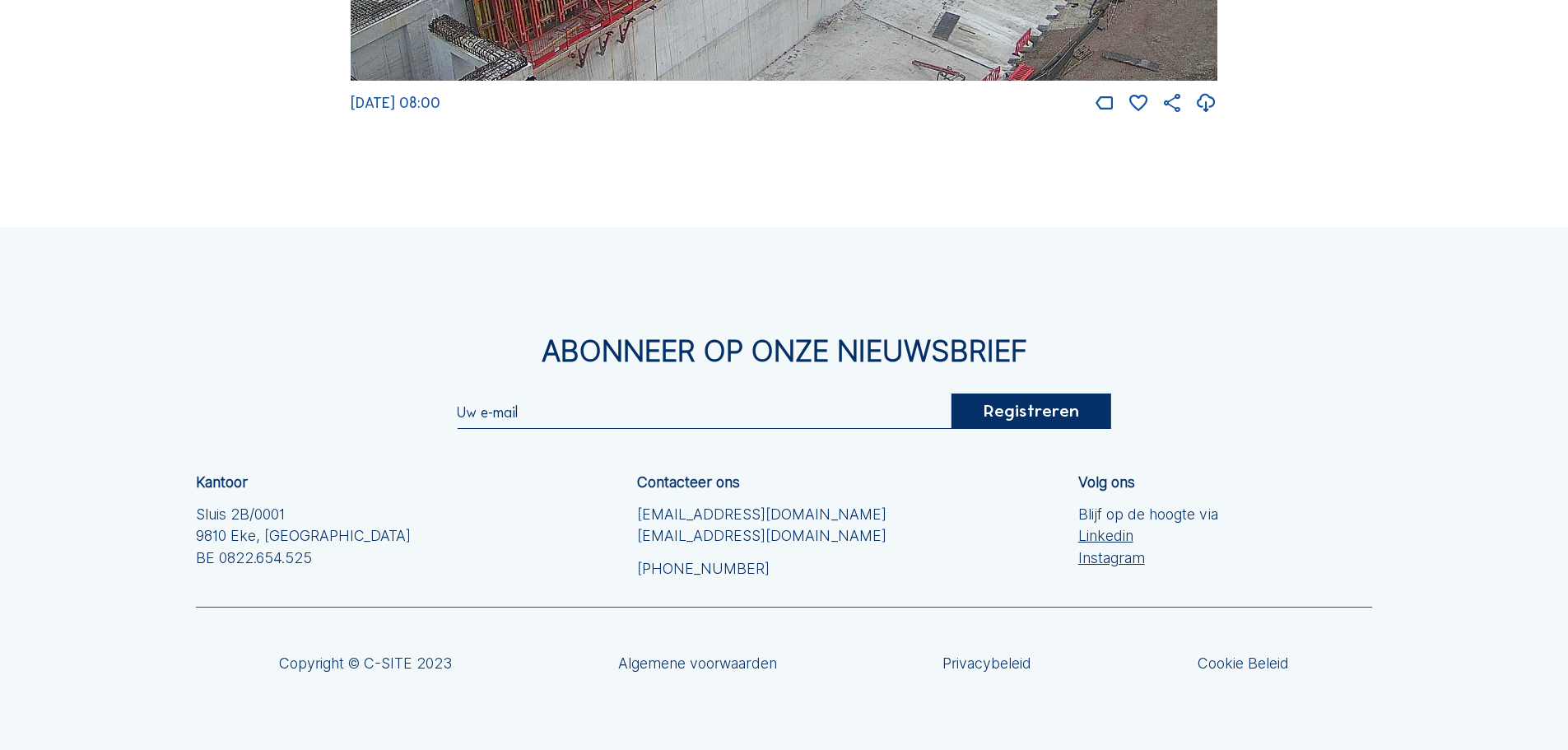
scroll to position [2798, 0]
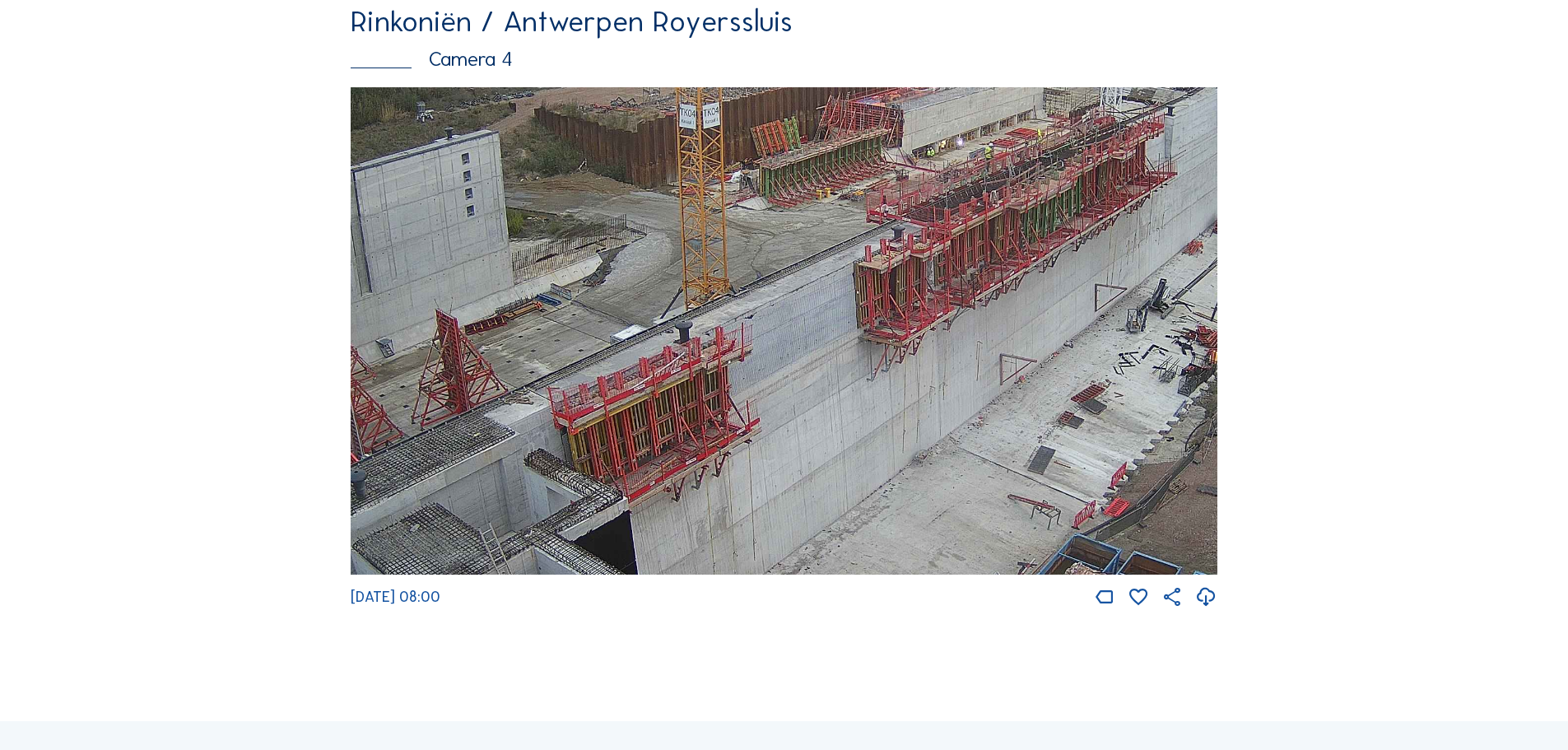
drag, startPoint x: 572, startPoint y: 329, endPoint x: 831, endPoint y: 151, distance: 314.3
click at [821, 156] on img at bounding box center [784, 331] width 867 height 488
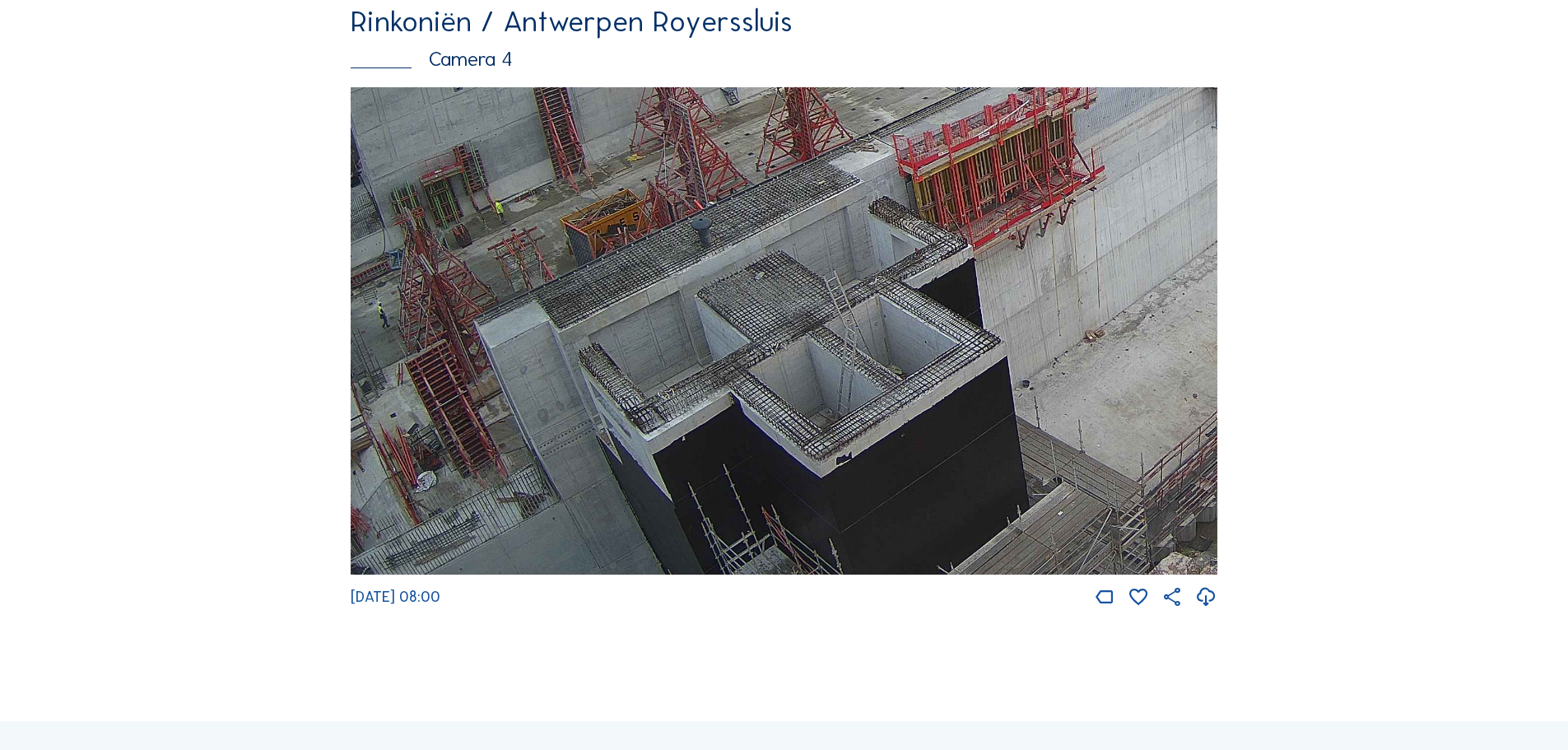
drag, startPoint x: 671, startPoint y: 426, endPoint x: 860, endPoint y: 260, distance: 251.5
click at [855, 275] on img at bounding box center [784, 331] width 867 height 488
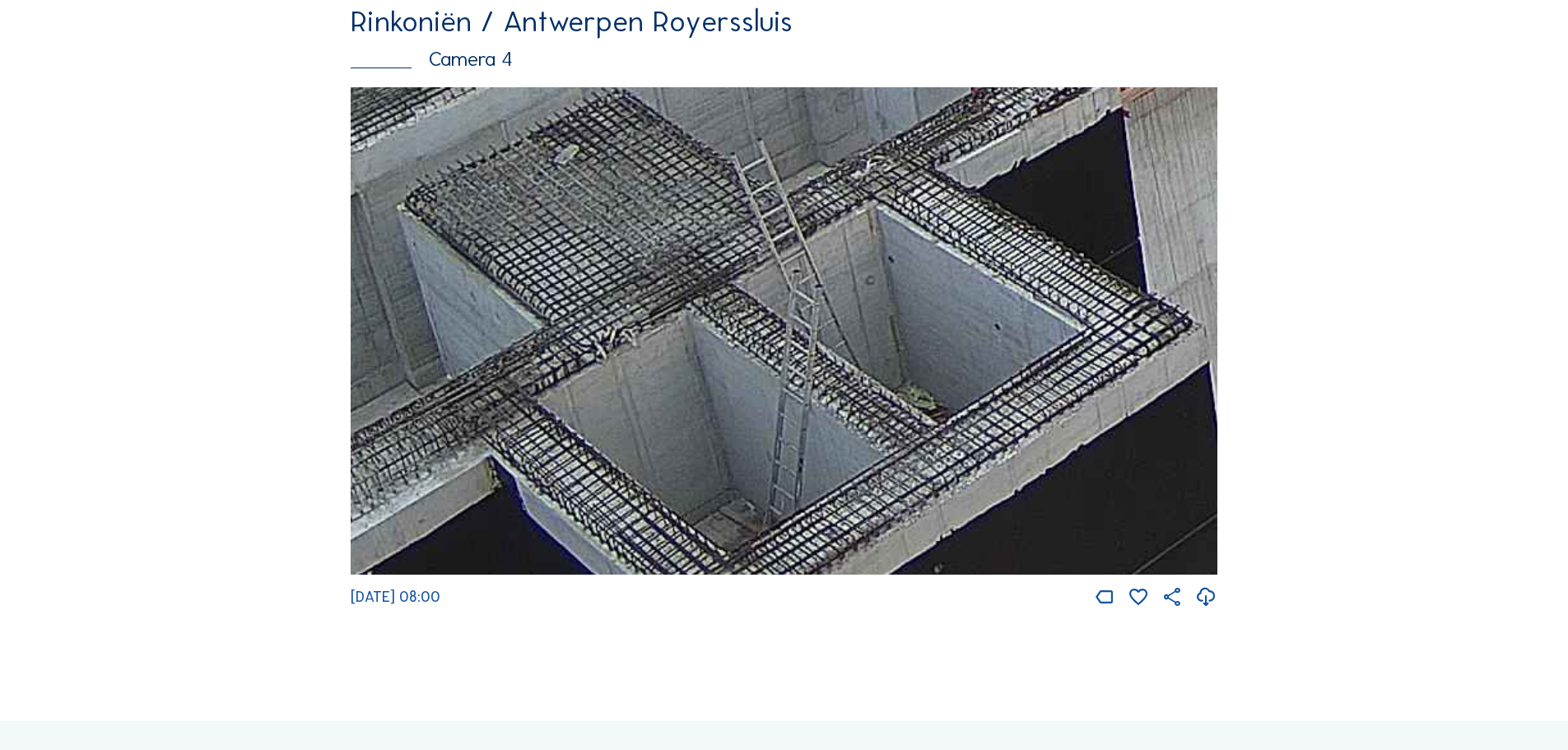
drag, startPoint x: 942, startPoint y: 389, endPoint x: 869, endPoint y: 469, distance: 108.3
click at [869, 469] on img at bounding box center [784, 331] width 867 height 488
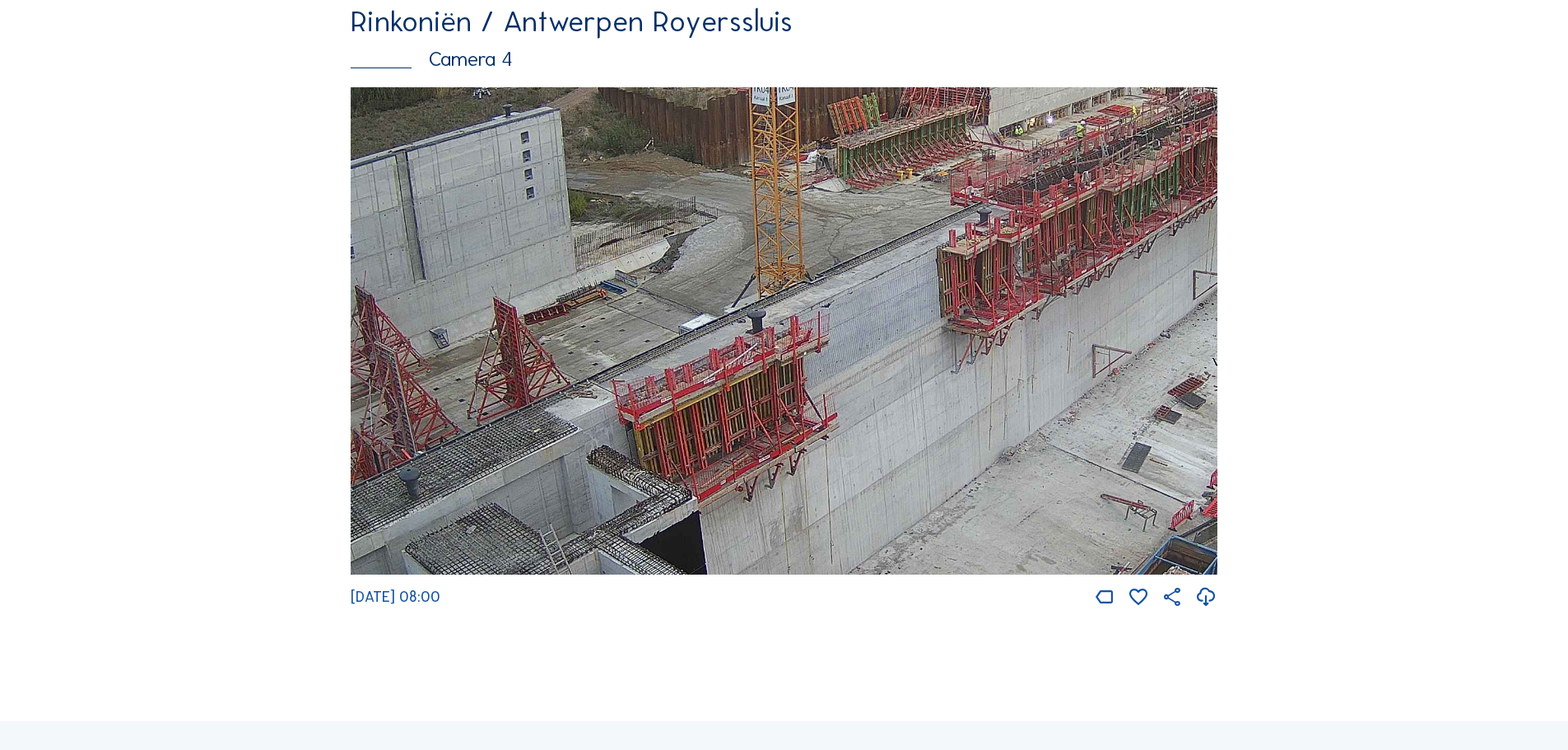
drag, startPoint x: 891, startPoint y: 371, endPoint x: 801, endPoint y: 443, distance: 115.3
click at [801, 443] on img at bounding box center [784, 331] width 867 height 488
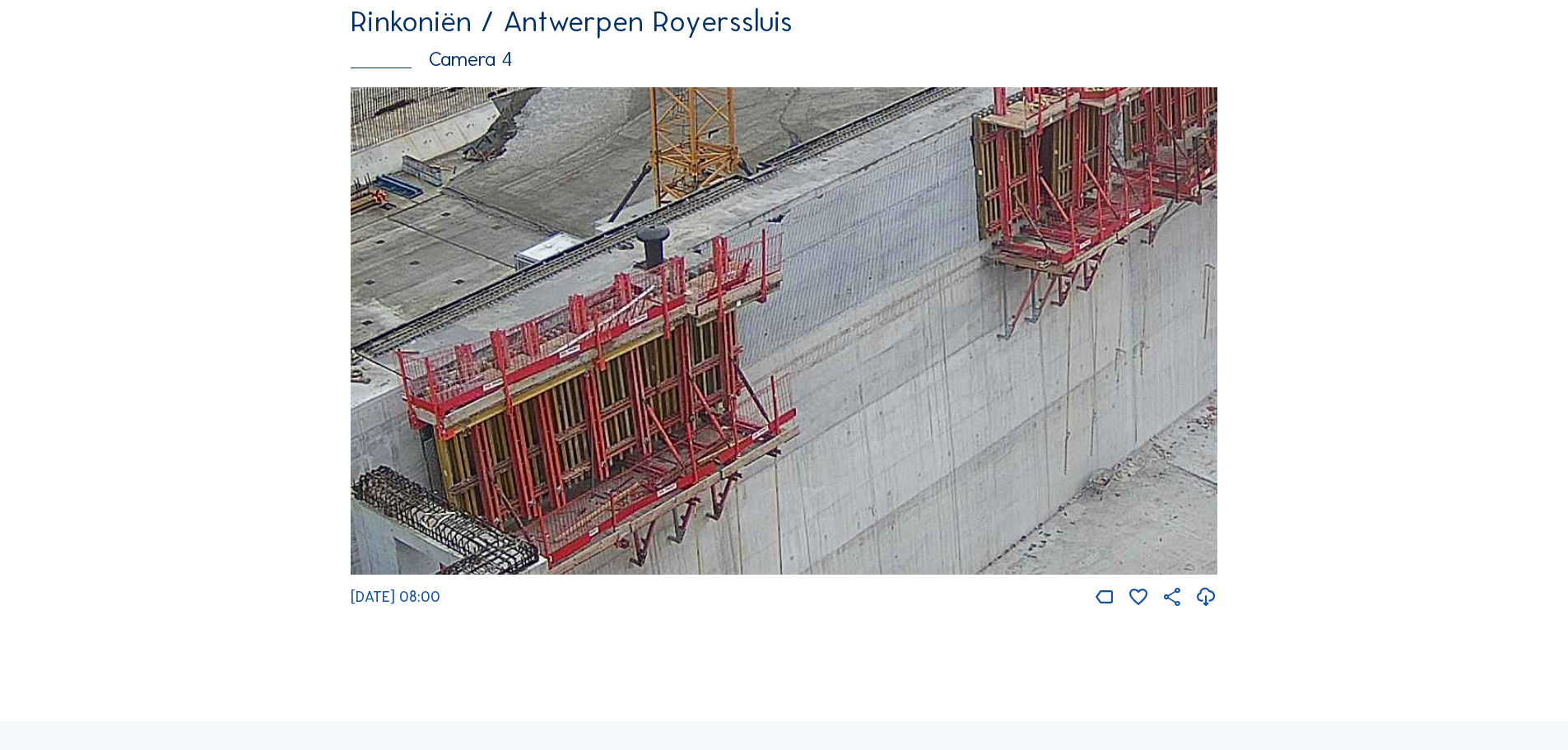
drag, startPoint x: 825, startPoint y: 435, endPoint x: 684, endPoint y: 537, distance: 174.0
click at [684, 537] on img at bounding box center [784, 331] width 867 height 488
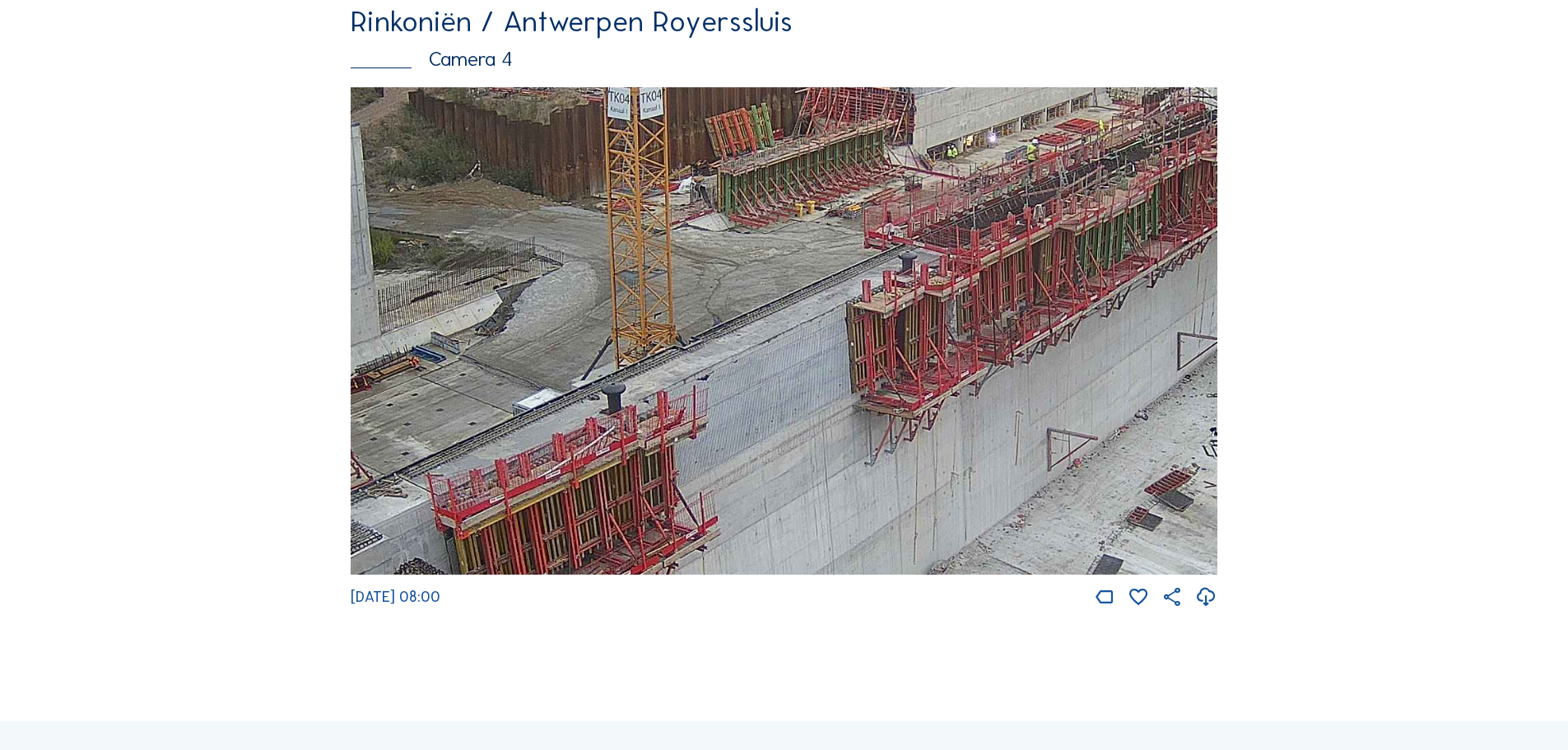
drag, startPoint x: 855, startPoint y: 329, endPoint x: 810, endPoint y: 458, distance: 136.6
click at [810, 458] on img at bounding box center [784, 331] width 867 height 488
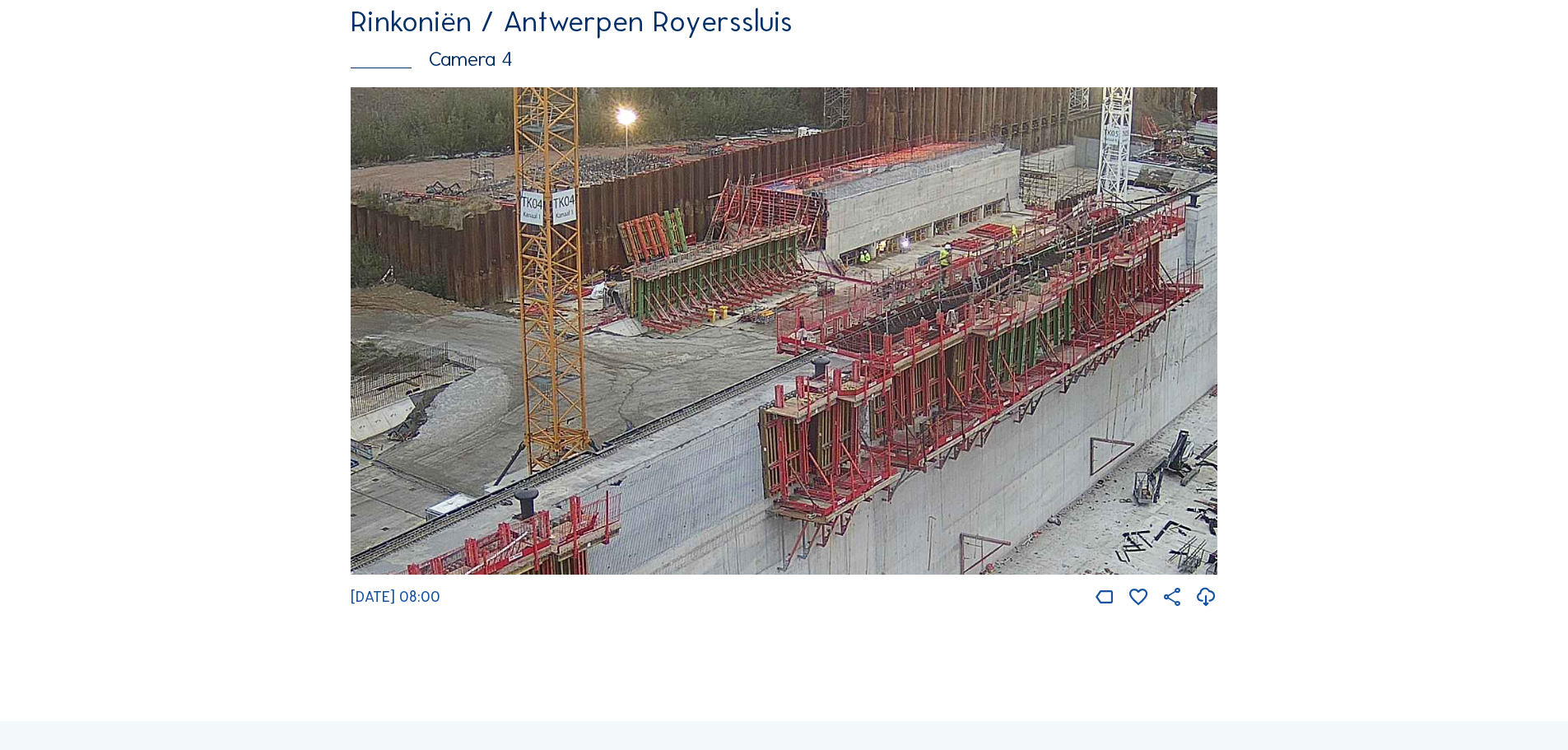
click at [908, 488] on img at bounding box center [784, 331] width 867 height 488
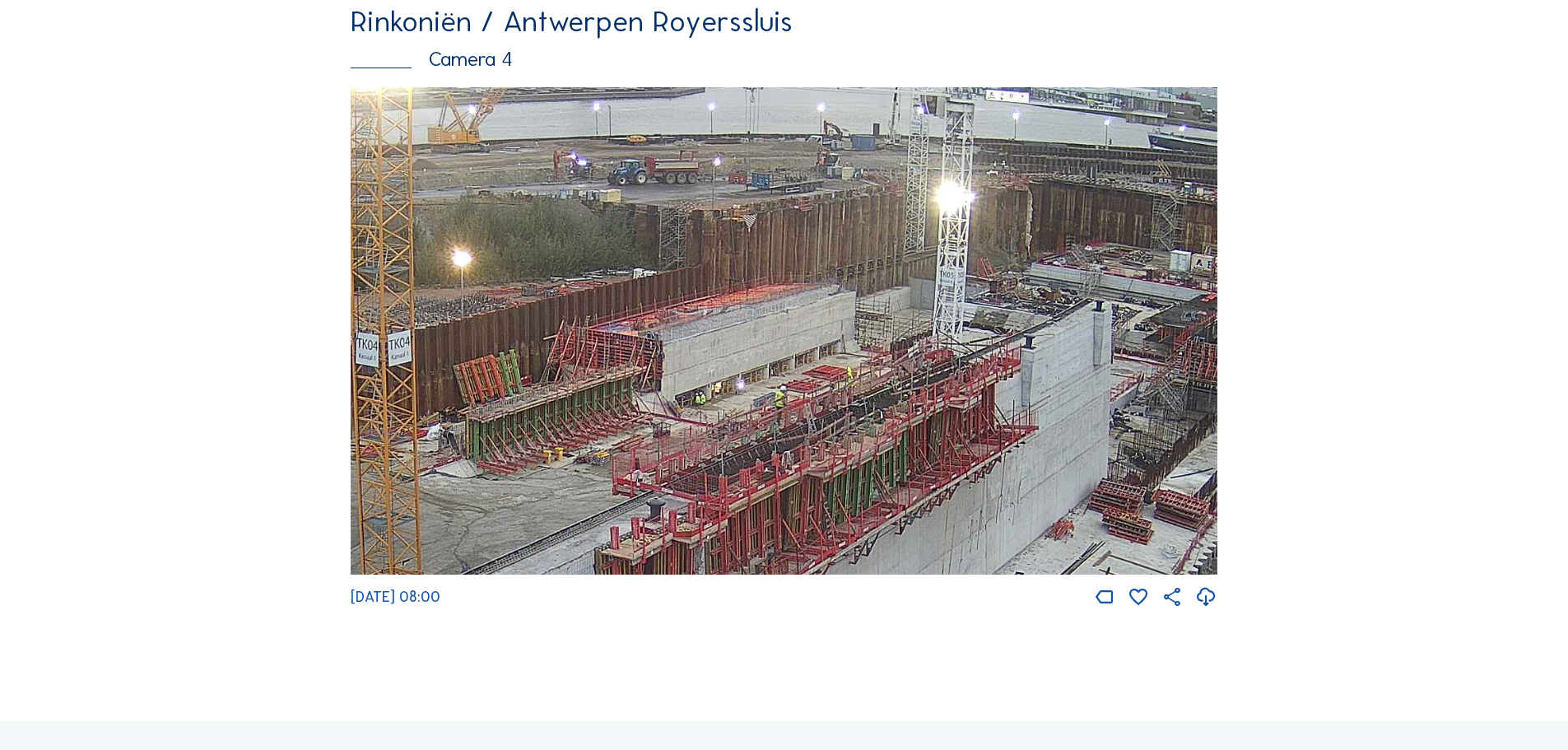
drag, startPoint x: 987, startPoint y: 380, endPoint x: 838, endPoint y: 510, distance: 197.7
click at [838, 510] on img at bounding box center [784, 331] width 867 height 488
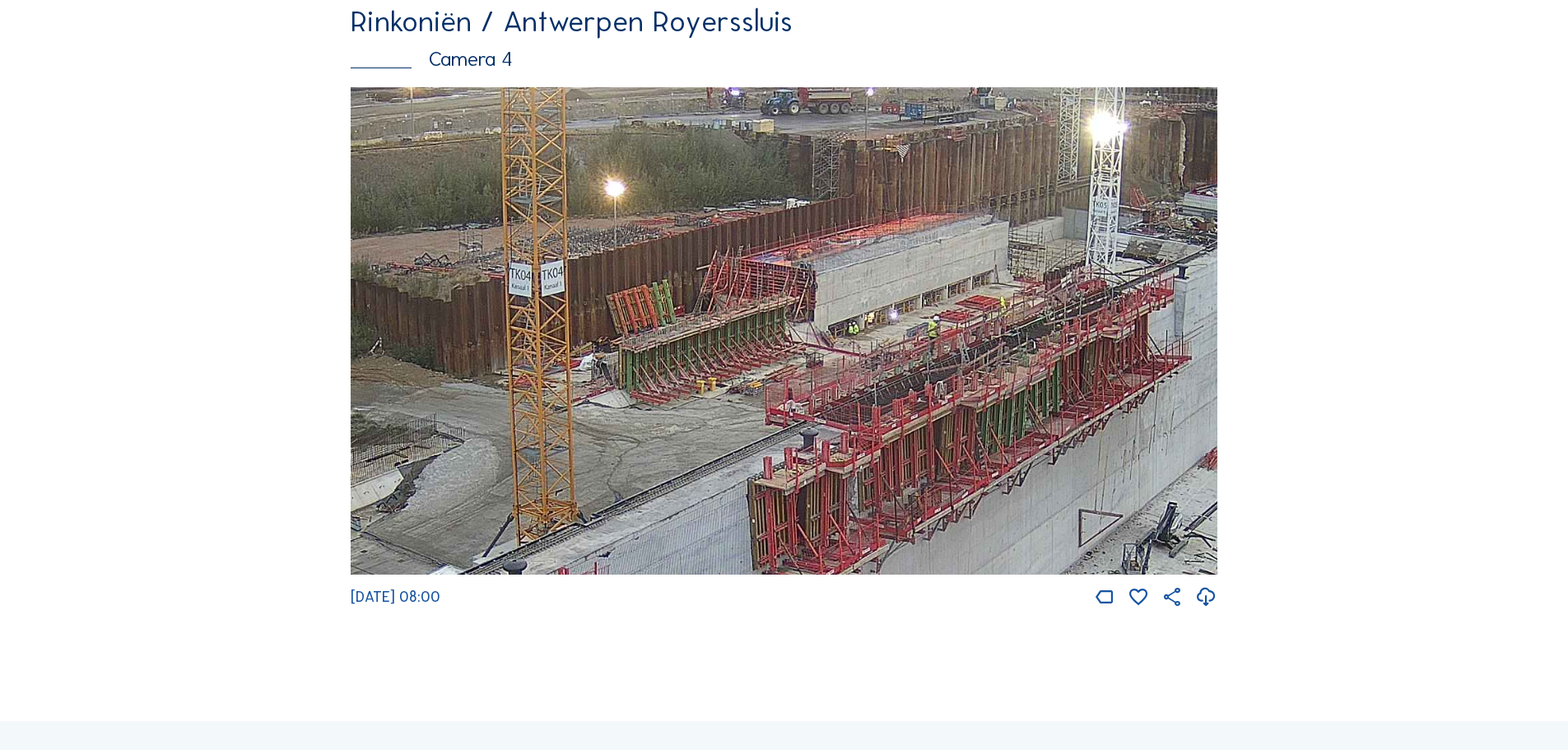
drag, startPoint x: 931, startPoint y: 464, endPoint x: 1184, endPoint y: 287, distance: 308.8
click at [1184, 288] on img at bounding box center [784, 331] width 867 height 488
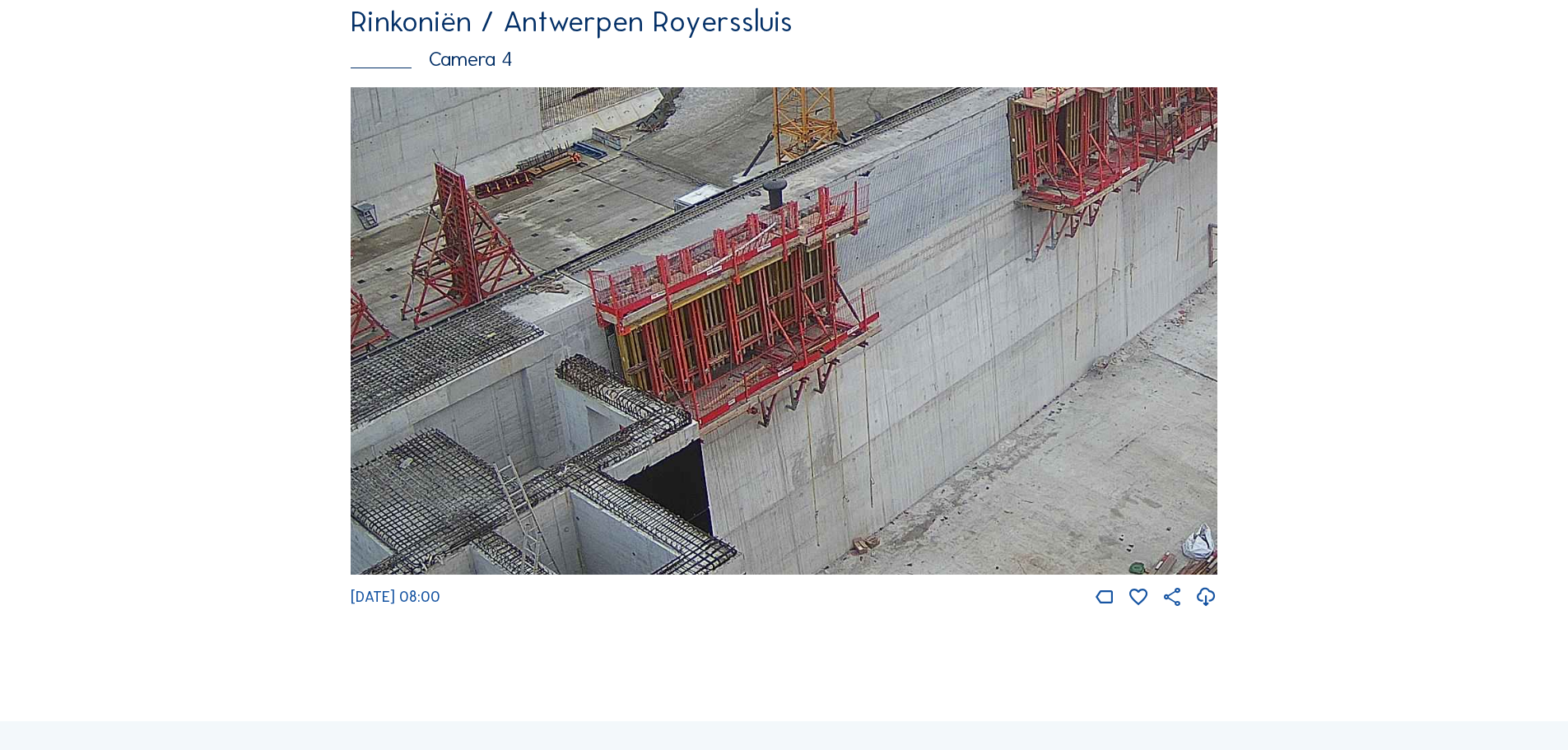
drag, startPoint x: 806, startPoint y: 527, endPoint x: 946, endPoint y: 243, distance: 316.6
click at [946, 243] on img at bounding box center [784, 331] width 867 height 488
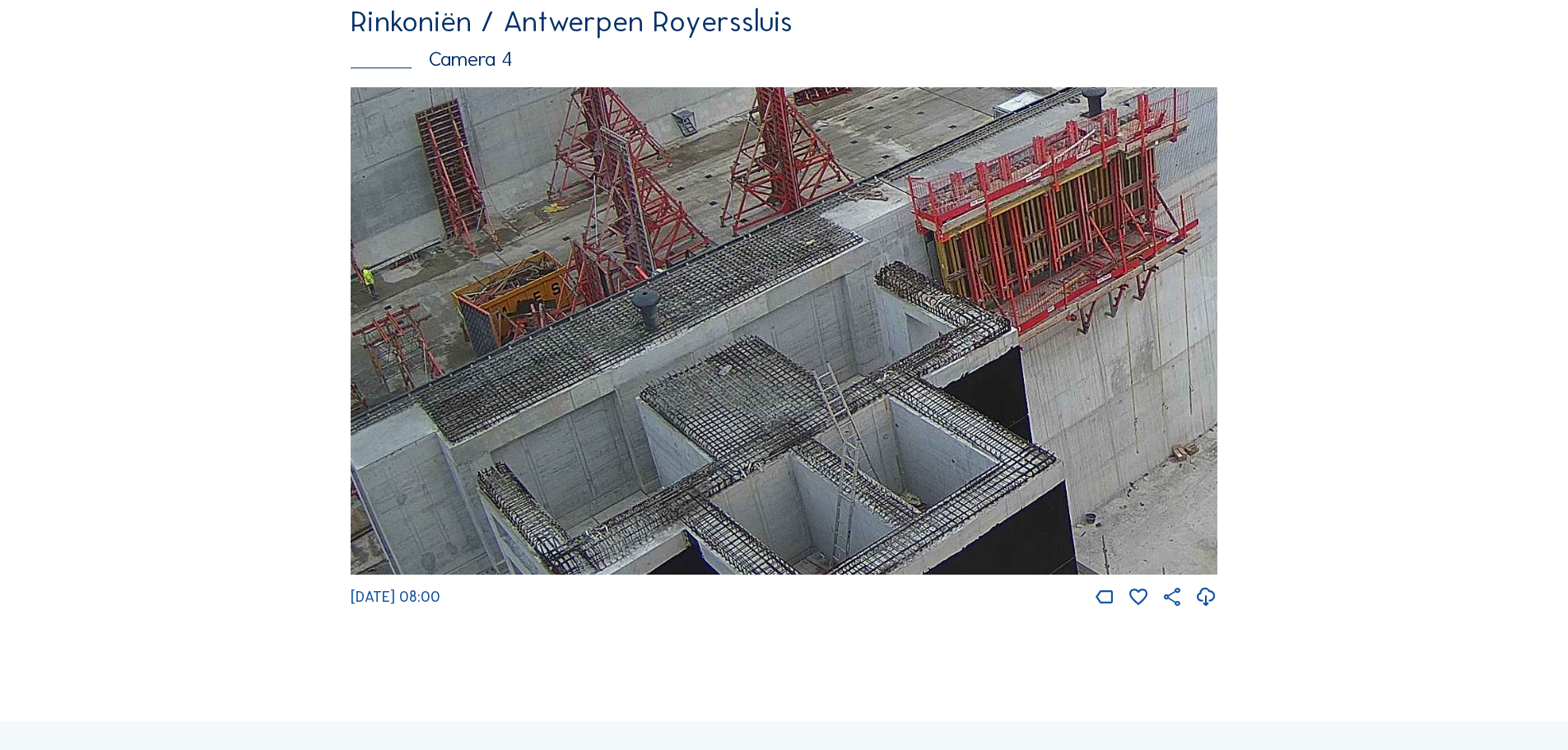
drag, startPoint x: 520, startPoint y: 435, endPoint x: 832, endPoint y: 355, distance: 322.1
click at [832, 355] on img at bounding box center [784, 331] width 867 height 488
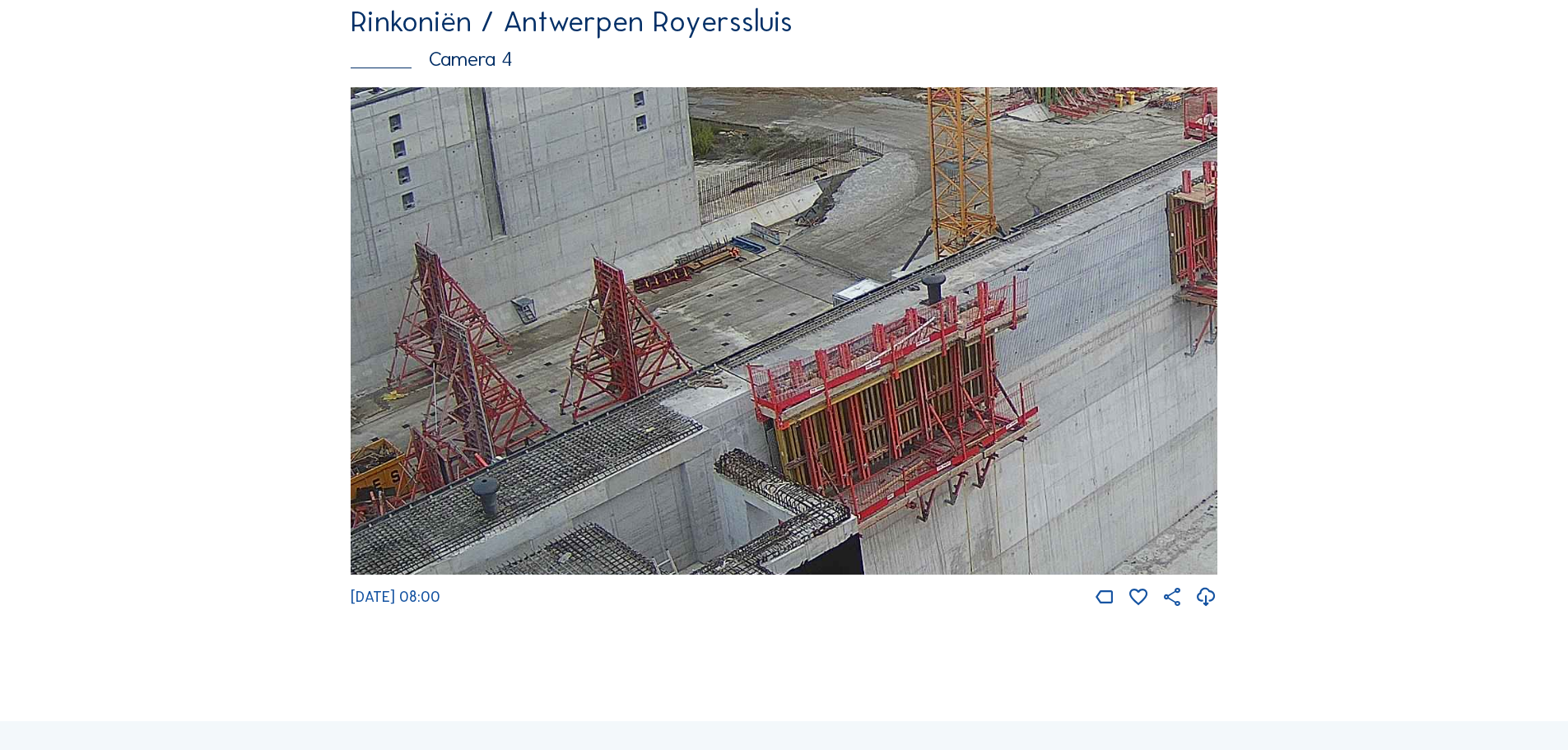
drag, startPoint x: 1112, startPoint y: 234, endPoint x: 951, endPoint y: 423, distance: 248.3
click at [951, 423] on img at bounding box center [784, 331] width 867 height 488
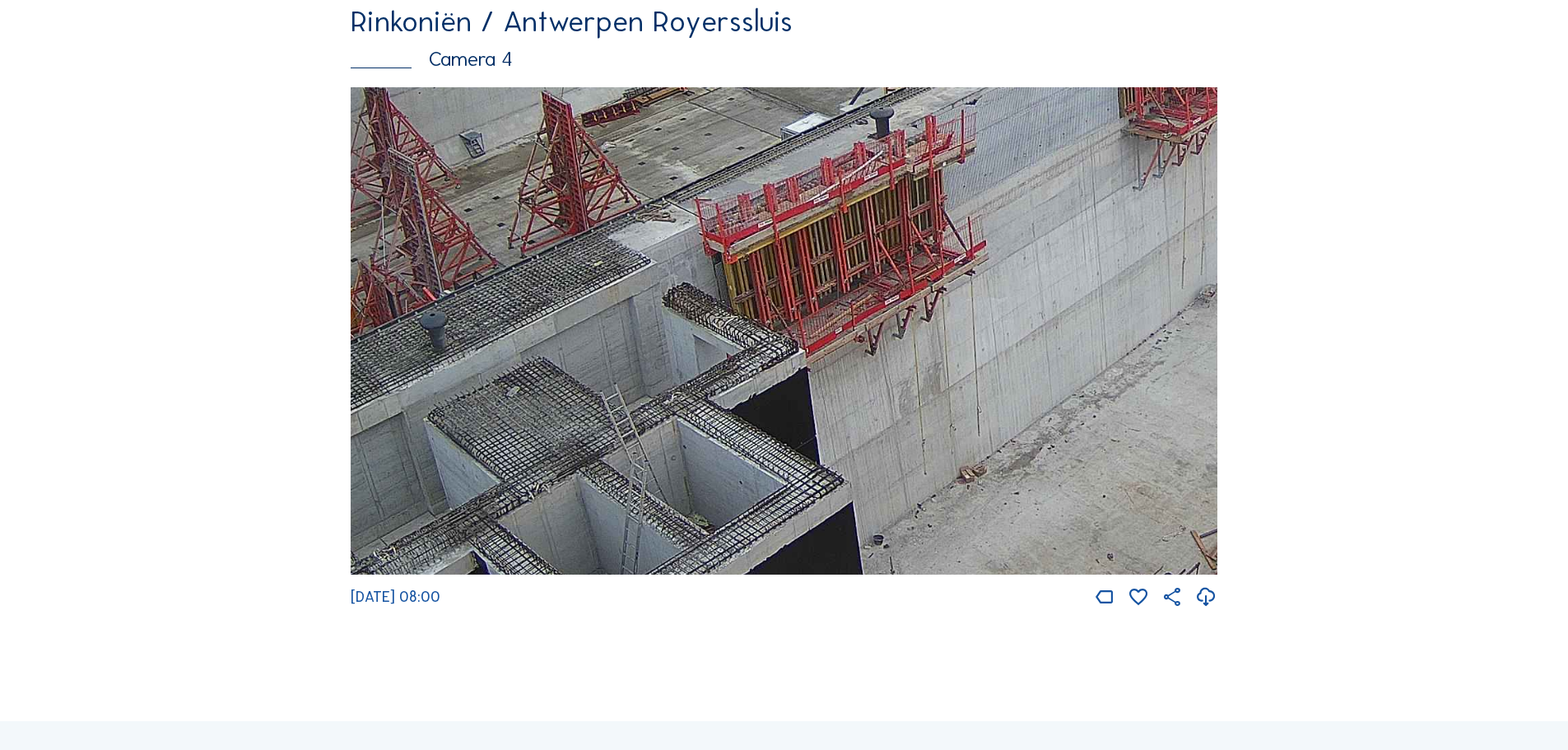
drag, startPoint x: 887, startPoint y: 435, endPoint x: 826, endPoint y: 281, distance: 165.6
click at [826, 281] on img at bounding box center [784, 331] width 867 height 488
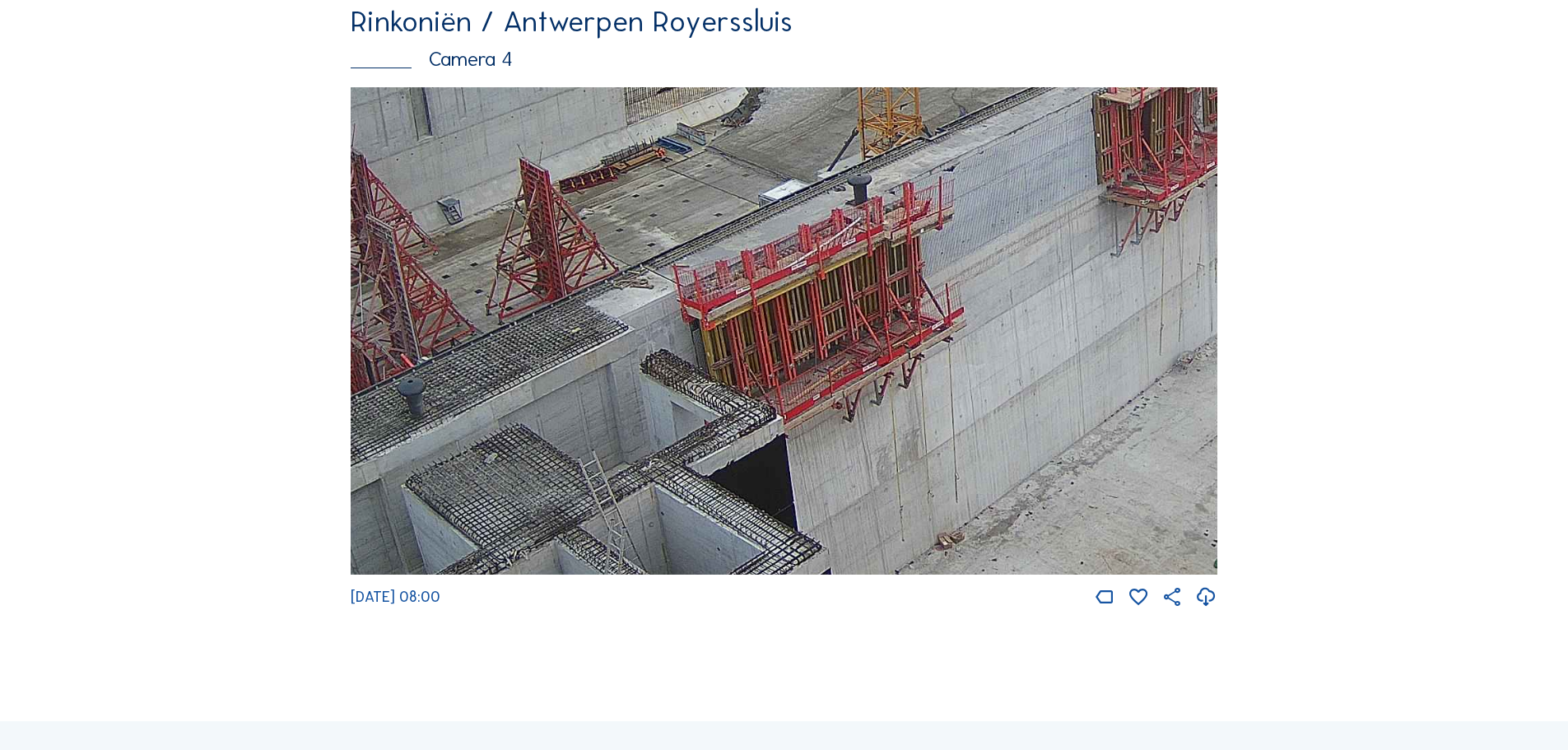
drag, startPoint x: 975, startPoint y: 270, endPoint x: 947, endPoint y: 348, distance: 82.9
click at [947, 348] on img at bounding box center [784, 331] width 867 height 488
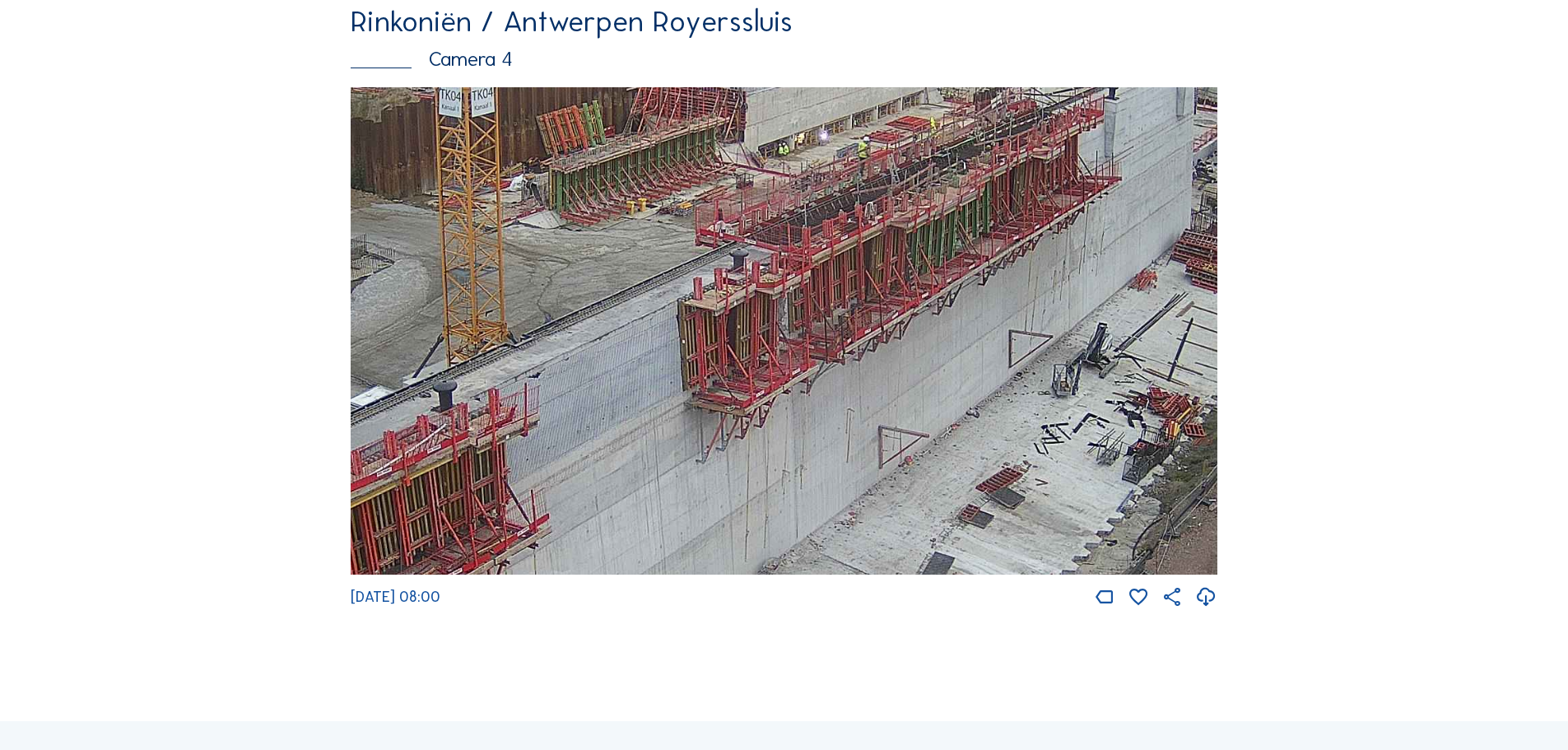
drag, startPoint x: 1089, startPoint y: 318, endPoint x: 680, endPoint y: 512, distance: 452.7
click at [680, 512] on img at bounding box center [784, 331] width 867 height 488
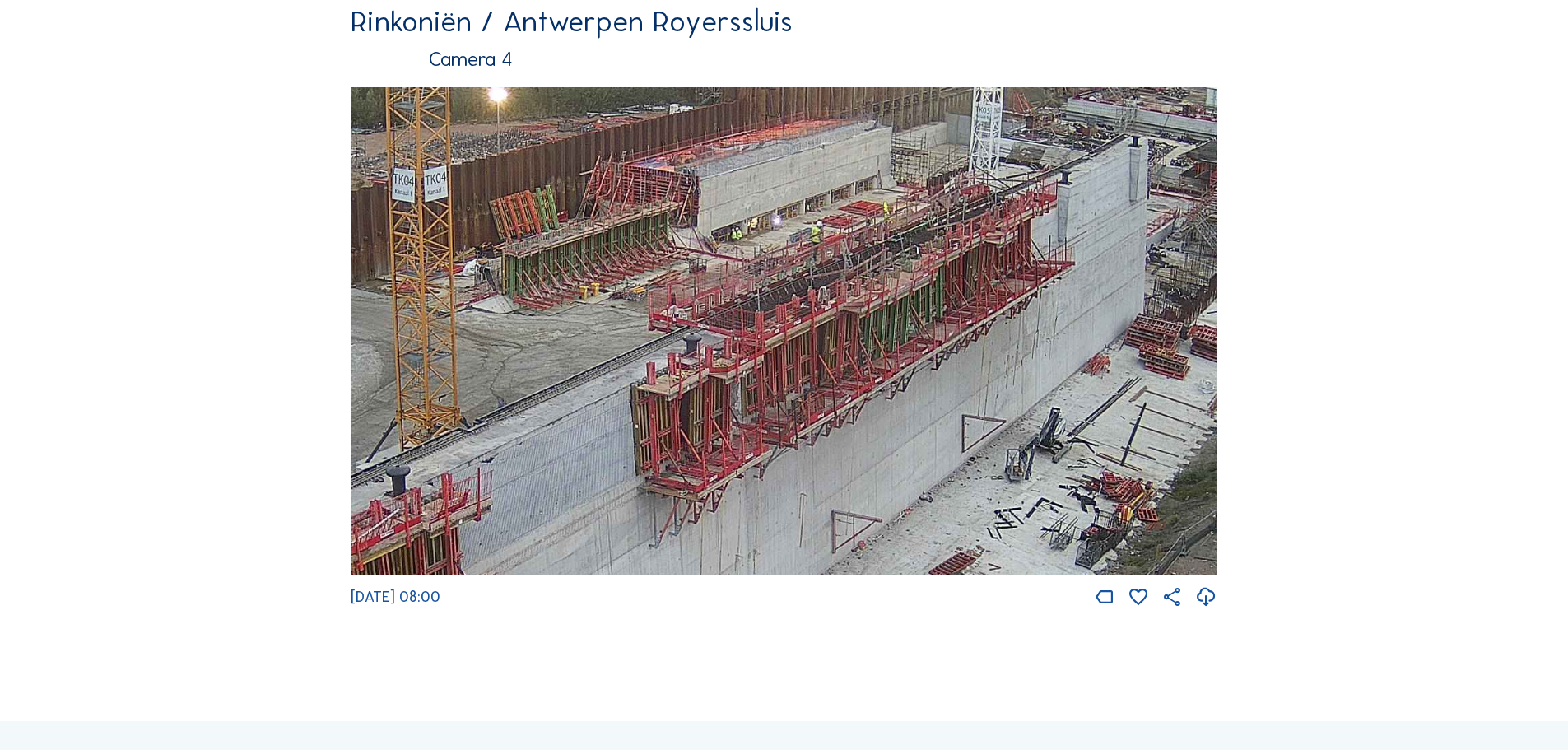
drag, startPoint x: 939, startPoint y: 402, endPoint x: 892, endPoint y: 486, distance: 96.3
click at [892, 486] on img at bounding box center [784, 331] width 867 height 488
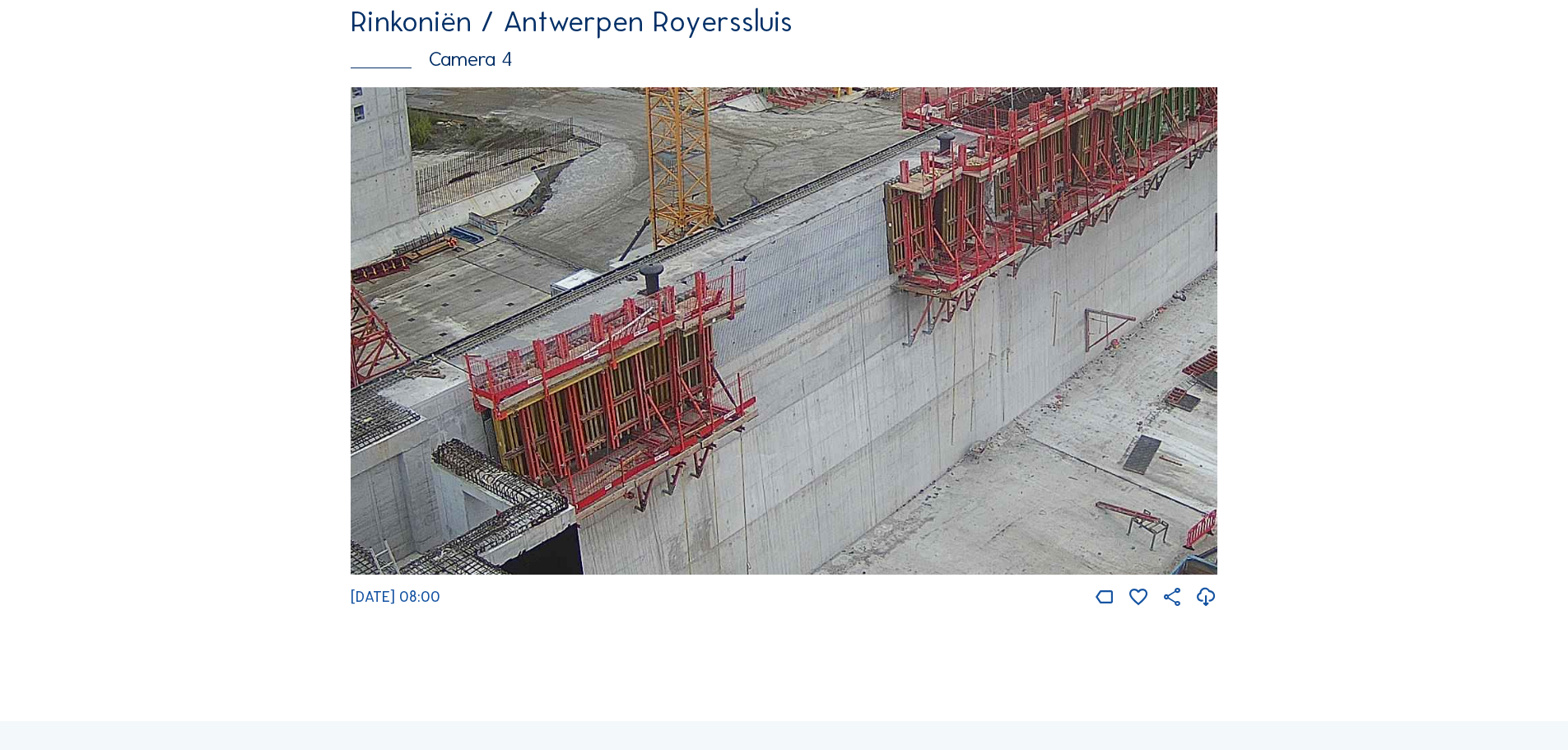
drag, startPoint x: 572, startPoint y: 507, endPoint x: 826, endPoint y: 305, distance: 324.5
click at [826, 305] on img at bounding box center [784, 331] width 867 height 488
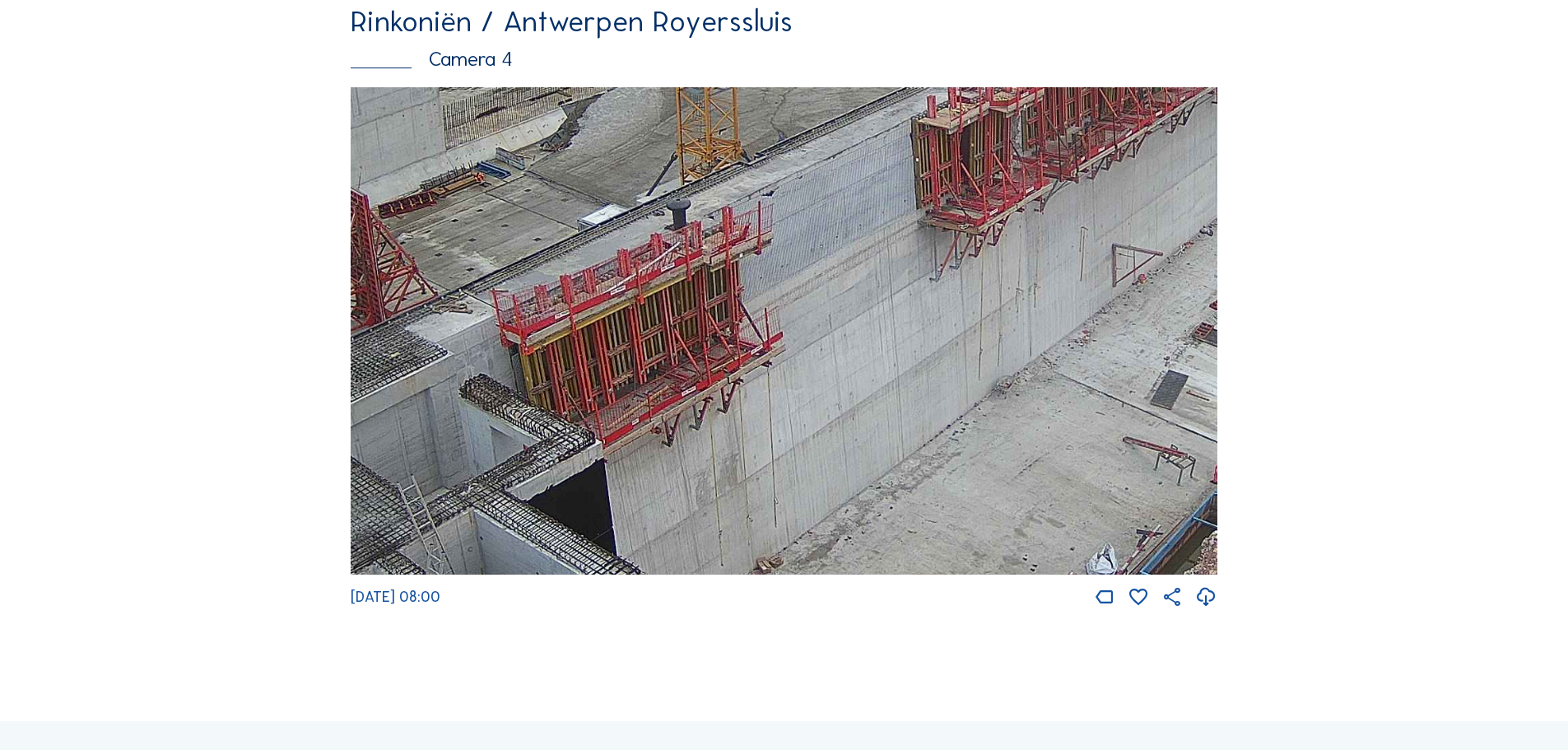
drag, startPoint x: 783, startPoint y: 418, endPoint x: 810, endPoint y: 351, distance: 72.2
click at [810, 351] on img at bounding box center [784, 331] width 867 height 488
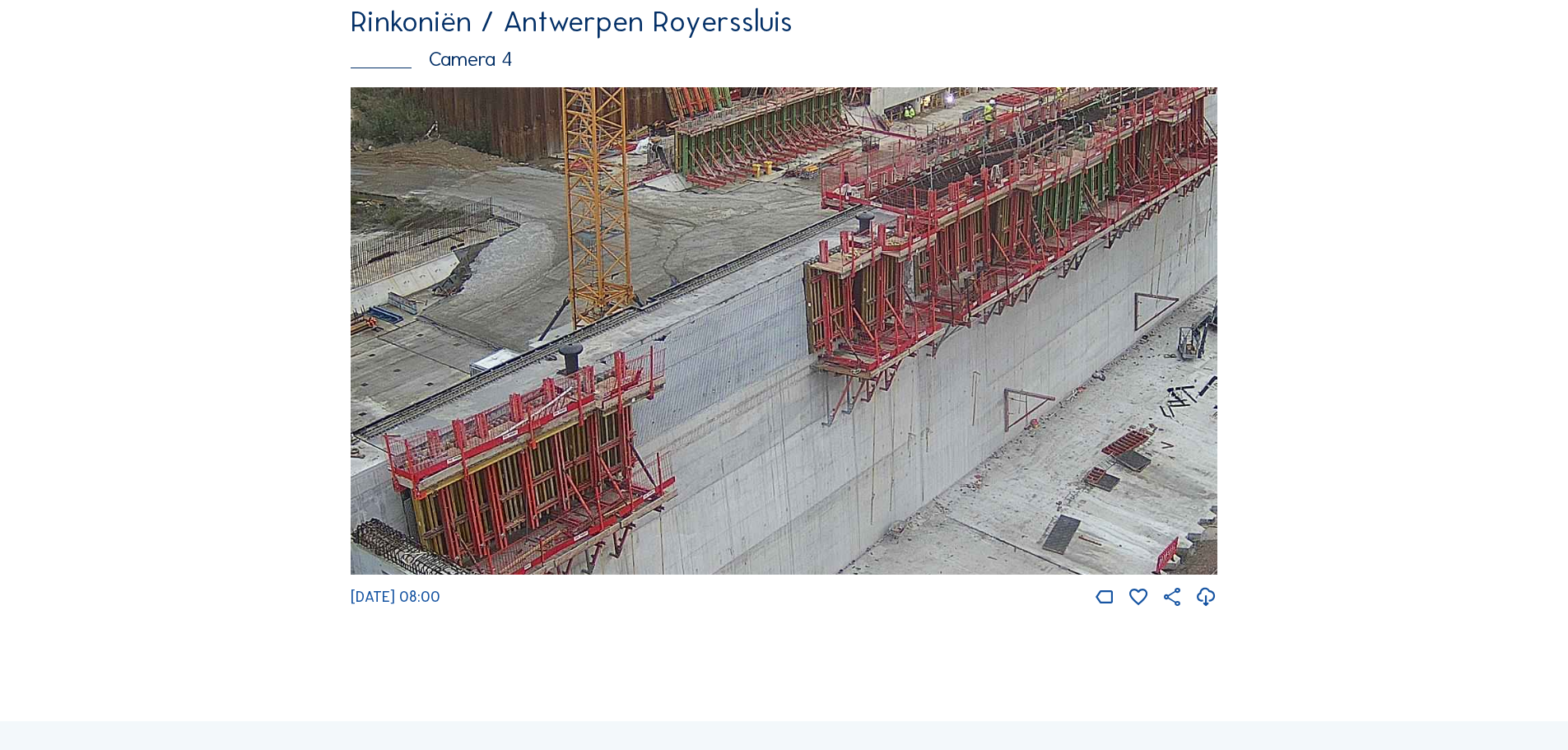
drag, startPoint x: 928, startPoint y: 404, endPoint x: 820, endPoint y: 551, distance: 182.4
click at [820, 551] on img at bounding box center [784, 331] width 867 height 488
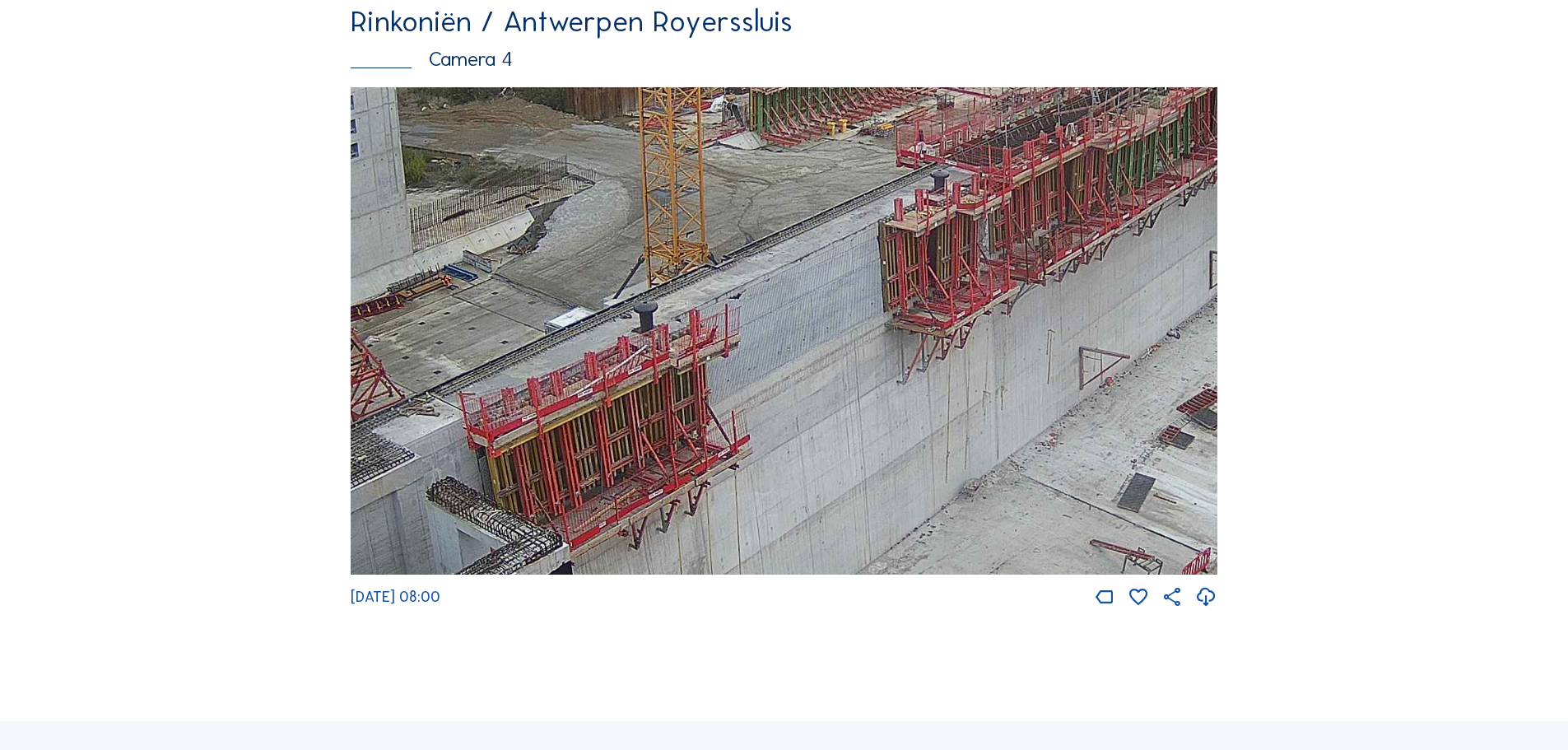
drag, startPoint x: 750, startPoint y: 479, endPoint x: 1056, endPoint y: 271, distance: 370.0
click at [1056, 271] on img at bounding box center [784, 331] width 867 height 488
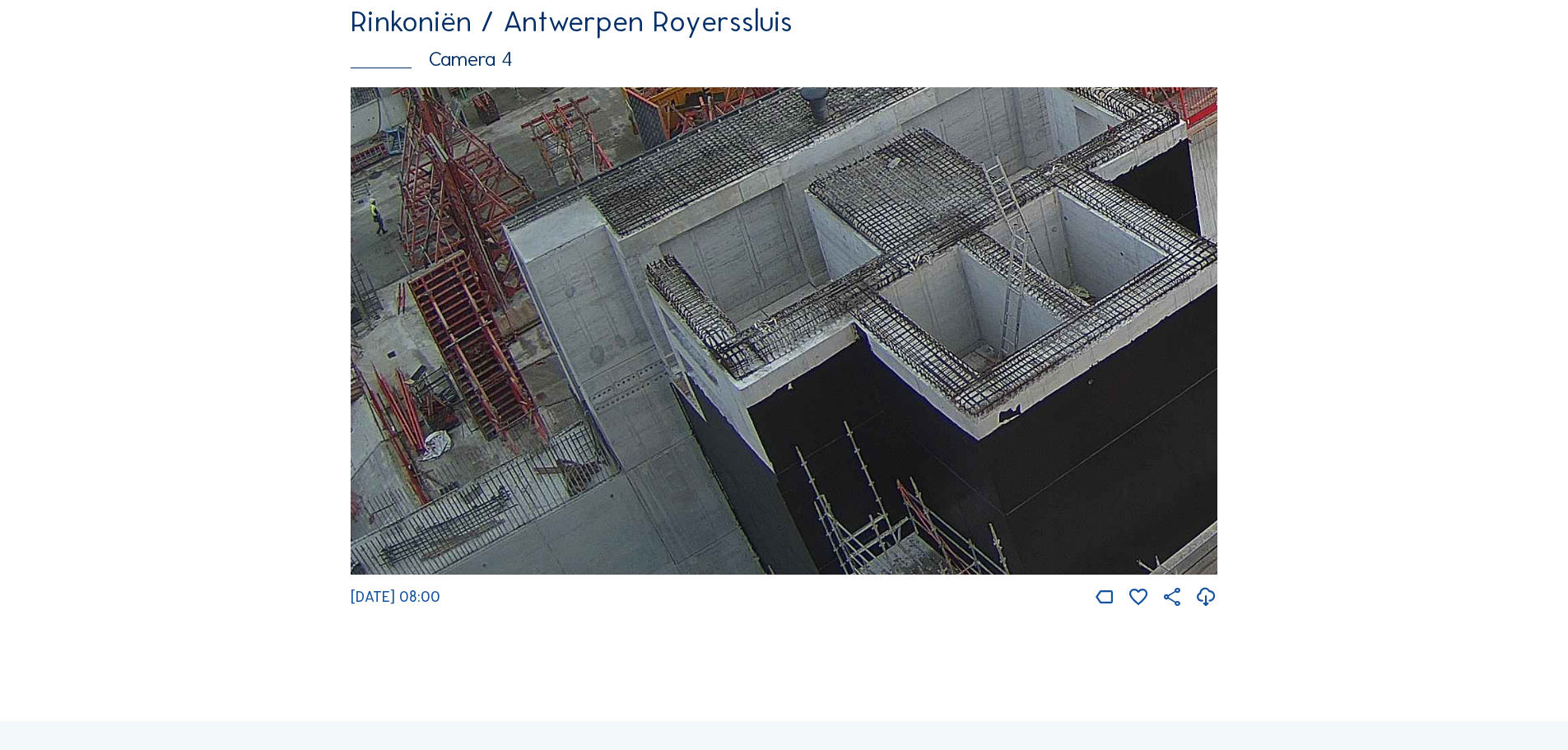
drag, startPoint x: 731, startPoint y: 389, endPoint x: 1042, endPoint y: 129, distance: 405.4
click at [1042, 129] on img at bounding box center [784, 331] width 867 height 488
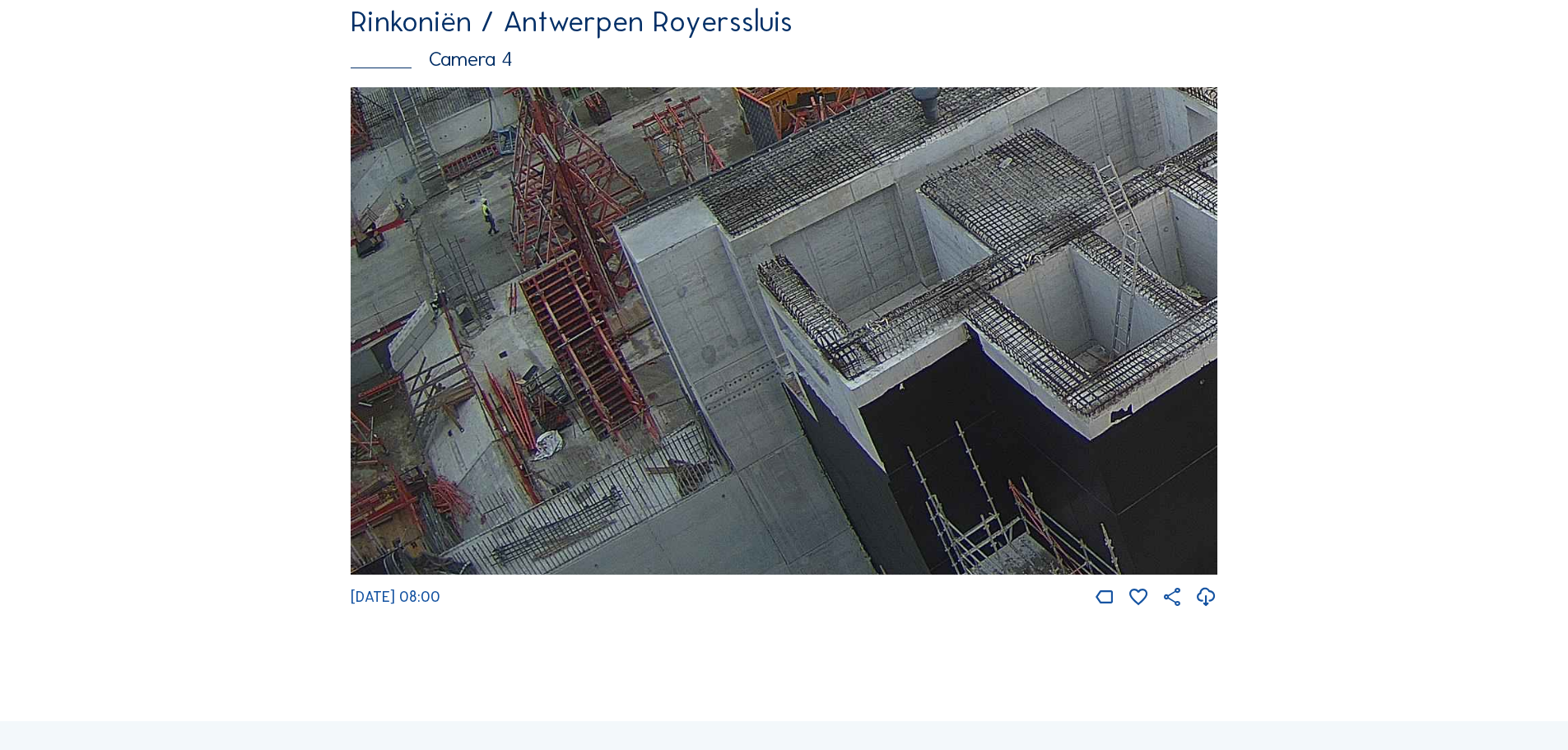
drag, startPoint x: 603, startPoint y: 455, endPoint x: 980, endPoint y: 75, distance: 535.3
click at [980, 79] on div "Rinkoniën / Antwerpen Royerssluis Camera 4 Tu 30 Sep 2025 08:00" at bounding box center [784, 308] width 867 height 602
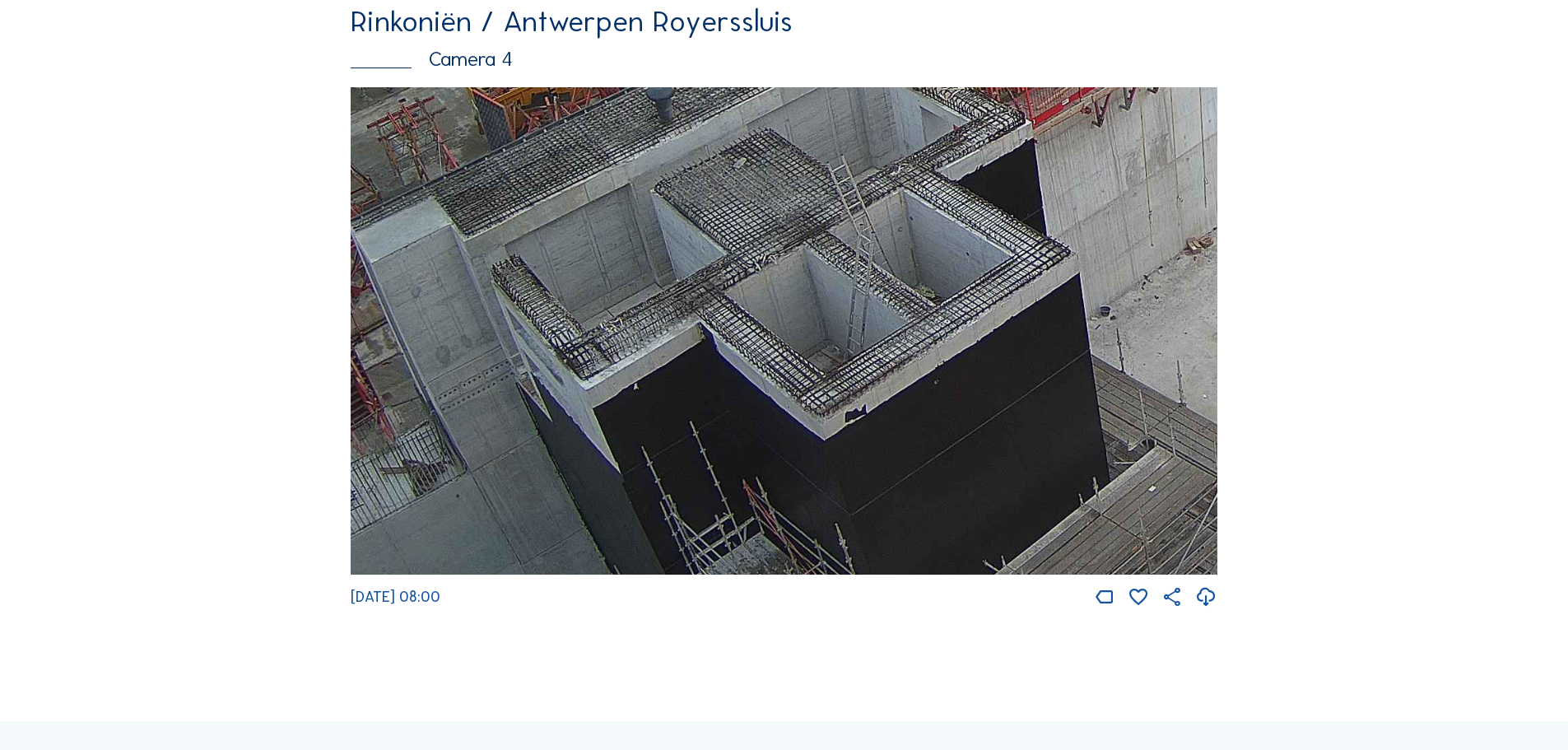
drag, startPoint x: 947, startPoint y: 443, endPoint x: 682, endPoint y: 261, distance: 321.5
click at [682, 261] on img at bounding box center [784, 331] width 867 height 488
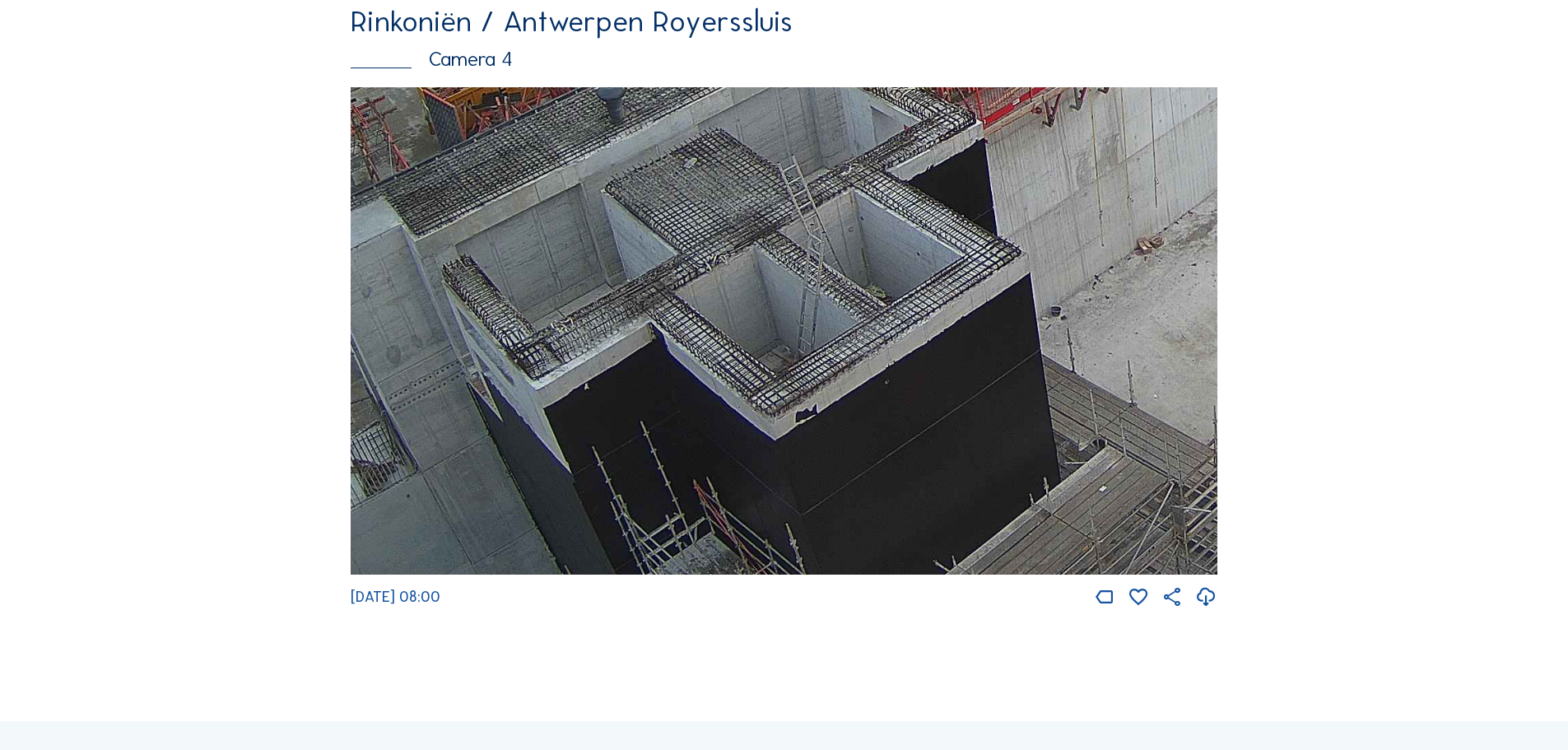
drag, startPoint x: 974, startPoint y: 530, endPoint x: 925, endPoint y: 333, distance: 203.0
click at [925, 335] on img at bounding box center [784, 331] width 867 height 488
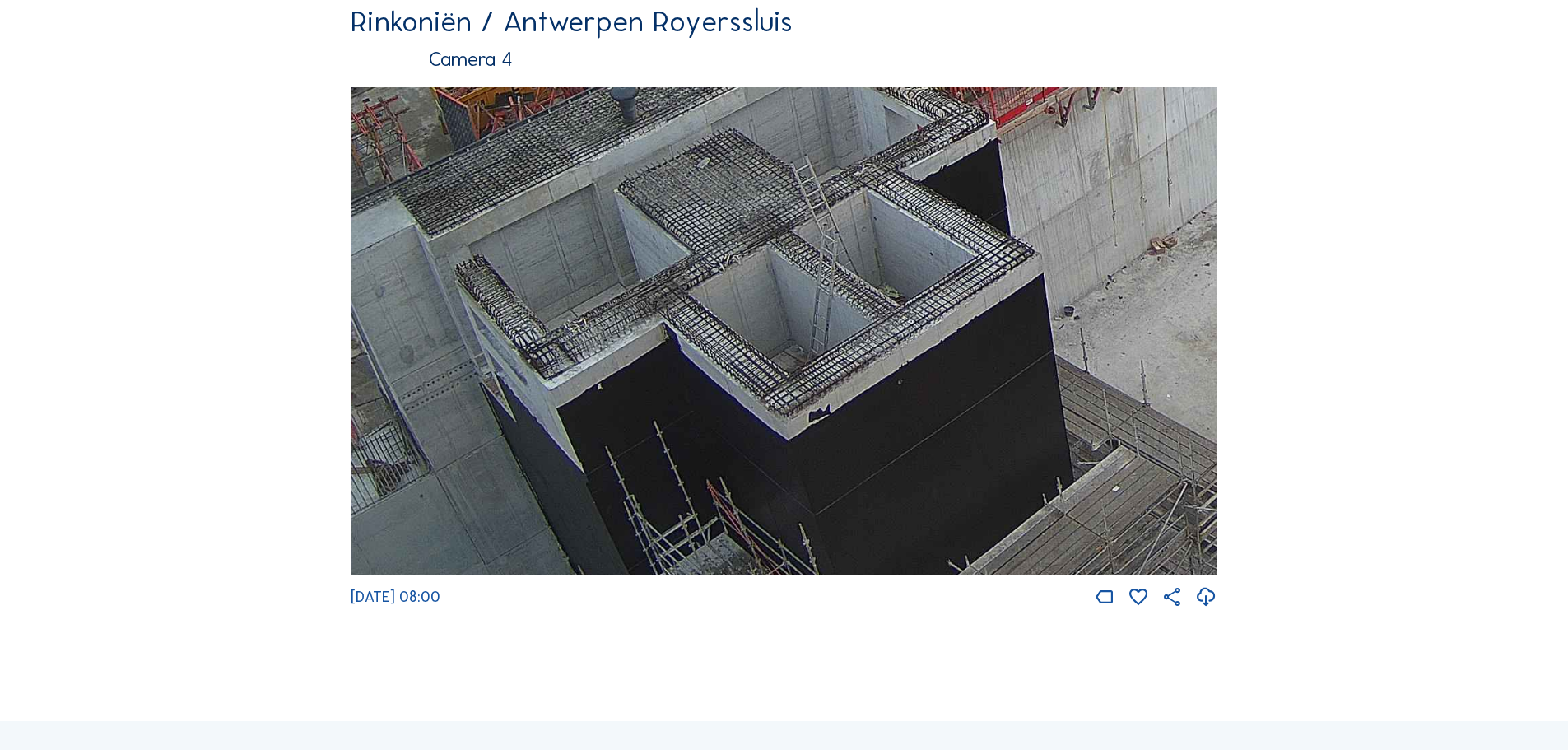
drag, startPoint x: 971, startPoint y: 431, endPoint x: 986, endPoint y: 364, distance: 68.7
click at [986, 364] on img at bounding box center [784, 331] width 867 height 488
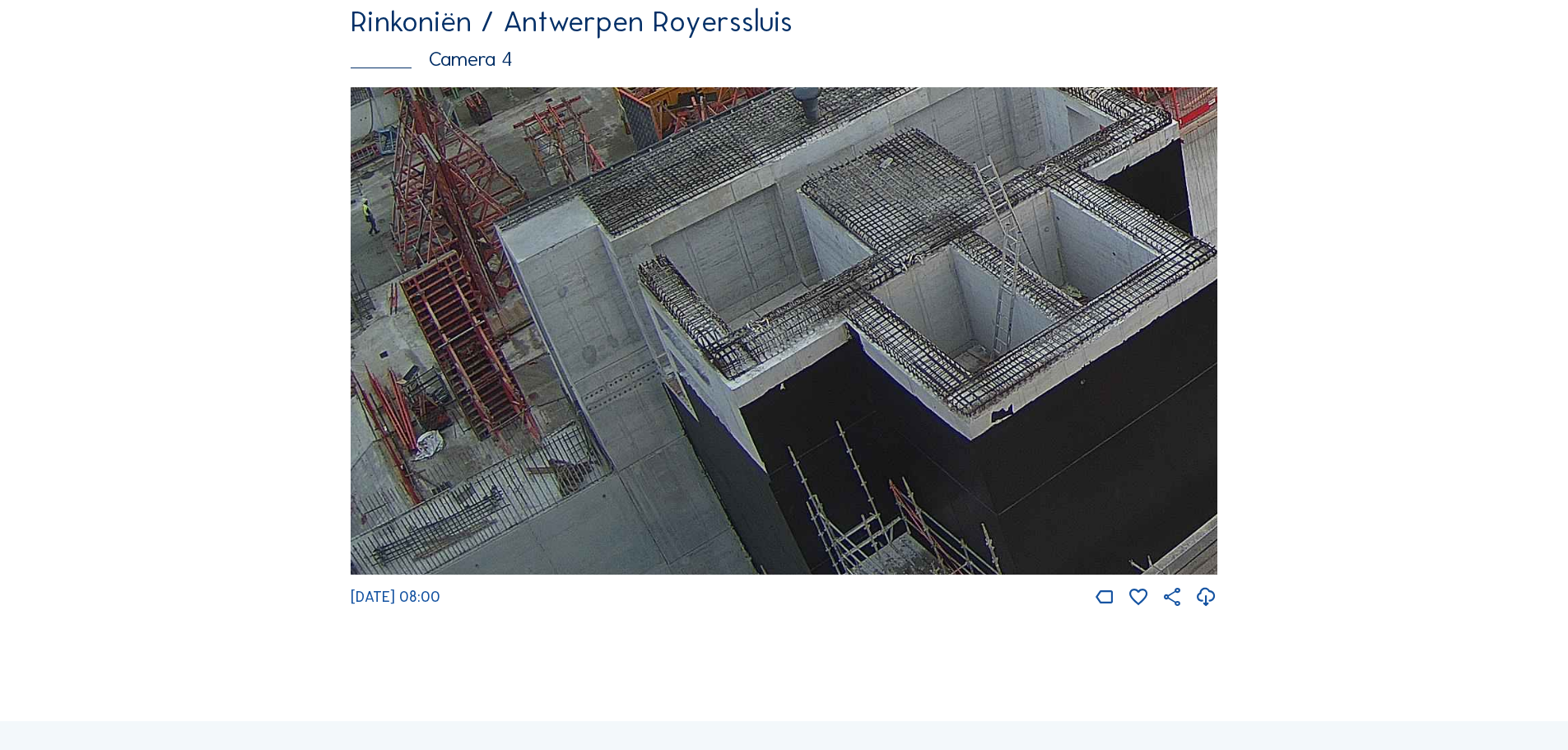
drag, startPoint x: 743, startPoint y: 436, endPoint x: 896, endPoint y: 359, distance: 171.3
click at [894, 361] on img at bounding box center [784, 331] width 867 height 488
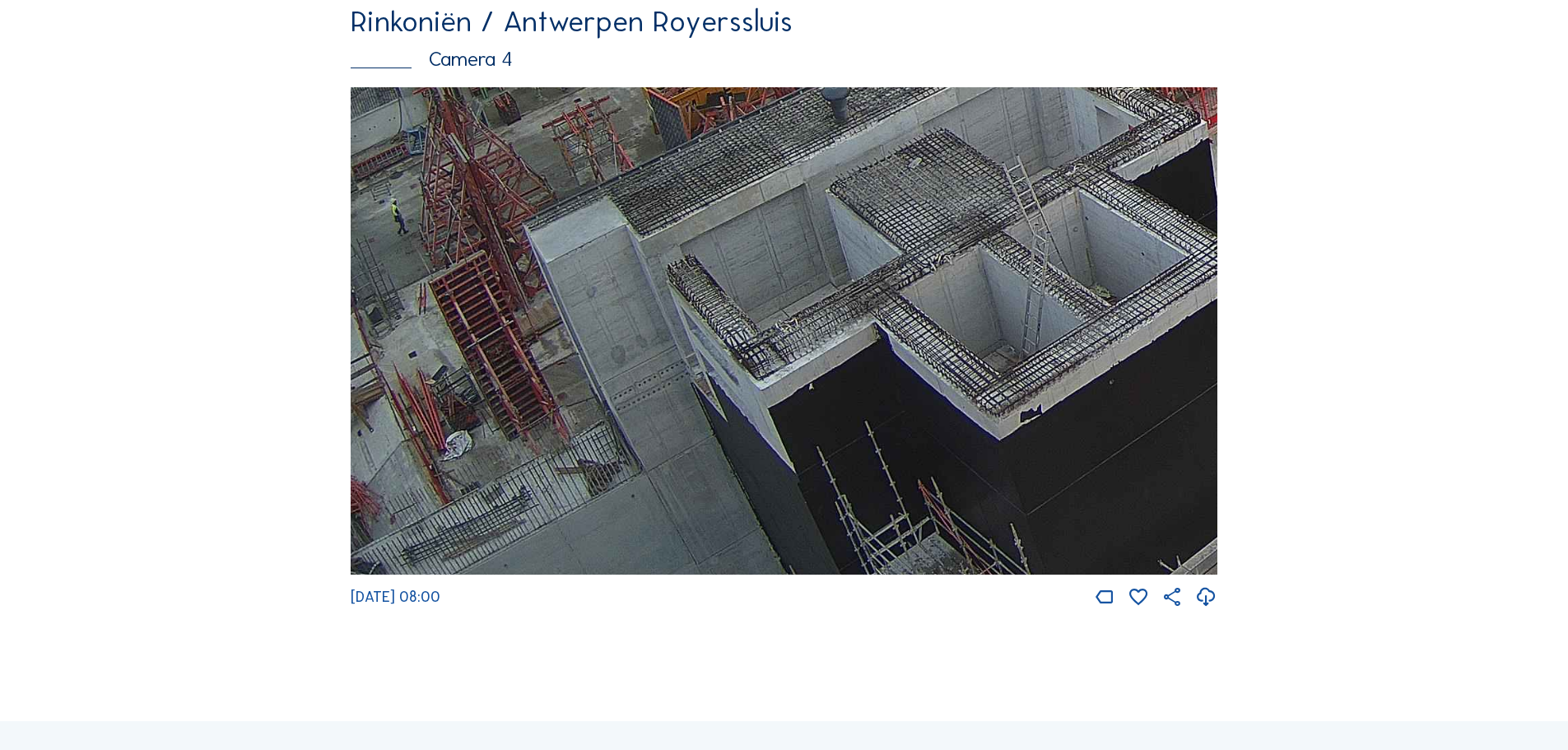
drag, startPoint x: 556, startPoint y: 419, endPoint x: 1139, endPoint y: -24, distance: 732.2
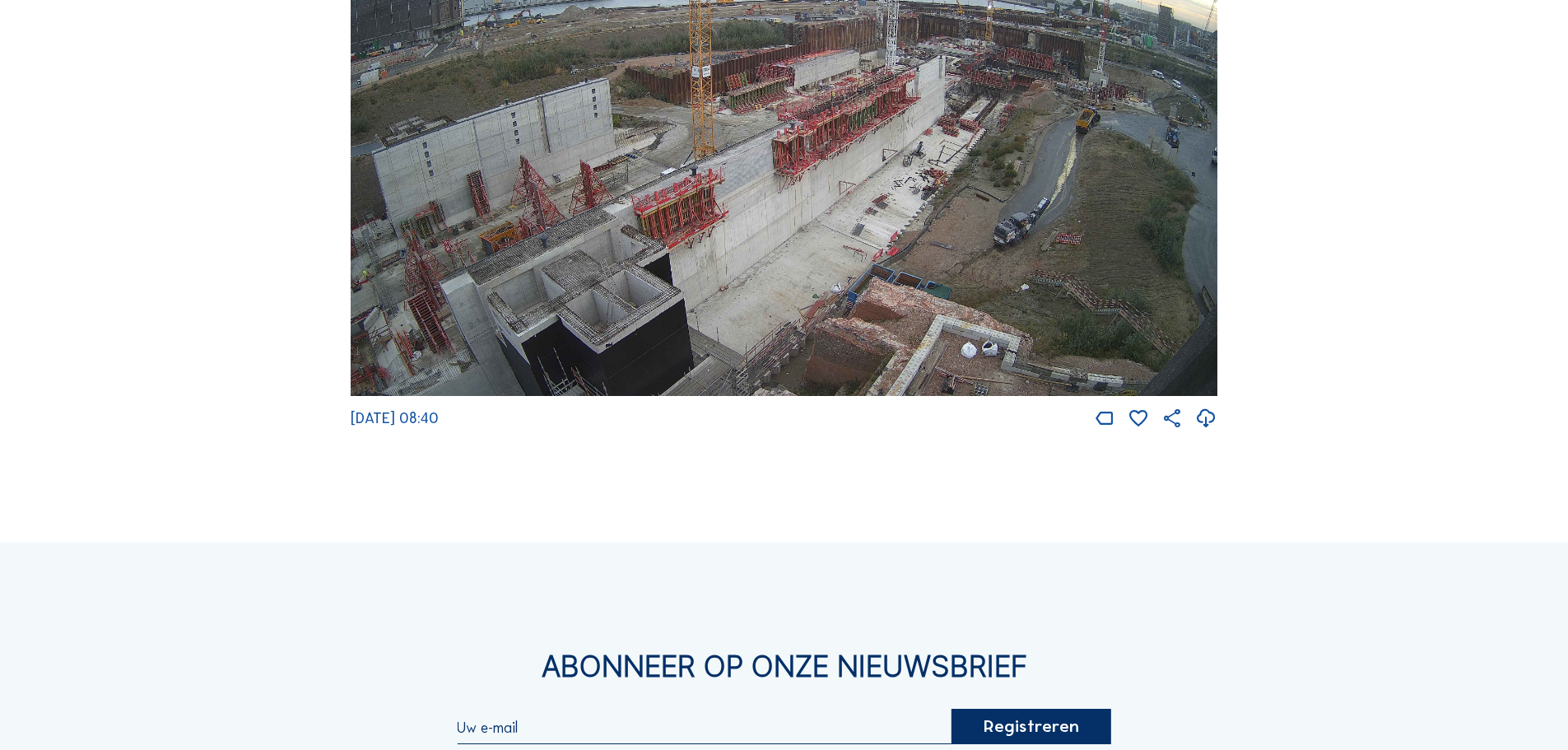
scroll to position [2634, 0]
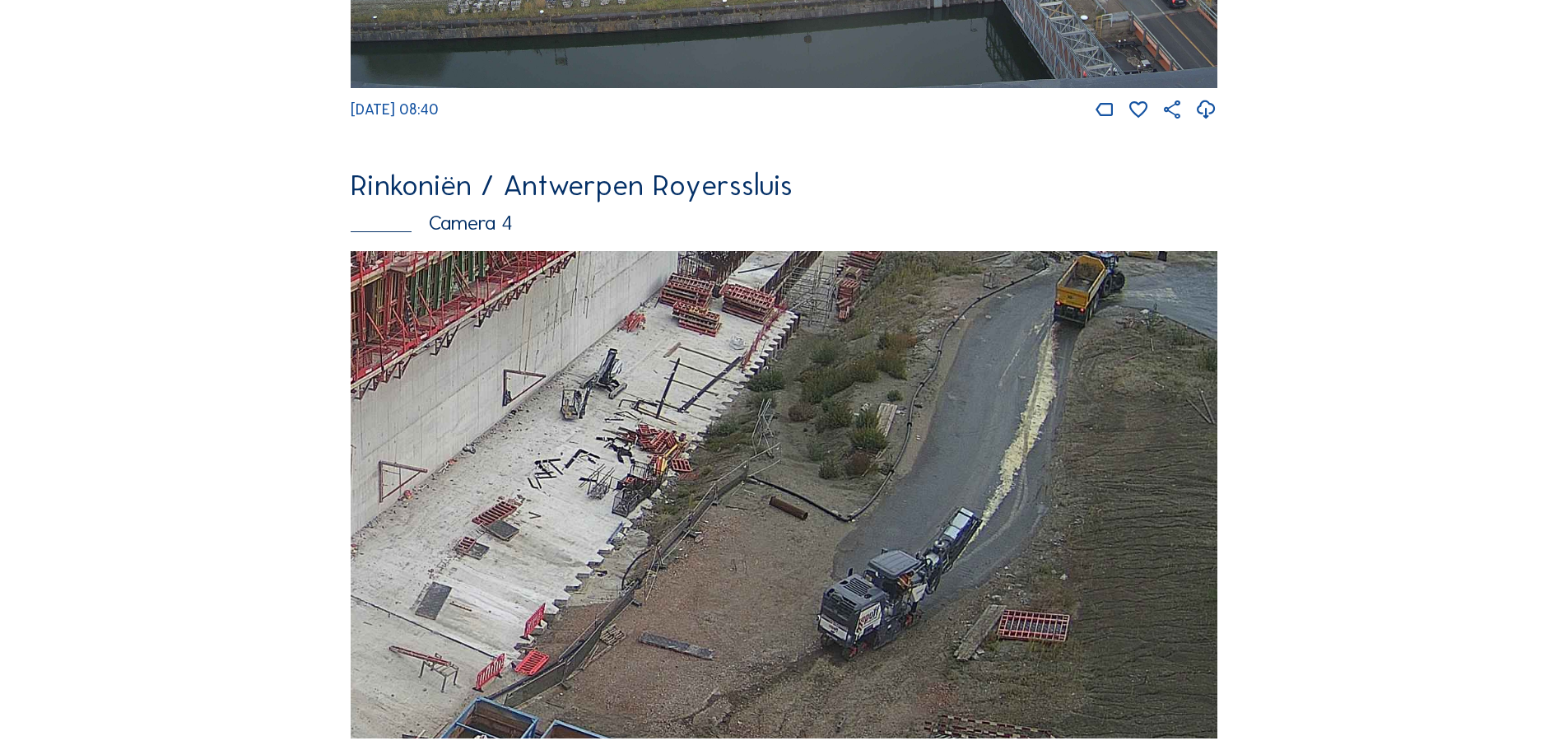
drag, startPoint x: 1075, startPoint y: 547, endPoint x: 1002, endPoint y: 552, distance: 73.2
click at [1002, 552] on img at bounding box center [784, 495] width 867 height 488
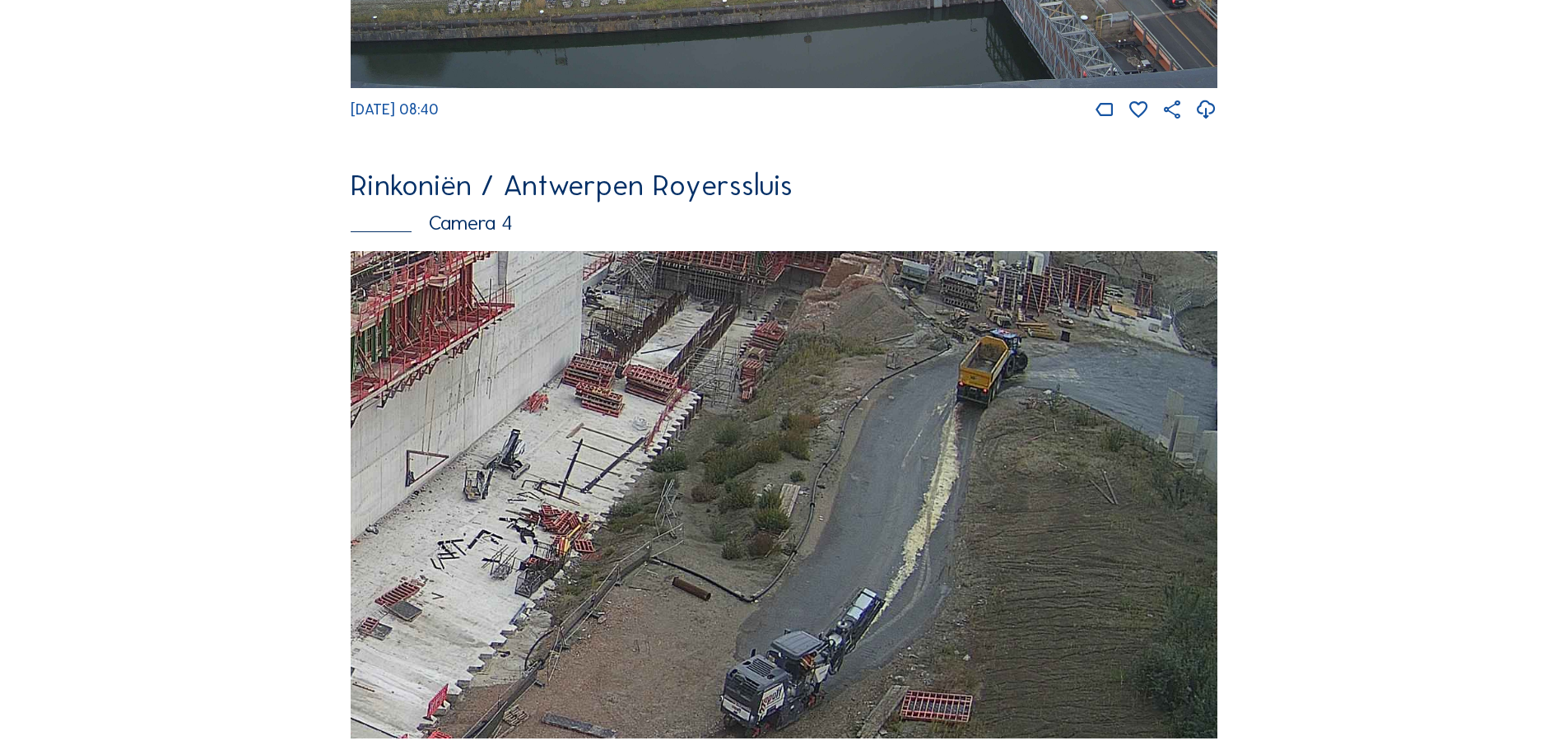
drag, startPoint x: 1047, startPoint y: 500, endPoint x: 958, endPoint y: 598, distance: 132.4
click at [958, 598] on img at bounding box center [784, 495] width 867 height 488
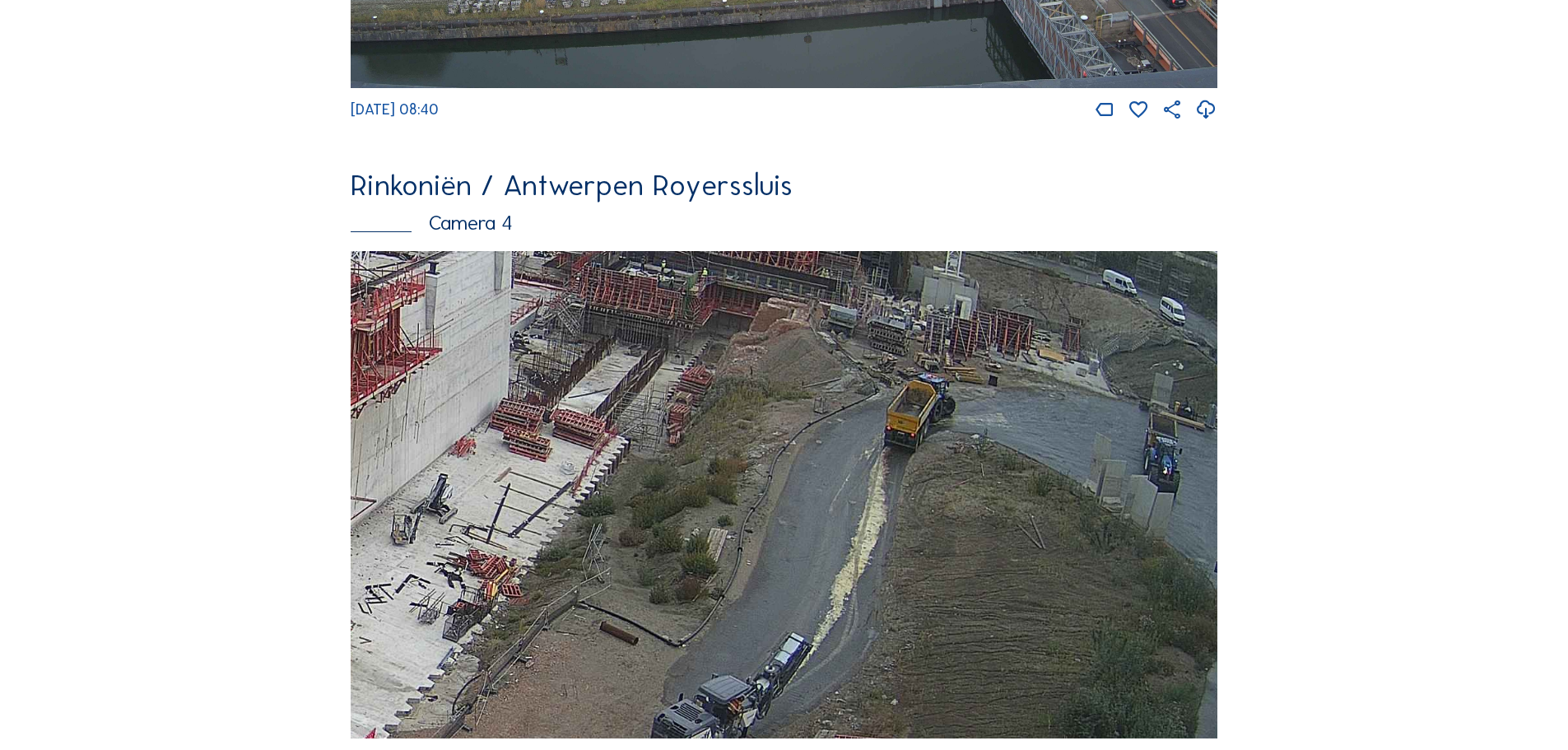
drag, startPoint x: 899, startPoint y: 675, endPoint x: 838, endPoint y: 712, distance: 71.3
click at [838, 712] on img at bounding box center [784, 495] width 867 height 488
